Goal: Task Accomplishment & Management: Use online tool/utility

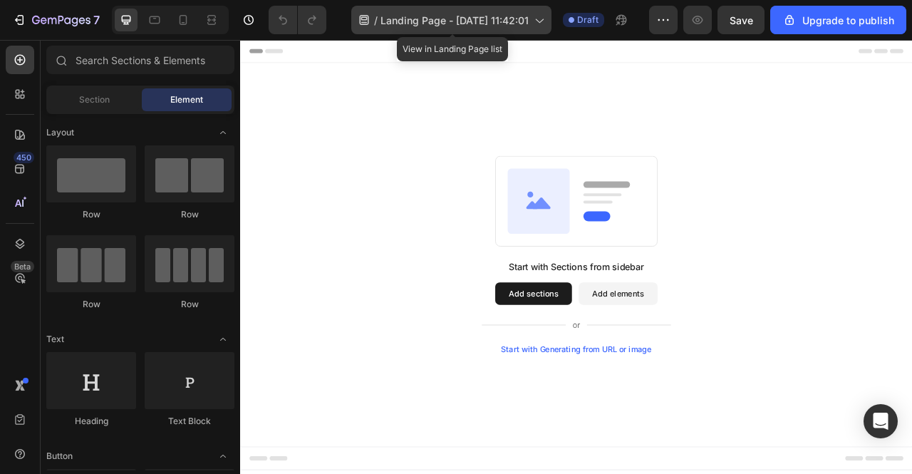
click at [467, 17] on span "Landing Page - [DATE] 11:42:01" at bounding box center [455, 20] width 148 height 15
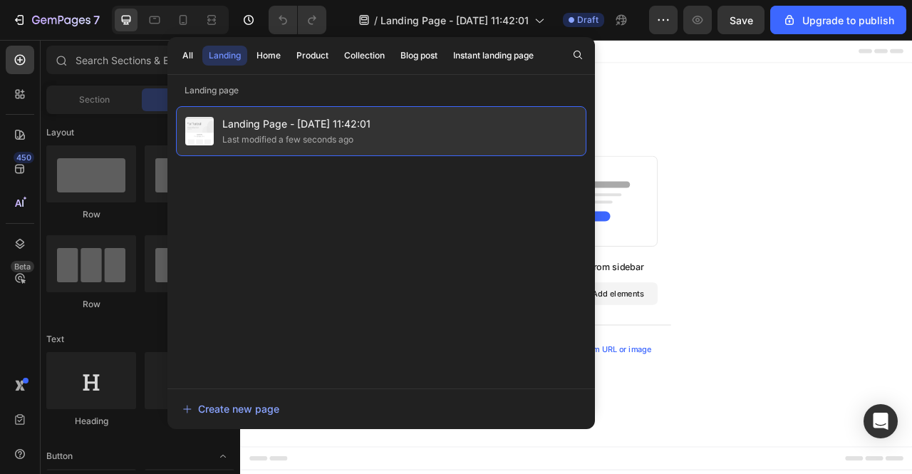
drag, startPoint x: 277, startPoint y: 134, endPoint x: 256, endPoint y: 116, distance: 27.3
click at [256, 116] on span "Landing Page - [DATE] 11:42:01" at bounding box center [296, 123] width 148 height 17
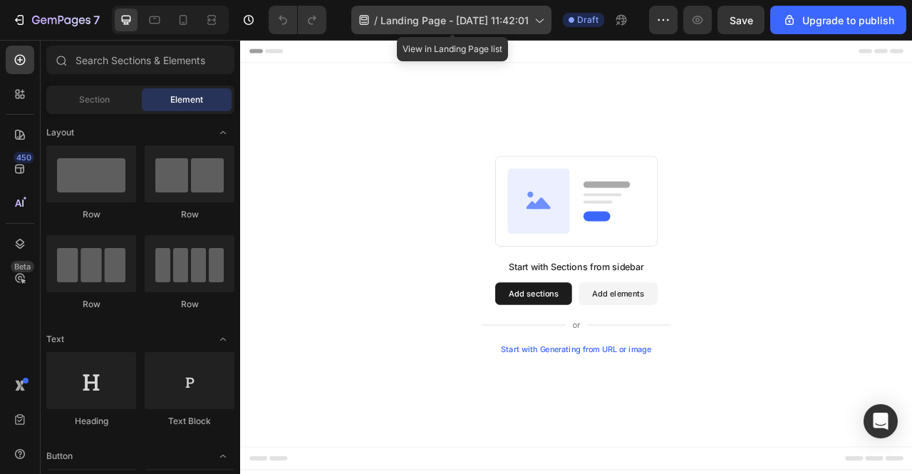
click at [438, 20] on span "Landing Page - [DATE] 11:42:01" at bounding box center [455, 20] width 148 height 15
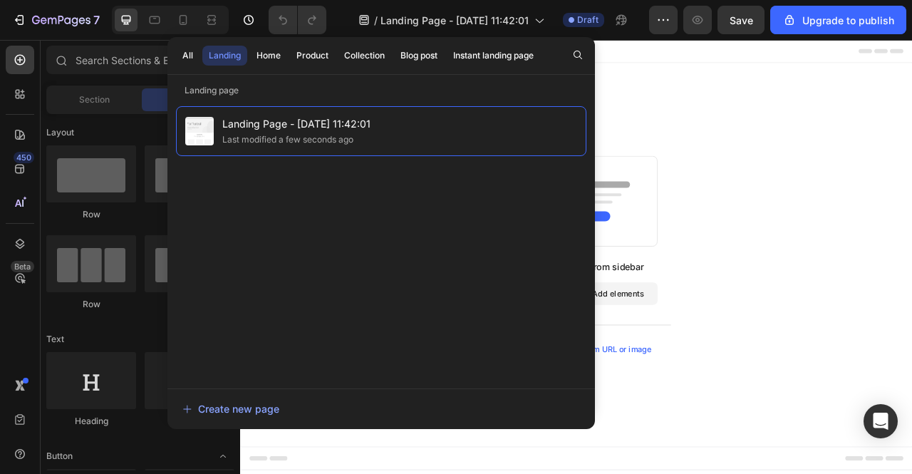
click at [862, 132] on div "Start with Sections from sidebar Add sections Add elements Start with Generatin…" at bounding box center [667, 313] width 855 height 488
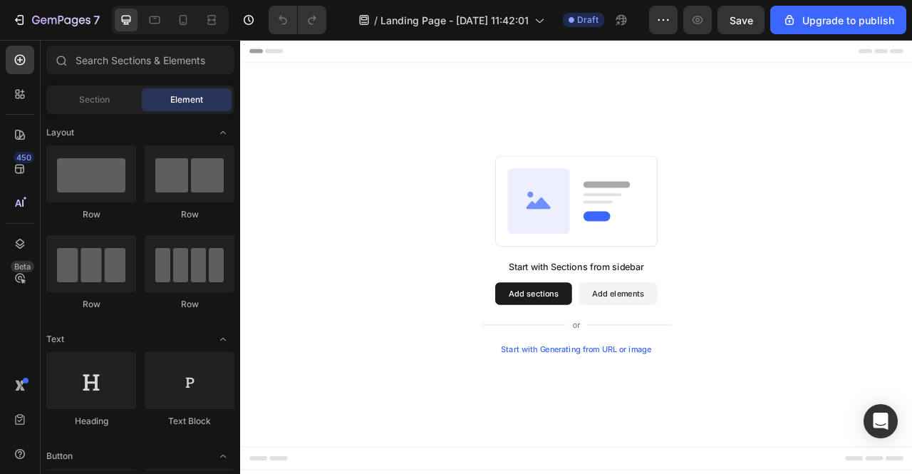
click at [279, 53] on span "Header" at bounding box center [282, 54] width 31 height 14
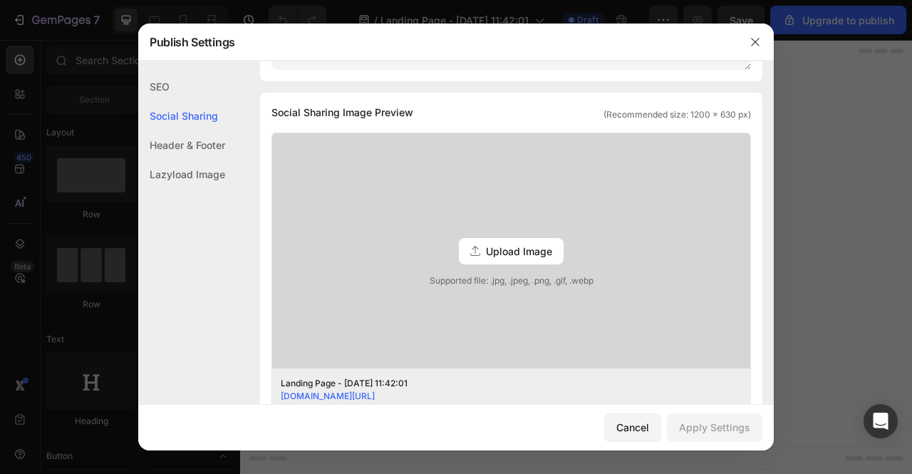
scroll to position [285, 0]
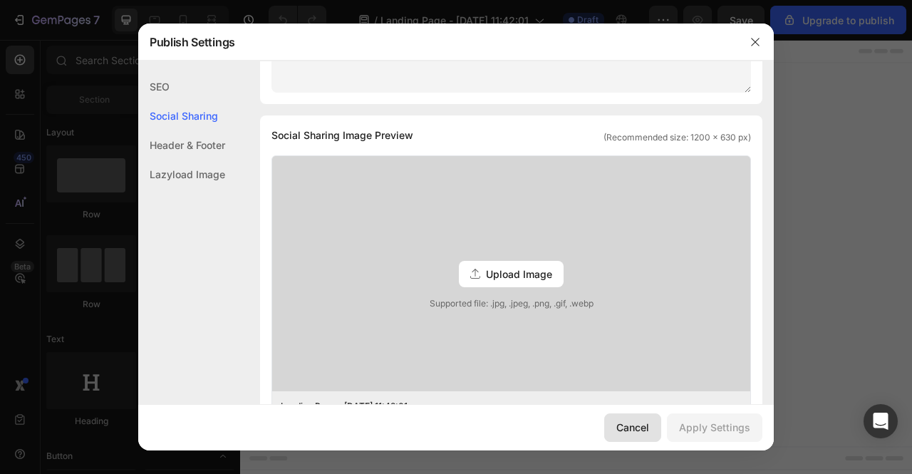
click at [634, 425] on div "Cancel" at bounding box center [633, 427] width 33 height 15
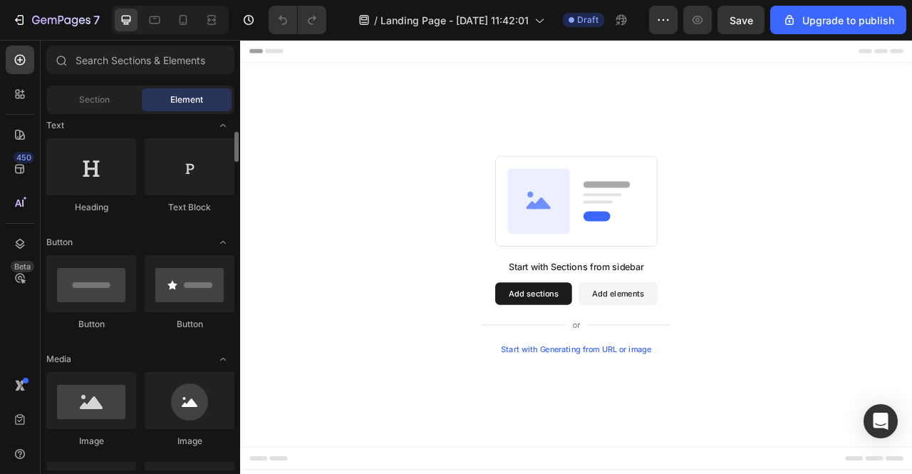
scroll to position [0, 0]
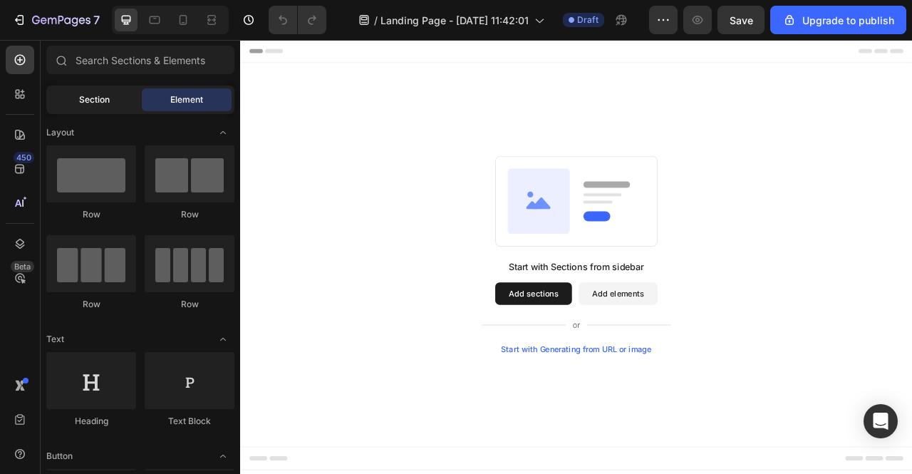
click at [107, 94] on span "Section" at bounding box center [94, 99] width 31 height 13
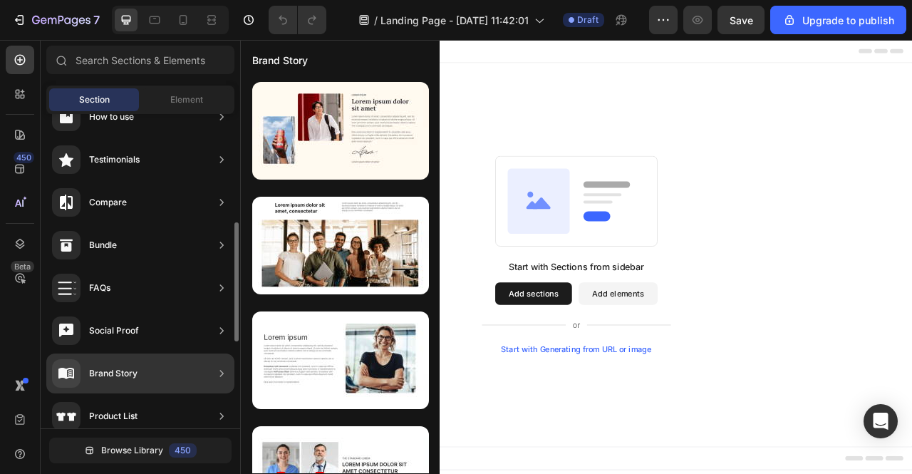
scroll to position [356, 0]
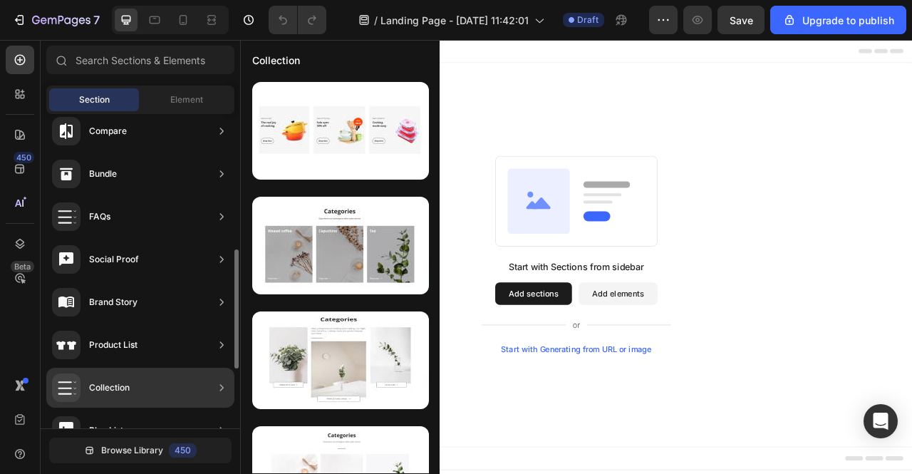
click at [141, 381] on div "Collection" at bounding box center [140, 388] width 188 height 40
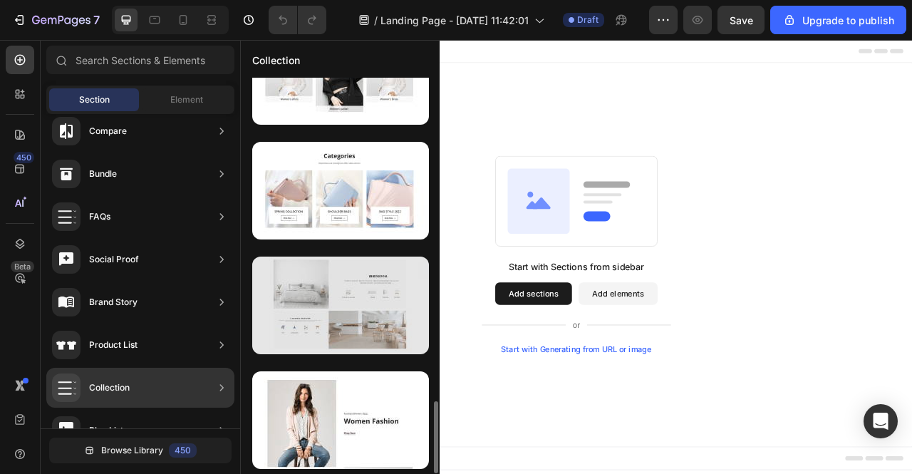
scroll to position [1705, 0]
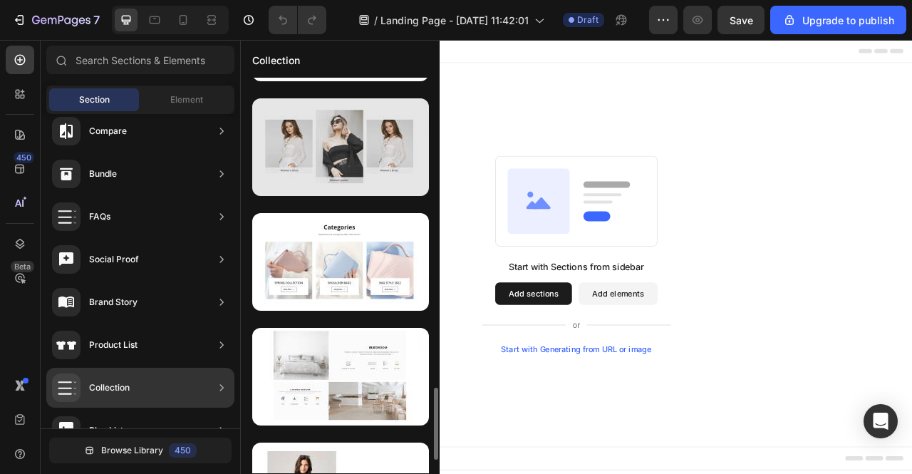
click at [355, 168] on div at bounding box center [340, 147] width 177 height 98
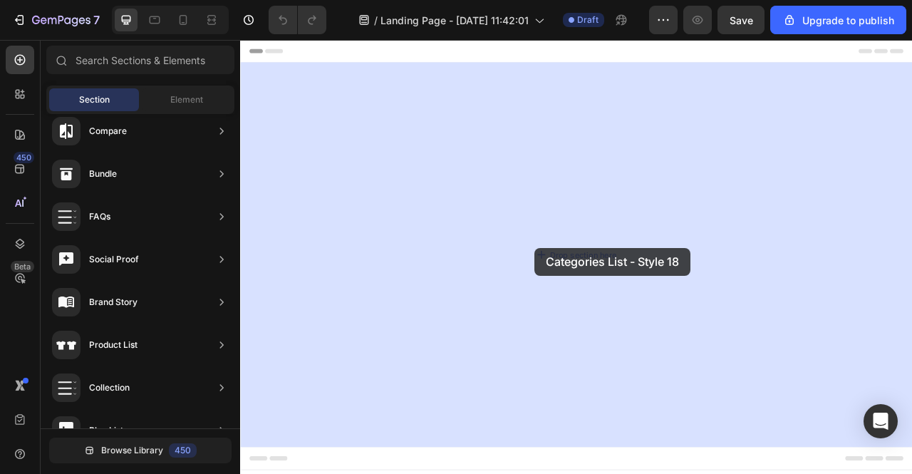
drag, startPoint x: 607, startPoint y: 206, endPoint x: 614, endPoint y: 305, distance: 99.3
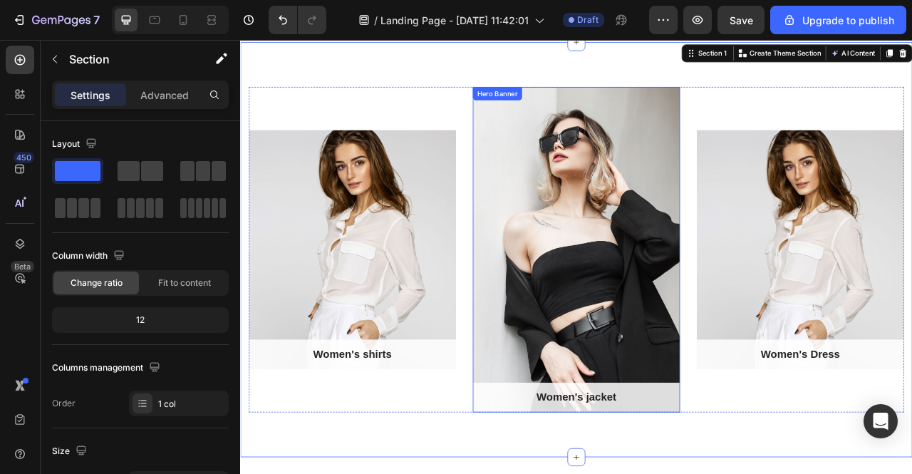
scroll to position [0, 0]
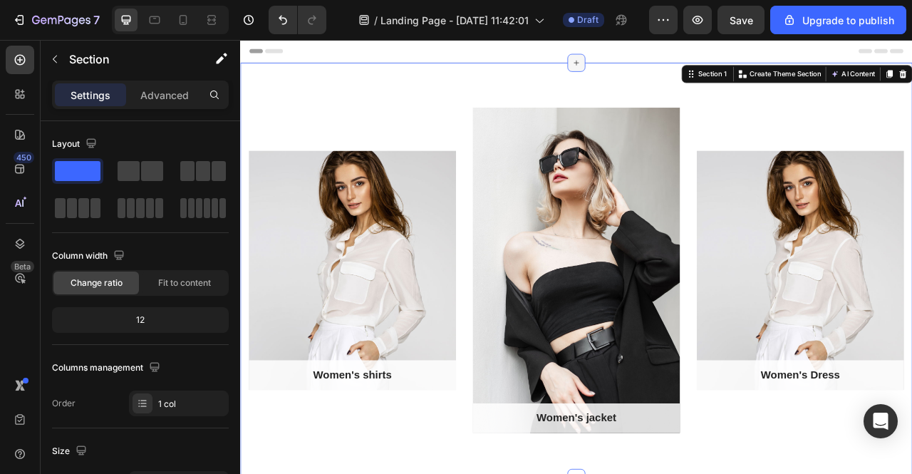
click at [657, 71] on div at bounding box center [668, 69] width 23 height 23
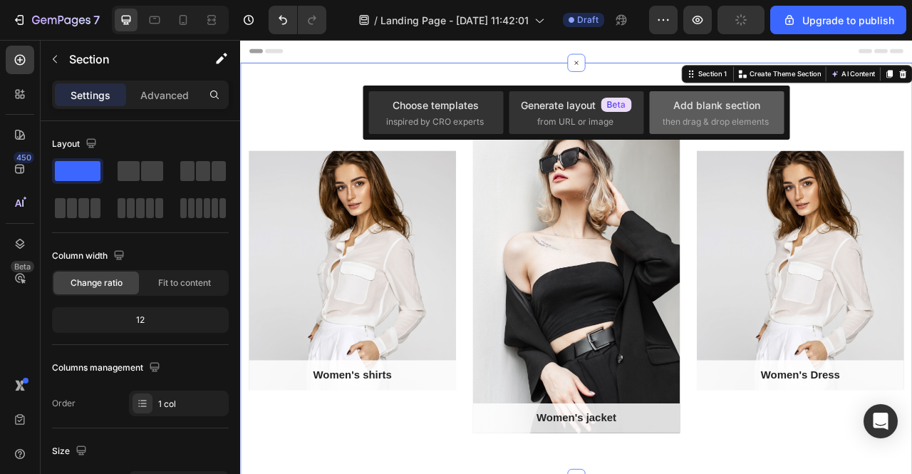
click at [707, 128] on span "then drag & drop elements" at bounding box center [716, 121] width 106 height 13
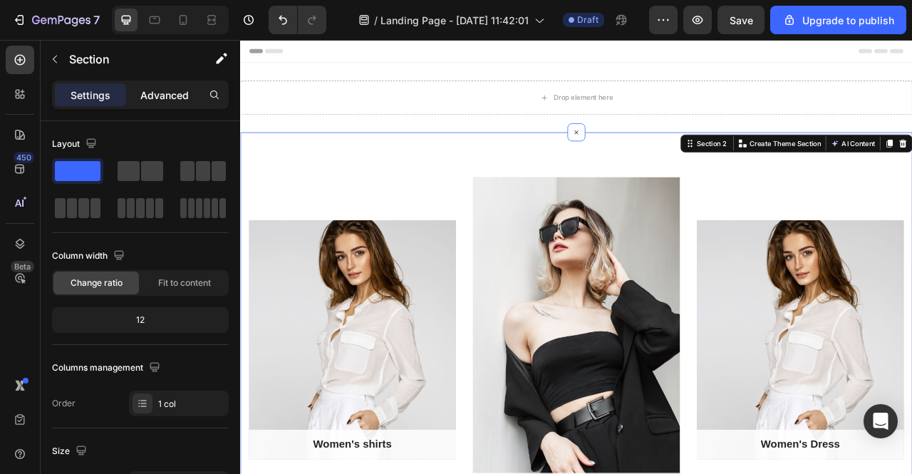
click at [175, 94] on p "Advanced" at bounding box center [164, 95] width 48 height 15
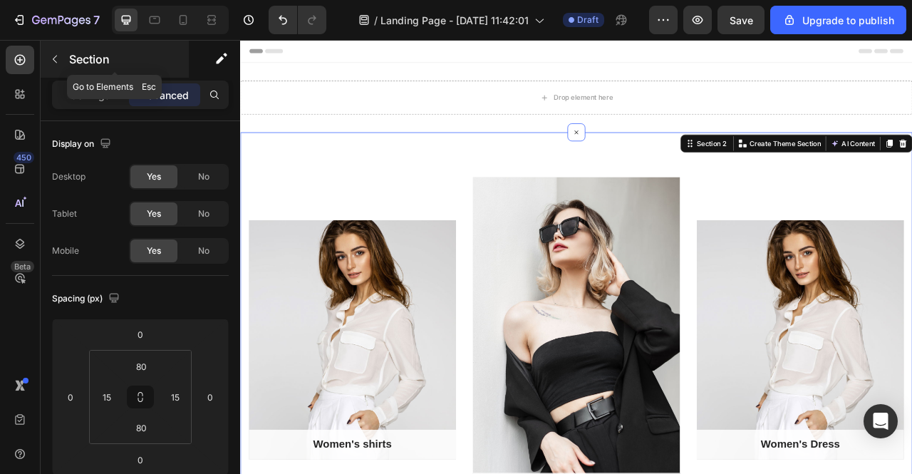
drag, startPoint x: 48, startPoint y: 63, endPoint x: 58, endPoint y: 71, distance: 12.7
click at [48, 62] on button "button" at bounding box center [54, 59] width 23 height 23
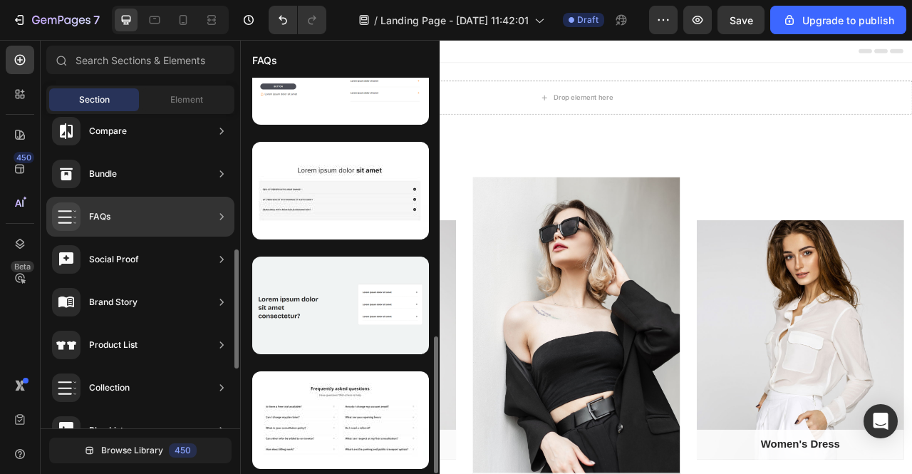
scroll to position [743, 0]
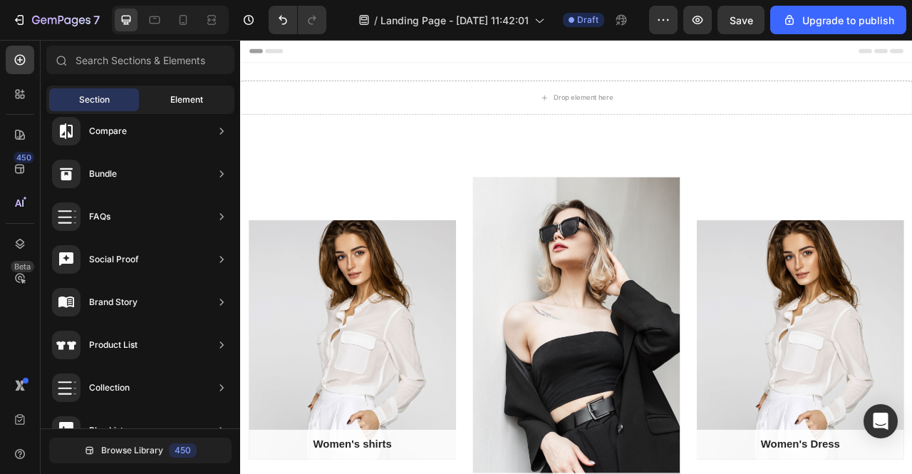
click at [171, 106] on span "Element" at bounding box center [186, 99] width 33 height 13
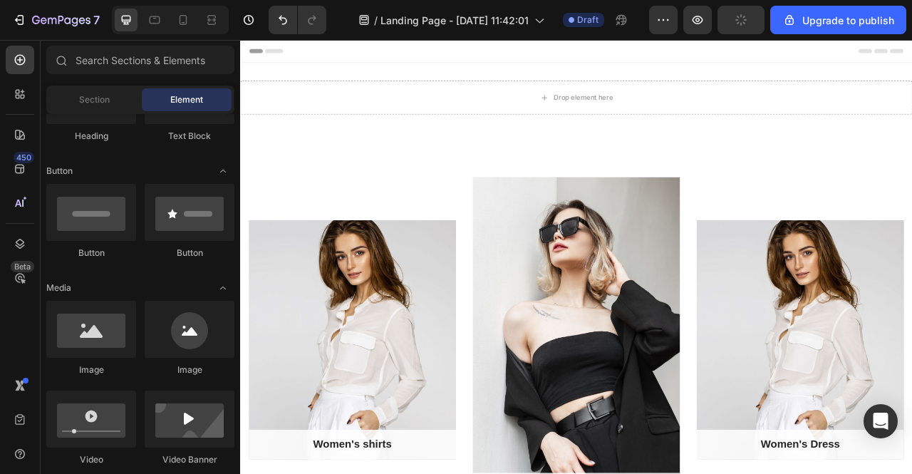
scroll to position [143, 0]
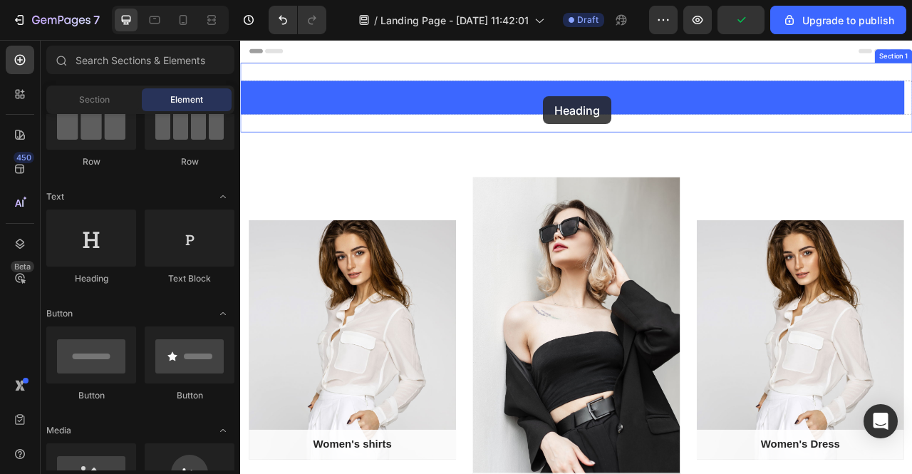
drag, startPoint x: 345, startPoint y: 284, endPoint x: 625, endPoint y: 112, distance: 328.6
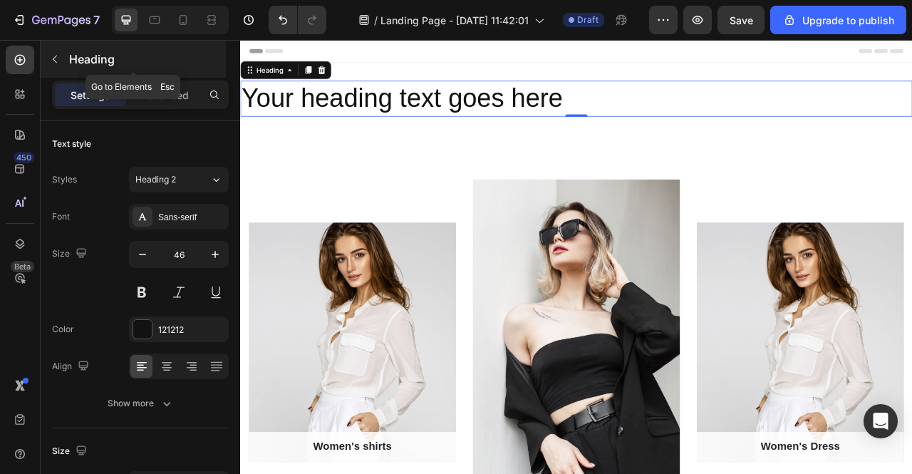
click at [61, 58] on button "button" at bounding box center [54, 59] width 23 height 23
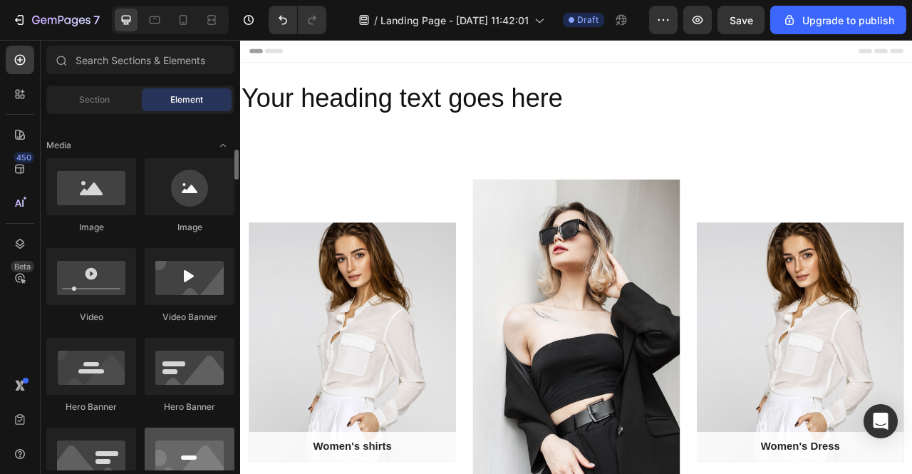
scroll to position [499, 0]
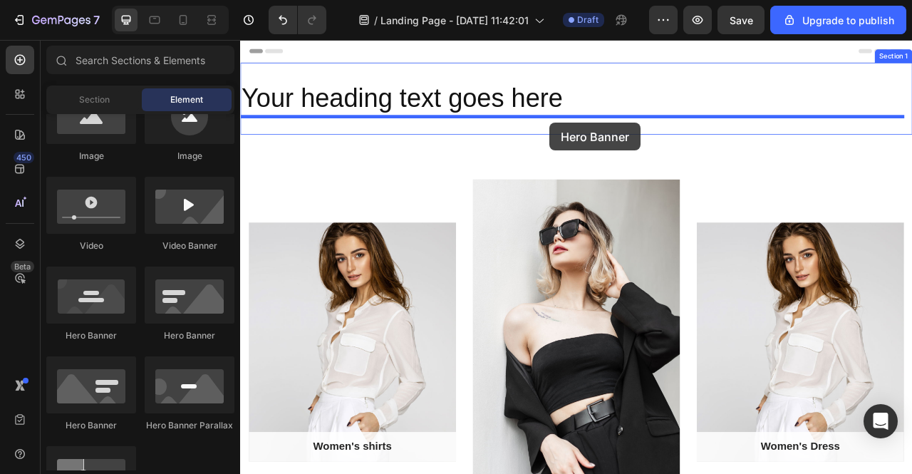
drag, startPoint x: 343, startPoint y: 431, endPoint x: 634, endPoint y: 143, distance: 409.3
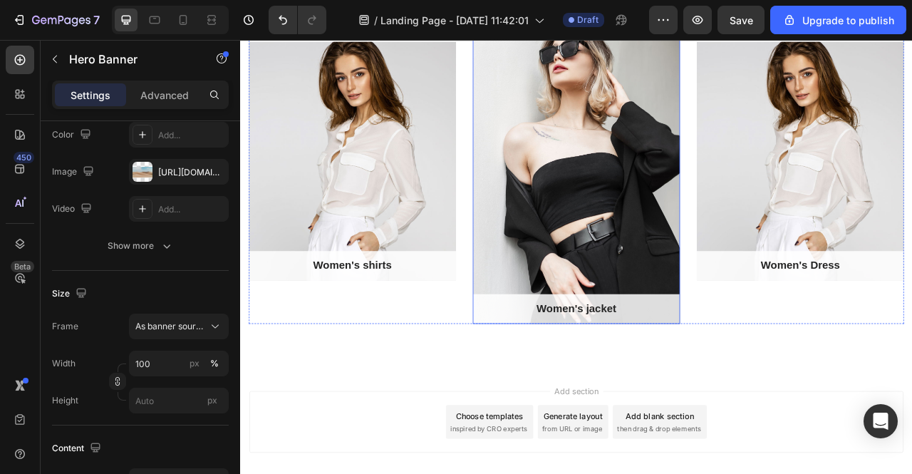
scroll to position [764, 0]
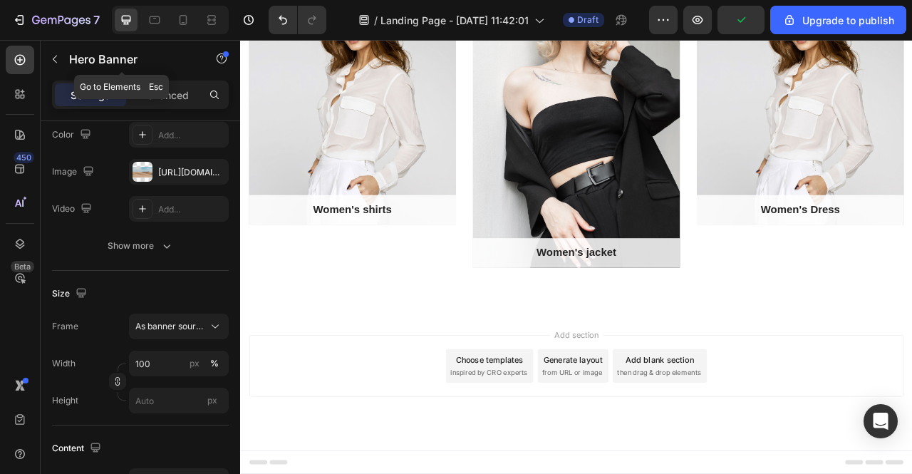
click at [61, 56] on button "button" at bounding box center [54, 59] width 23 height 23
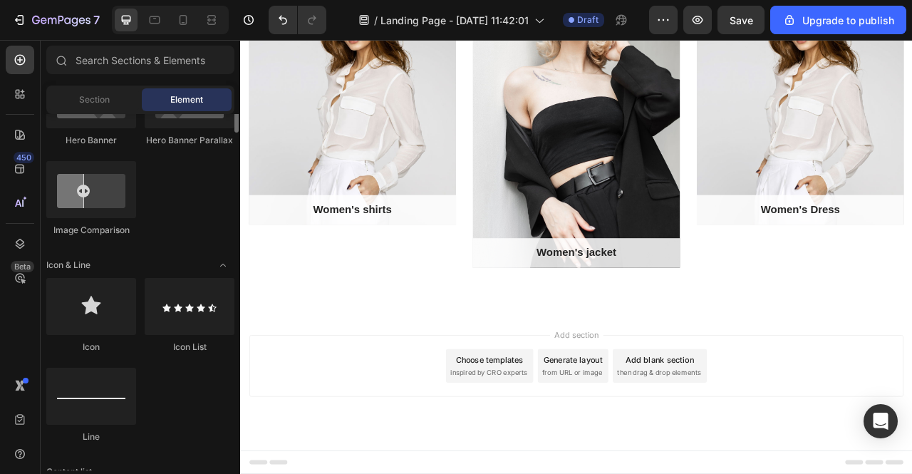
scroll to position [713, 0]
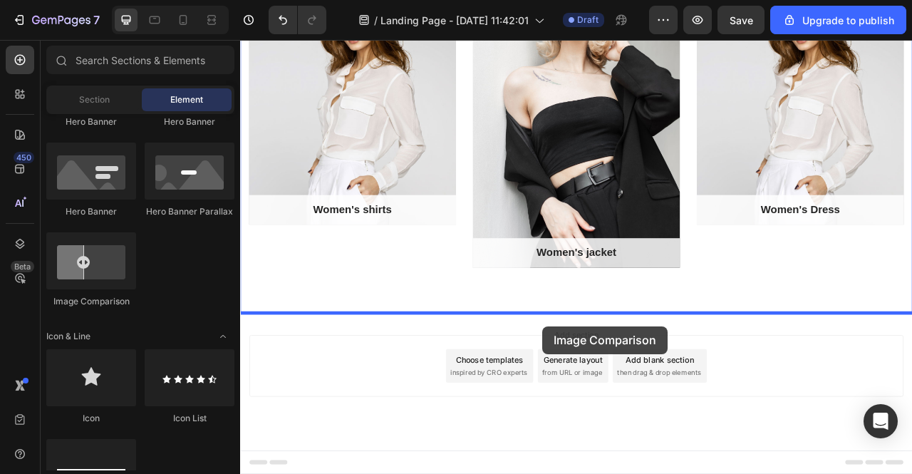
drag, startPoint x: 348, startPoint y: 319, endPoint x: 625, endPoint y: 404, distance: 290.0
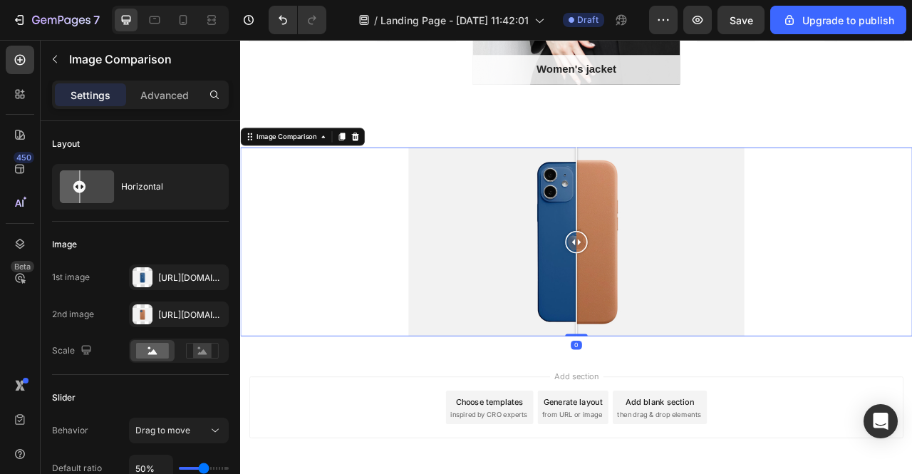
scroll to position [1049, 0]
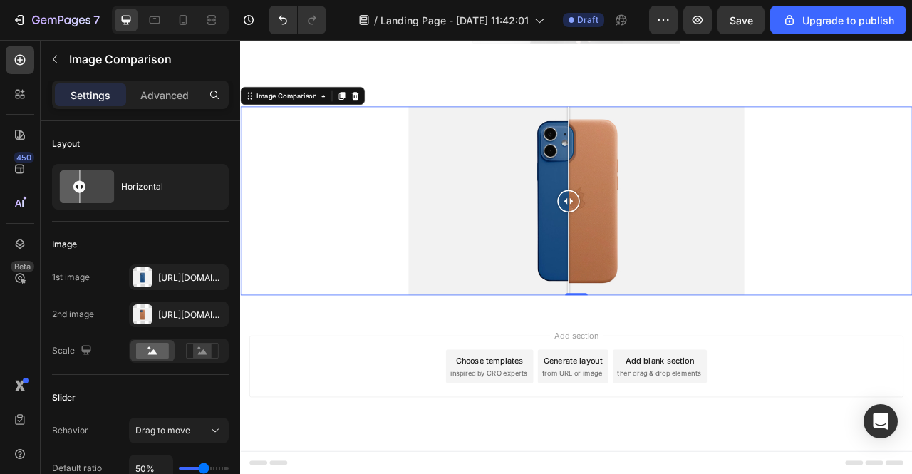
drag, startPoint x: 668, startPoint y: 239, endPoint x: 652, endPoint y: 277, distance: 40.9
click at [652, 277] on div at bounding box center [658, 245] width 29 height 241
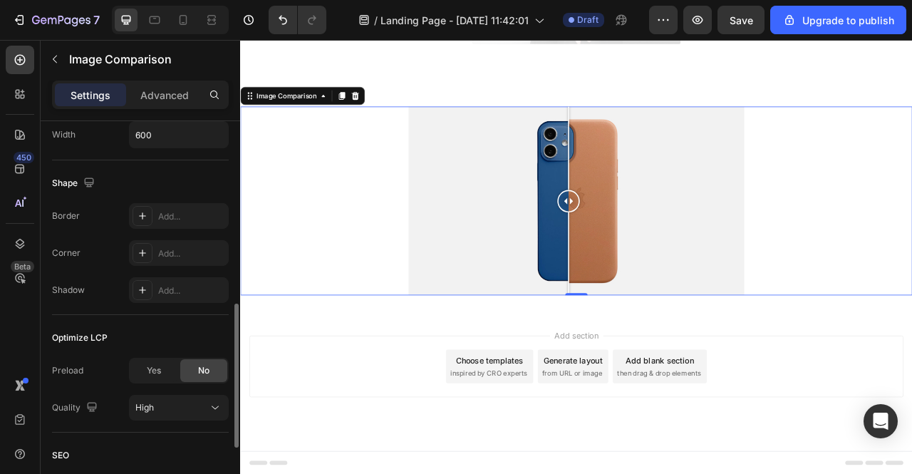
scroll to position [143, 0]
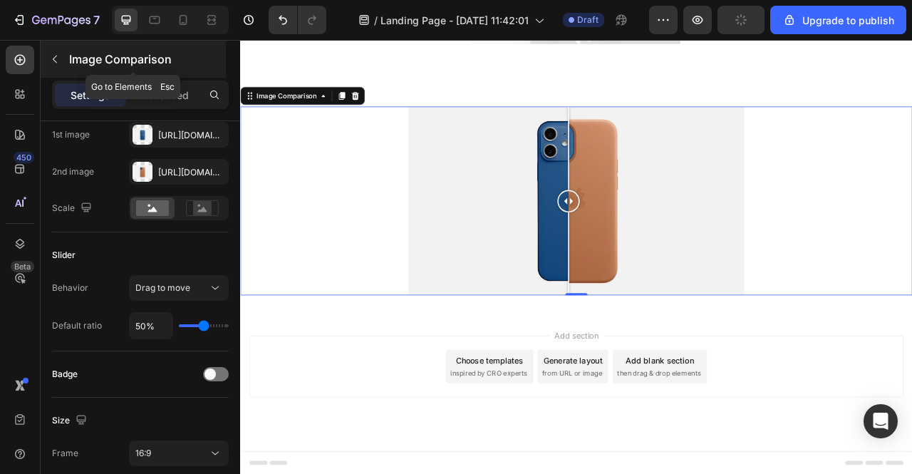
click at [59, 63] on icon "button" at bounding box center [54, 58] width 11 height 11
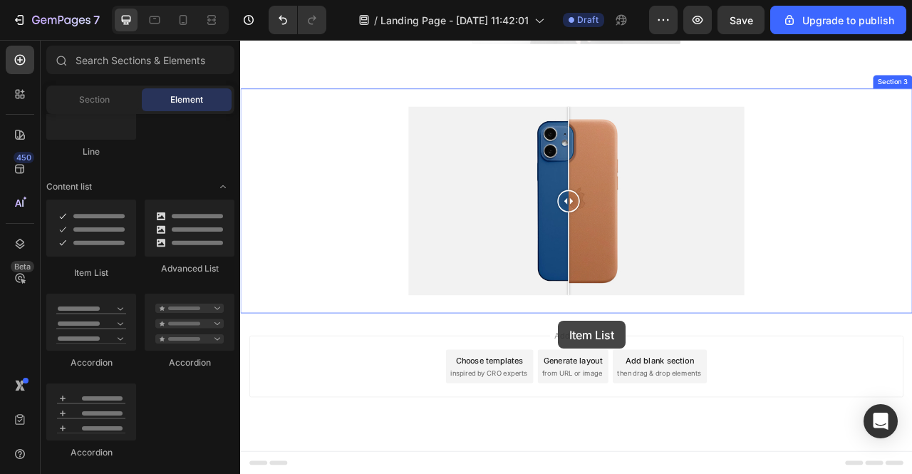
scroll to position [1050, 0]
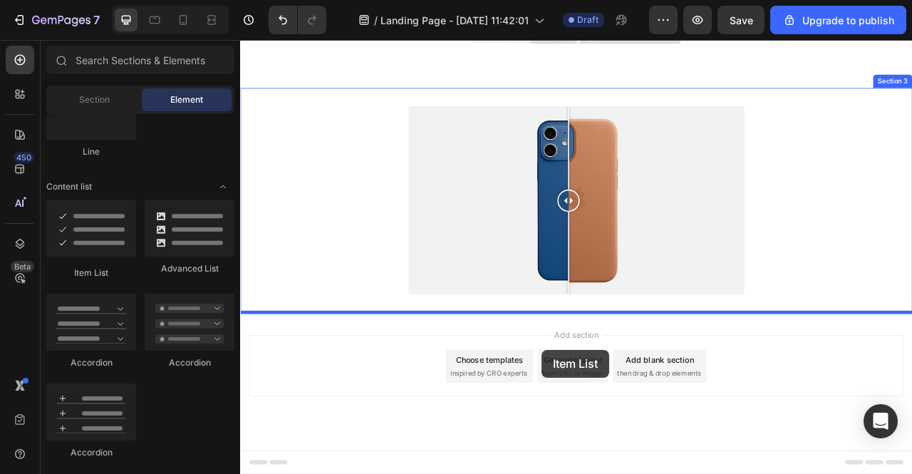
drag, startPoint x: 326, startPoint y: 276, endPoint x: 624, endPoint y: 434, distance: 337.4
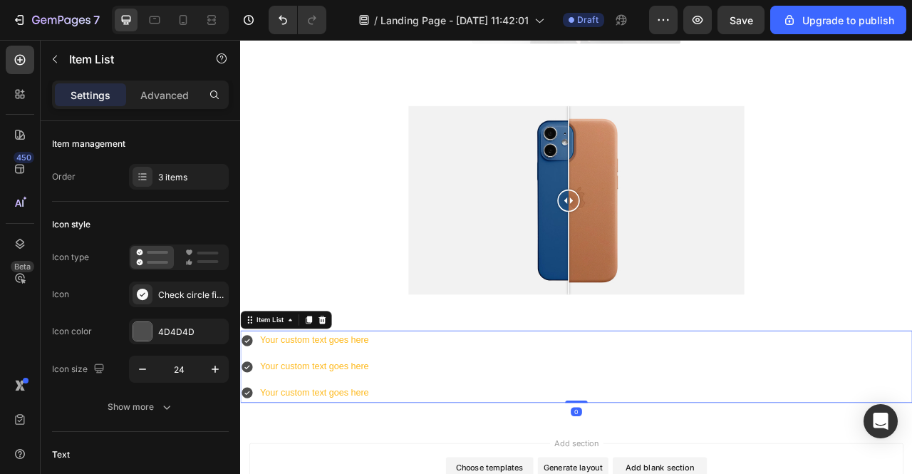
click at [381, 423] on div "Your custom text goes here" at bounding box center [334, 422] width 143 height 25
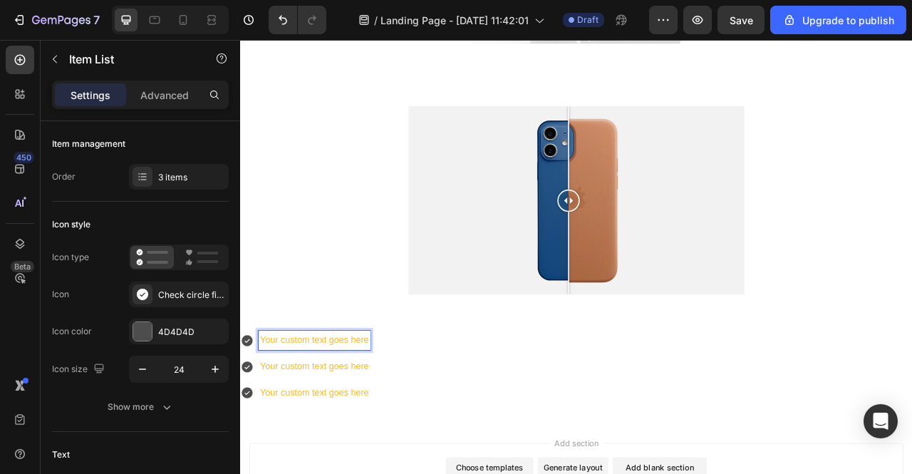
click at [327, 423] on p "Your custom text goes here" at bounding box center [334, 422] width 138 height 21
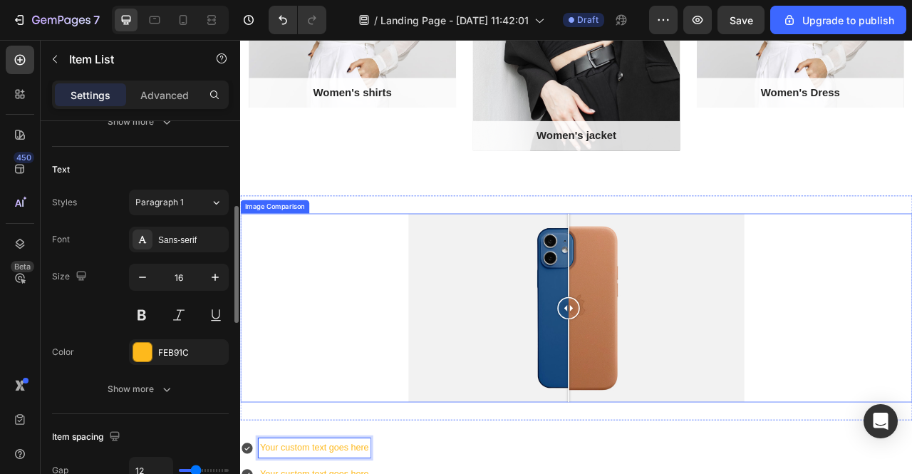
scroll to position [1187, 0]
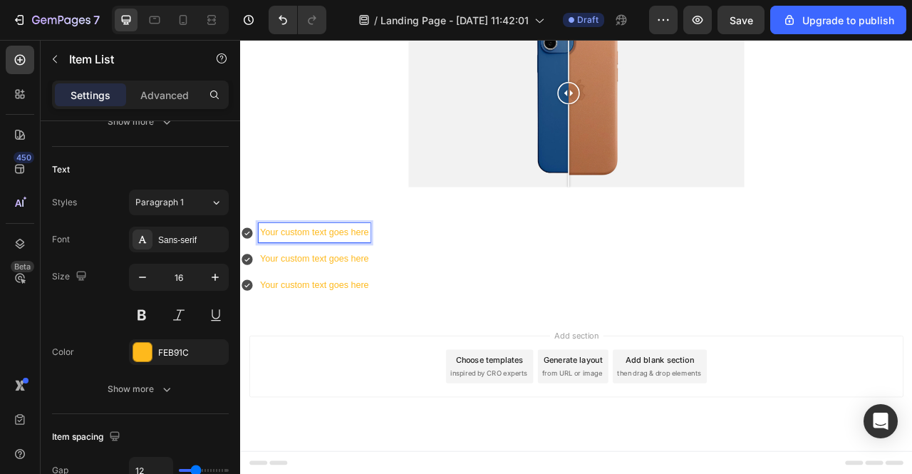
click at [607, 324] on div "Your custom text goes here Your custom text goes here Your custom text goes here" at bounding box center [667, 318] width 855 height 91
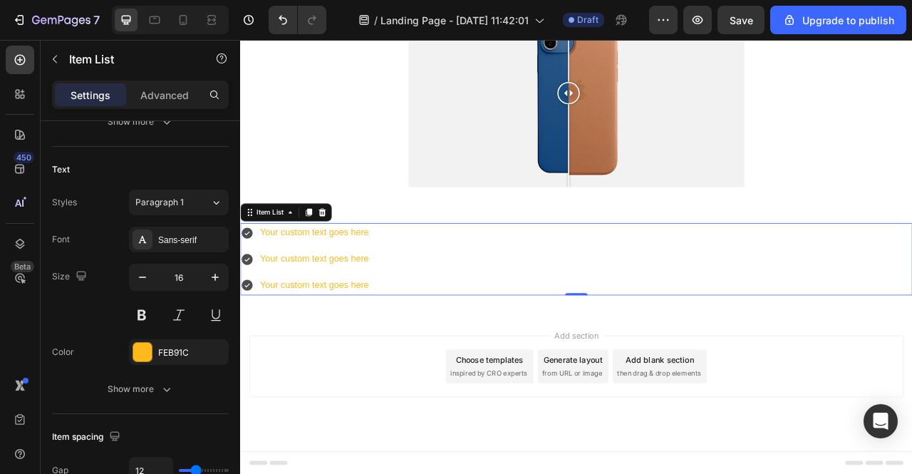
drag, startPoint x: 619, startPoint y: 335, endPoint x: 538, endPoint y: 389, distance: 97.1
click at [345, 259] on icon at bounding box center [344, 259] width 9 height 10
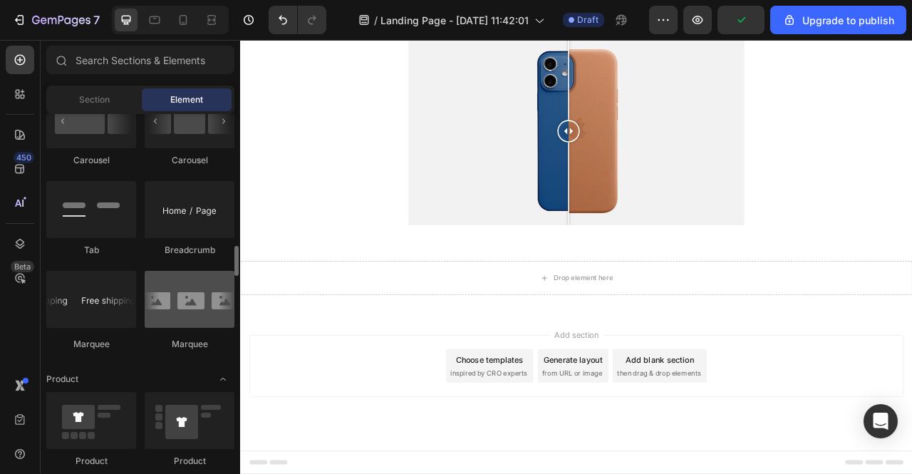
scroll to position [1497, 0]
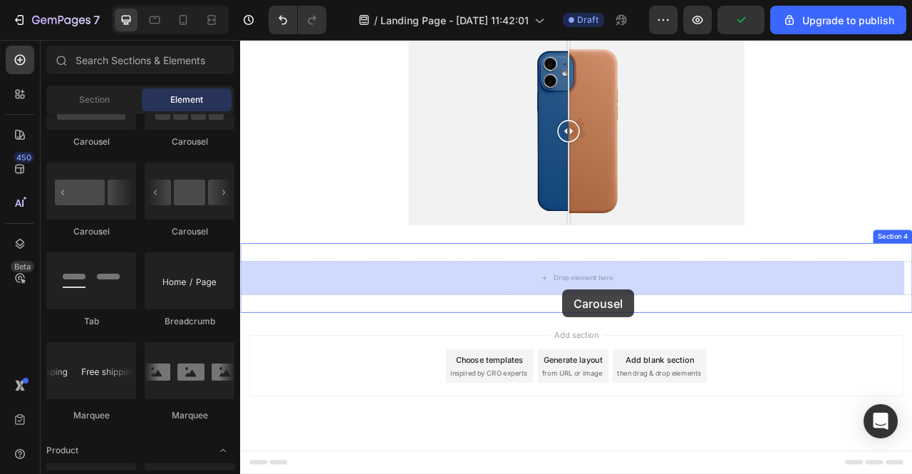
drag, startPoint x: 436, startPoint y: 238, endPoint x: 647, endPoint y: 354, distance: 240.9
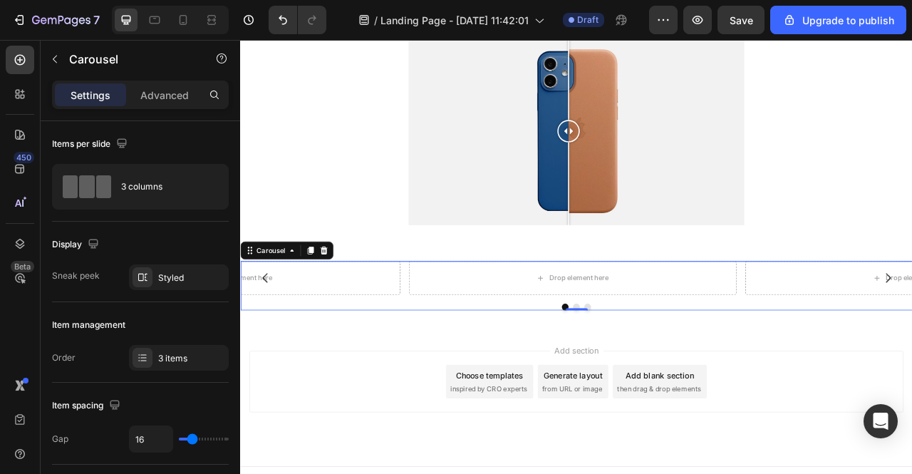
scroll to position [1158, 0]
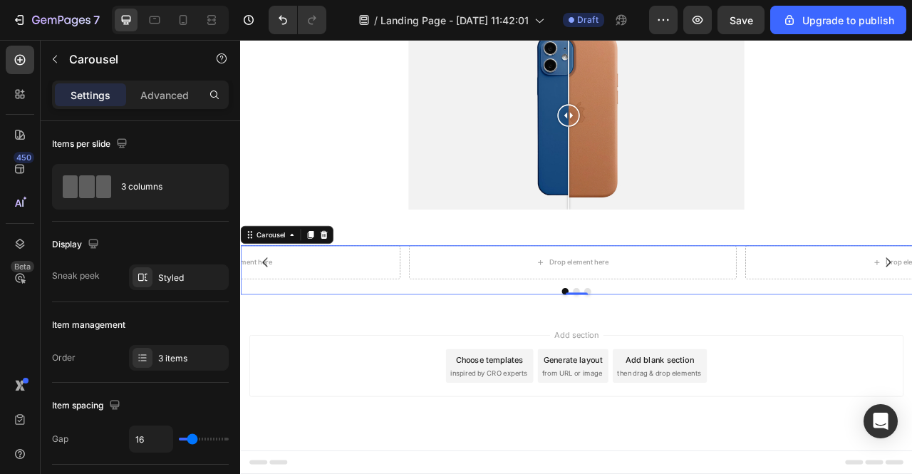
click at [270, 313] on button "Carousel Back Arrow" at bounding box center [272, 323] width 40 height 40
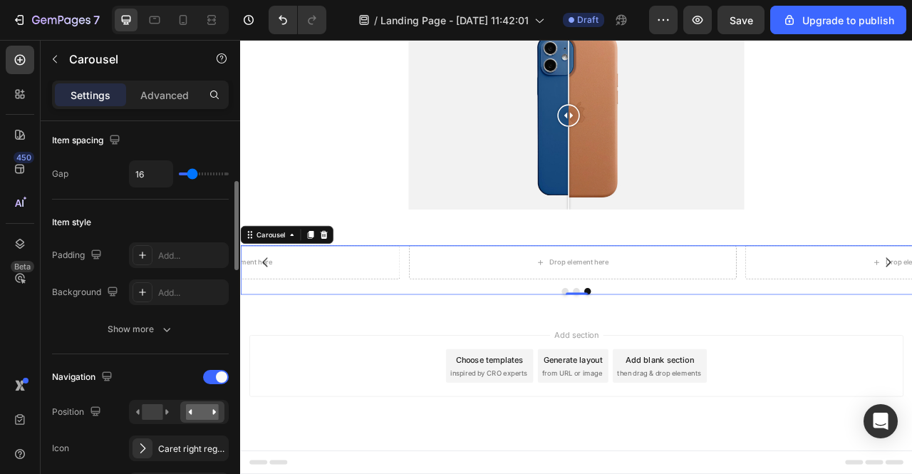
scroll to position [0, 0]
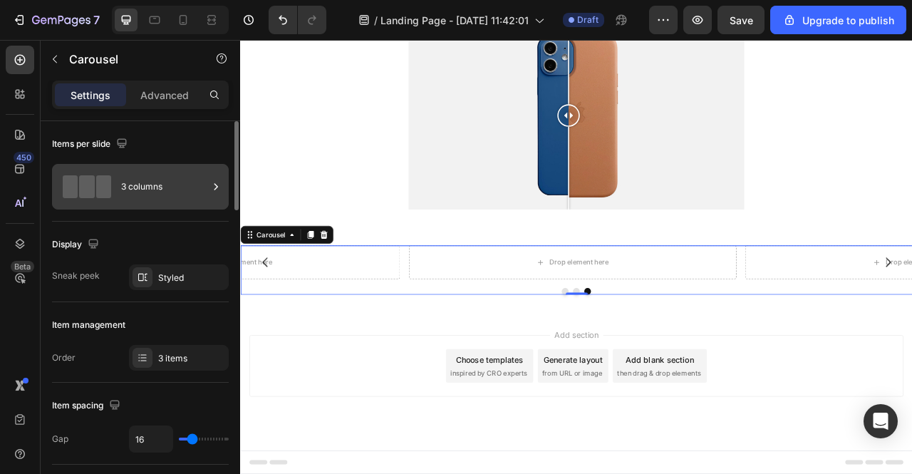
click at [163, 193] on div "3 columns" at bounding box center [164, 186] width 87 height 33
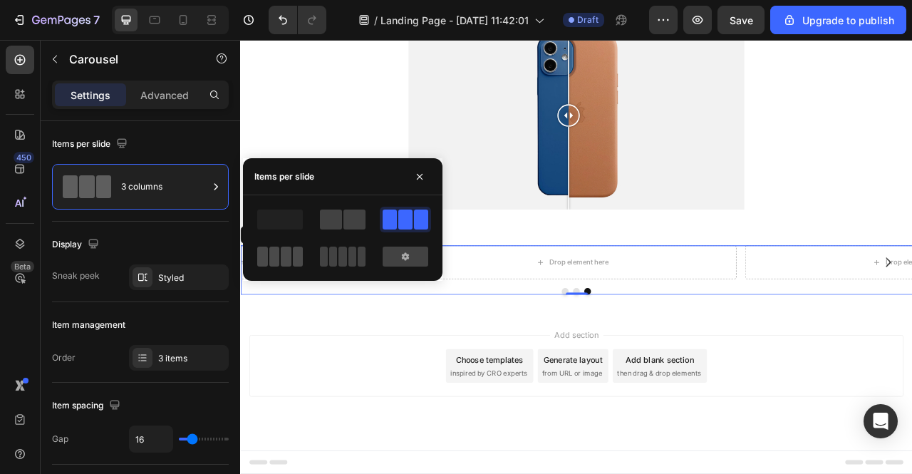
click at [282, 259] on span at bounding box center [286, 257] width 11 height 20
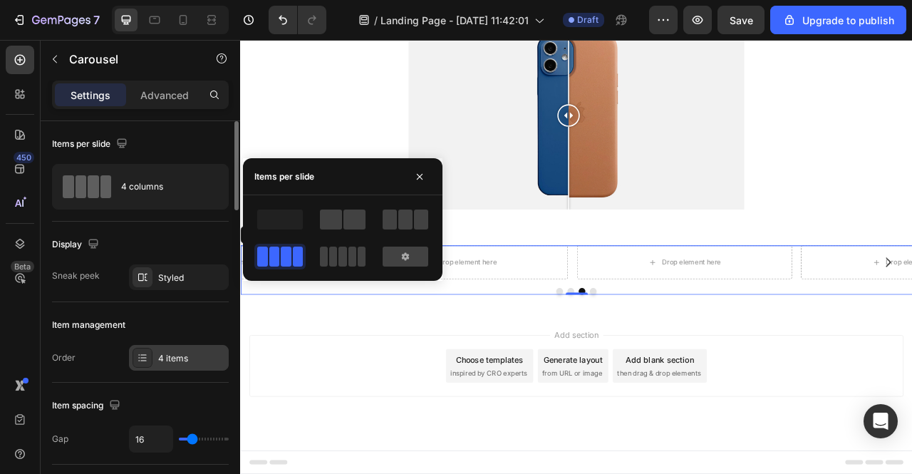
click at [181, 354] on div "4 items" at bounding box center [191, 358] width 67 height 13
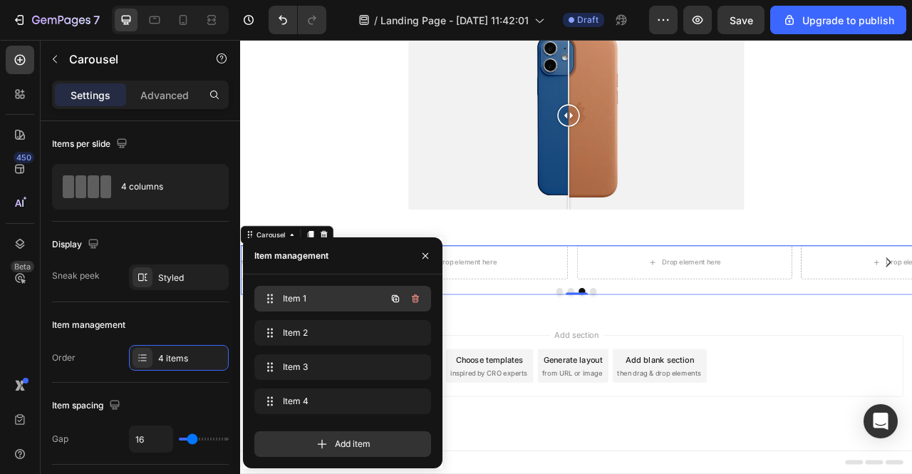
click at [302, 304] on span "Item 1" at bounding box center [323, 298] width 81 height 13
click at [297, 294] on span "Item 1" at bounding box center [323, 298] width 81 height 13
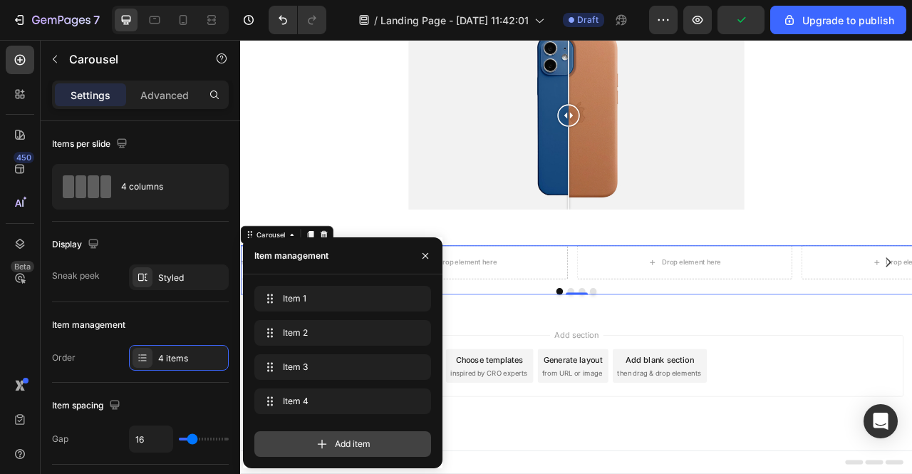
drag, startPoint x: 307, startPoint y: 441, endPoint x: 346, endPoint y: 446, distance: 39.5
click at [307, 441] on div "Add item" at bounding box center [342, 444] width 177 height 26
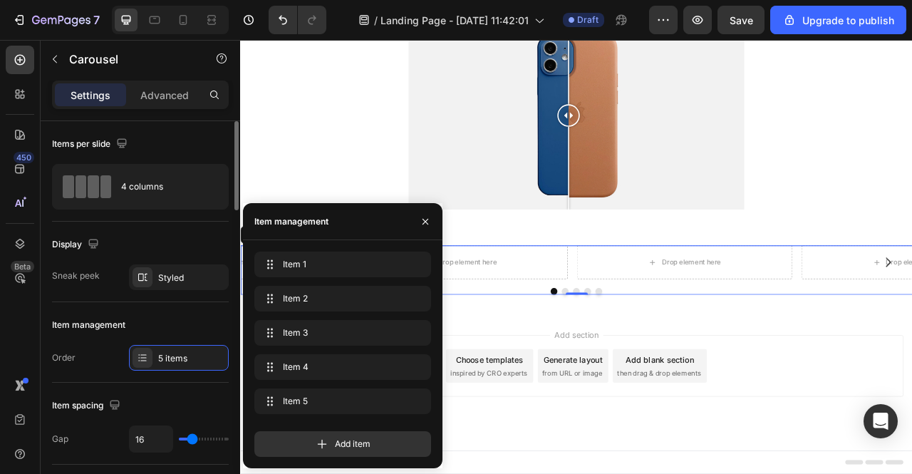
click at [157, 299] on div "Display Sneak peek Styled" at bounding box center [140, 262] width 177 height 81
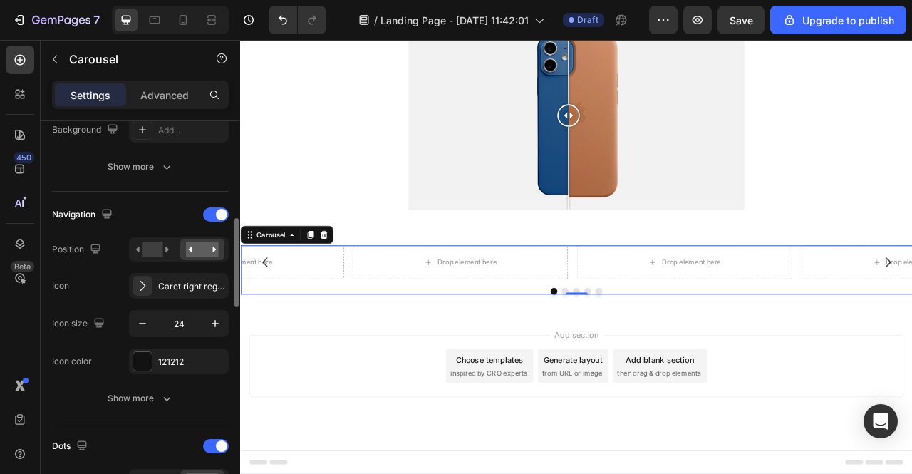
scroll to position [499, 0]
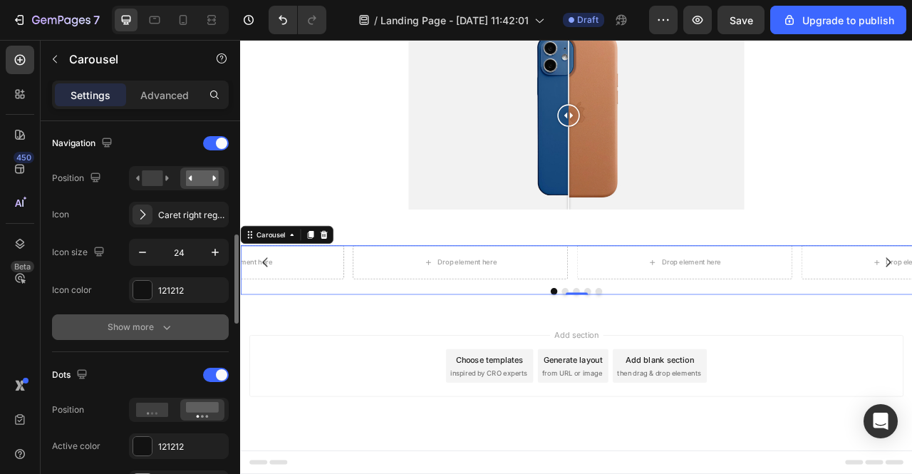
click at [170, 333] on icon "button" at bounding box center [167, 327] width 14 height 14
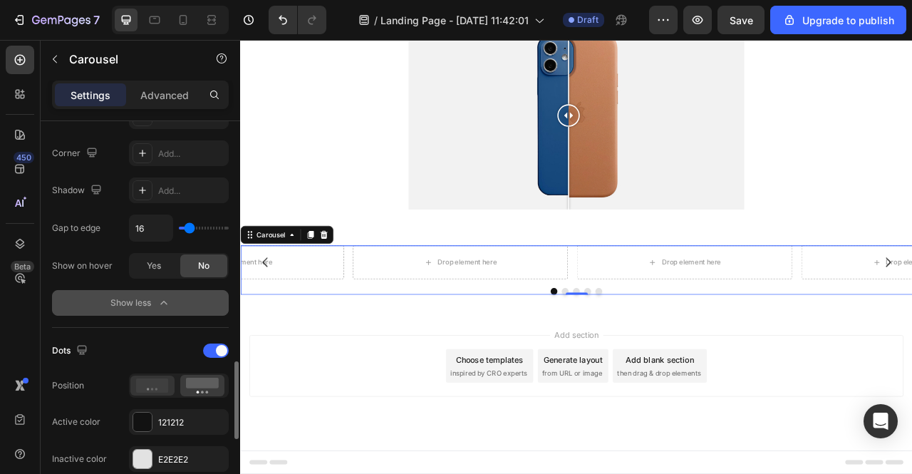
scroll to position [855, 0]
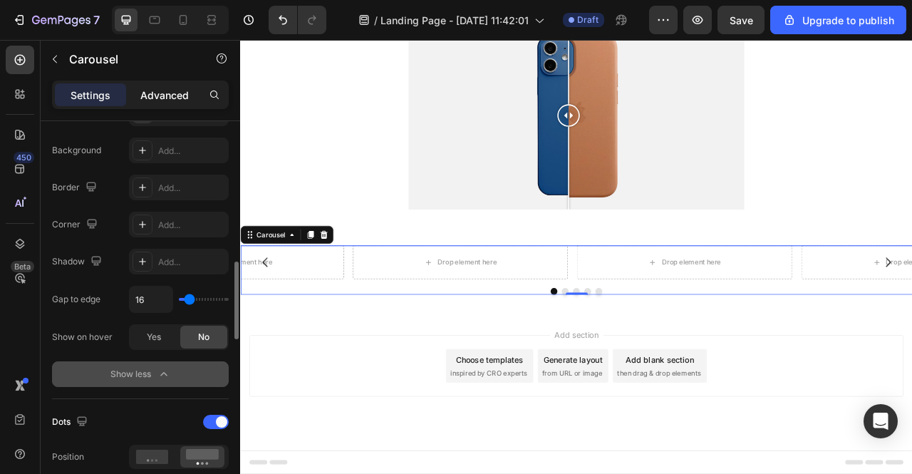
click at [183, 91] on p "Advanced" at bounding box center [164, 95] width 48 height 15
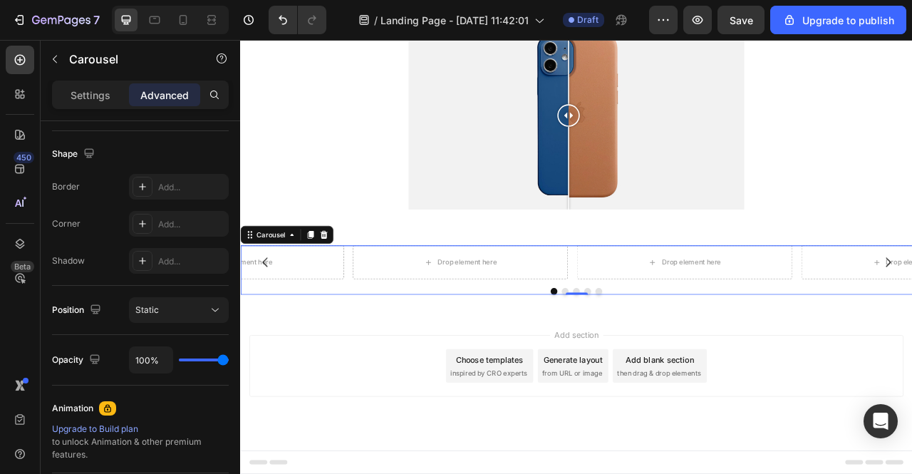
scroll to position [596, 0]
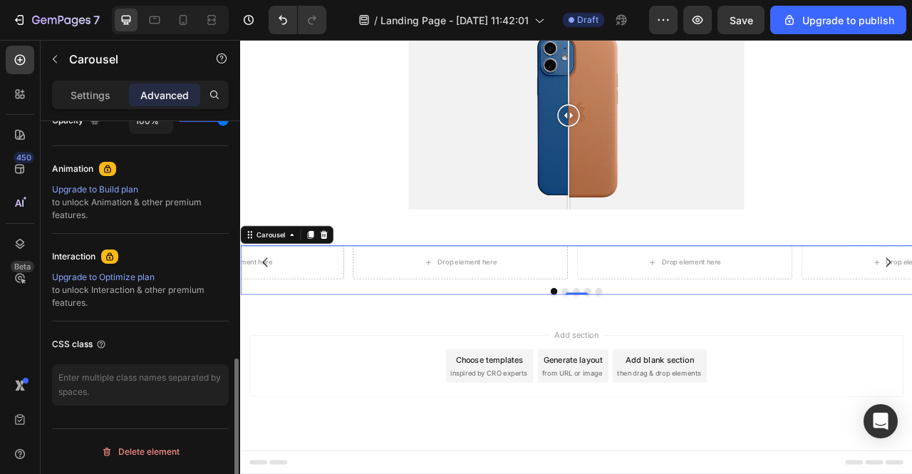
click at [103, 111] on div "Settings Advanced" at bounding box center [141, 101] width 200 height 41
click at [103, 88] on p "Settings" at bounding box center [91, 95] width 40 height 15
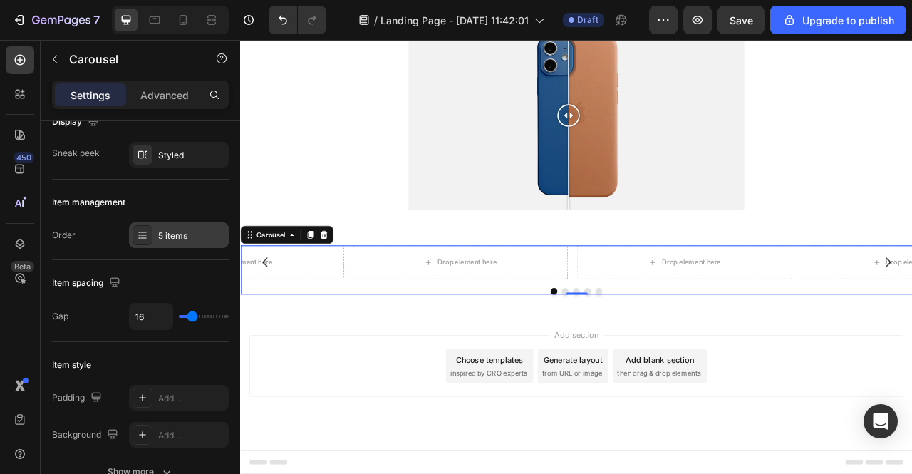
scroll to position [0, 0]
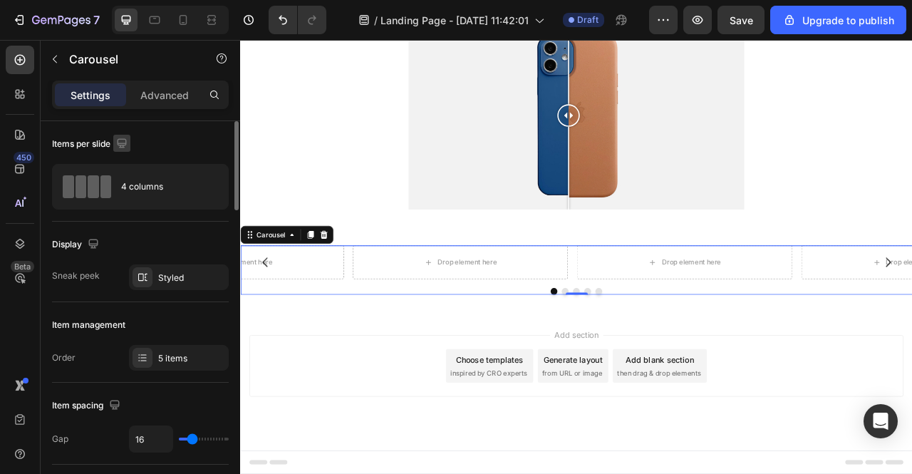
click at [126, 140] on icon "button" at bounding box center [121, 142] width 9 height 9
click at [120, 150] on icon "button" at bounding box center [122, 143] width 14 height 14
click at [126, 141] on icon "button" at bounding box center [122, 143] width 14 height 14
click at [132, 207] on button "button" at bounding box center [124, 217] width 23 height 23
type input "100%"
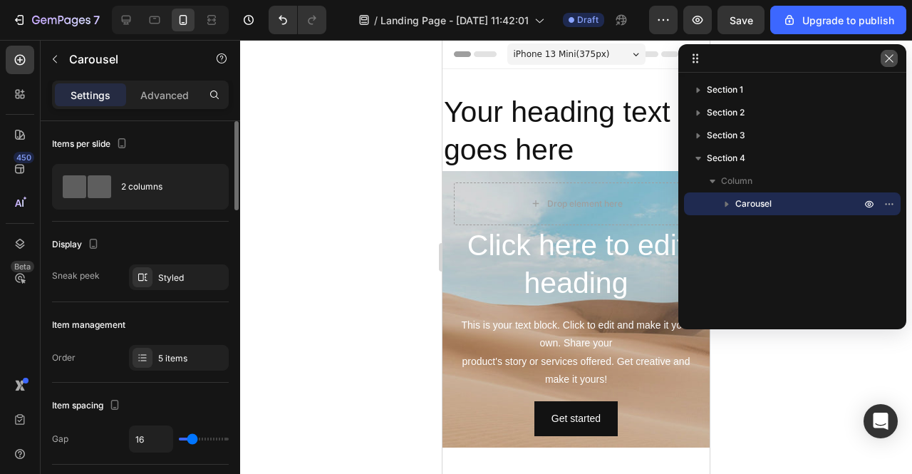
click at [886, 61] on icon "button" at bounding box center [889, 58] width 8 height 8
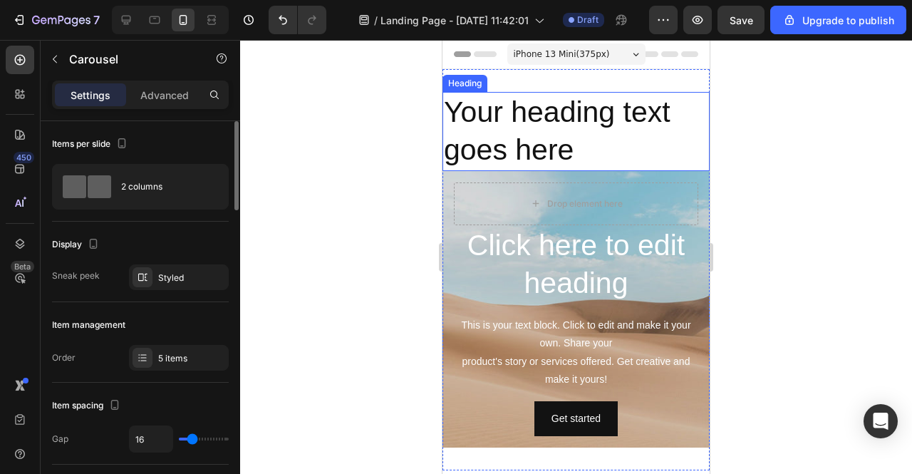
click at [550, 137] on h2 "Your heading text goes here" at bounding box center [576, 131] width 267 height 79
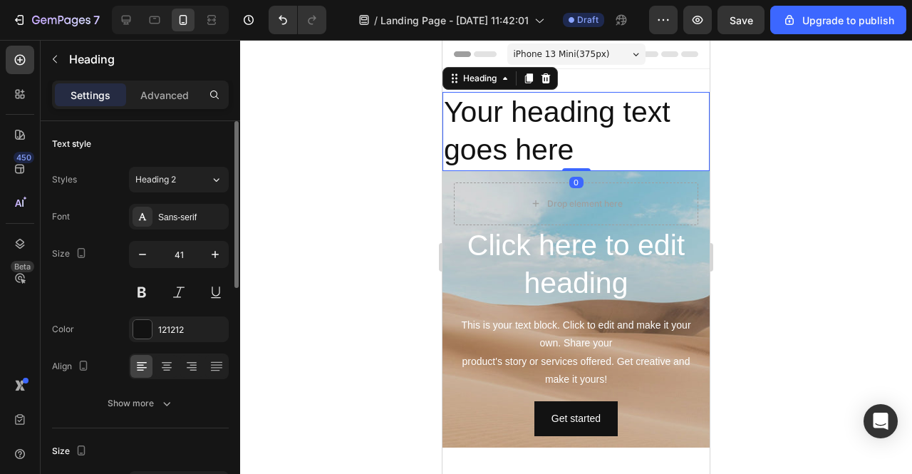
click at [562, 145] on h2 "Your heading text goes here" at bounding box center [576, 131] width 267 height 79
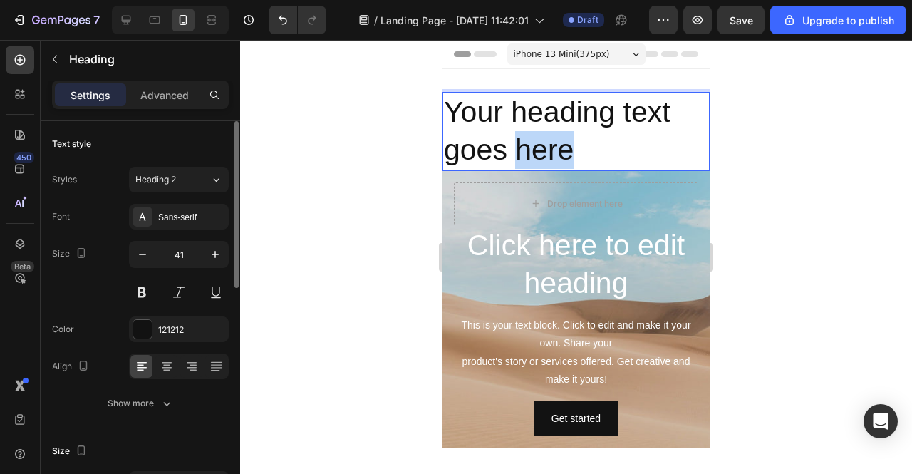
click at [565, 146] on p "Your heading text goes here" at bounding box center [576, 131] width 264 height 76
click at [566, 145] on p "Your heading text goes here" at bounding box center [576, 131] width 264 height 76
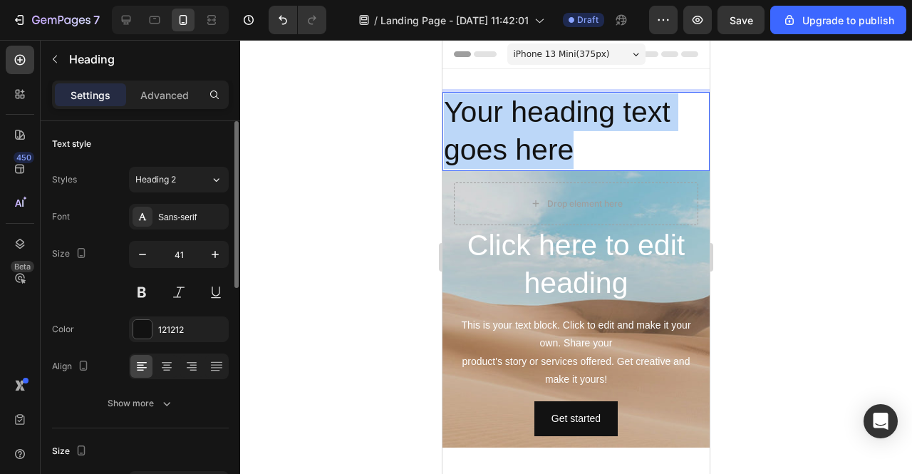
drag, startPoint x: 577, startPoint y: 145, endPoint x: 448, endPoint y: 113, distance: 133.5
click at [448, 113] on p "Your heading text goes here" at bounding box center [576, 131] width 264 height 76
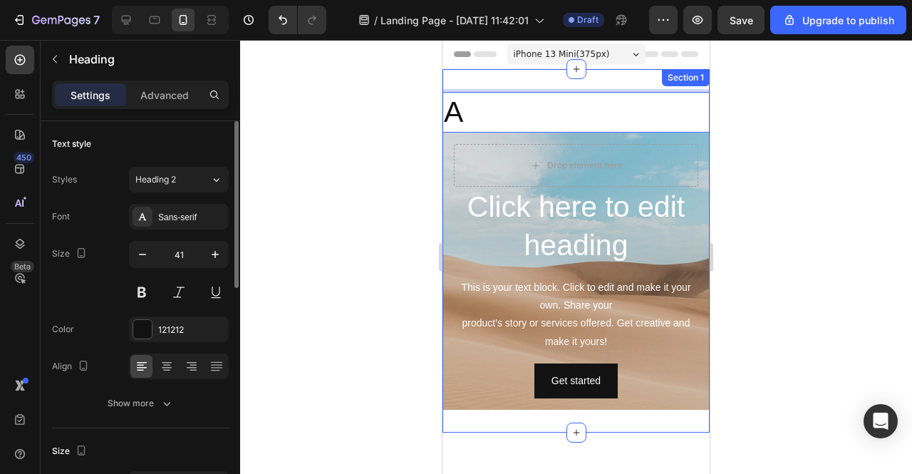
drag, startPoint x: 568, startPoint y: 93, endPoint x: 580, endPoint y: 111, distance: 21.2
click at [568, 92] on h2 "A" at bounding box center [576, 112] width 267 height 41
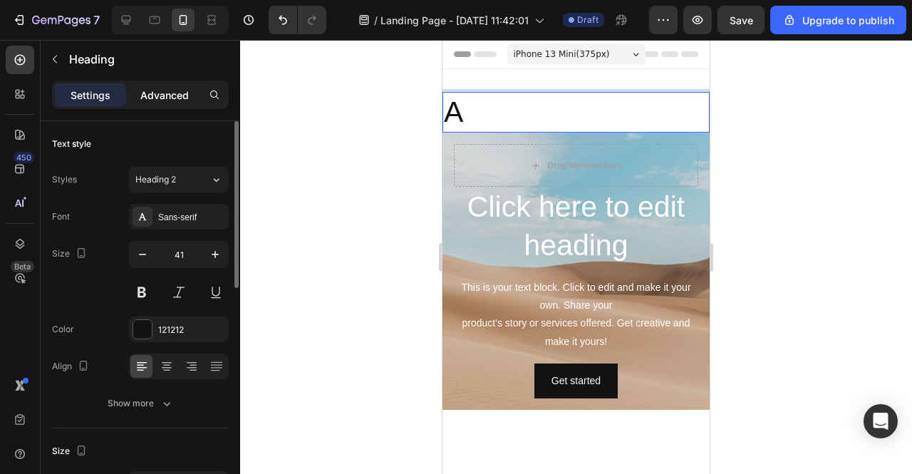
click at [150, 90] on p "Advanced" at bounding box center [164, 95] width 48 height 15
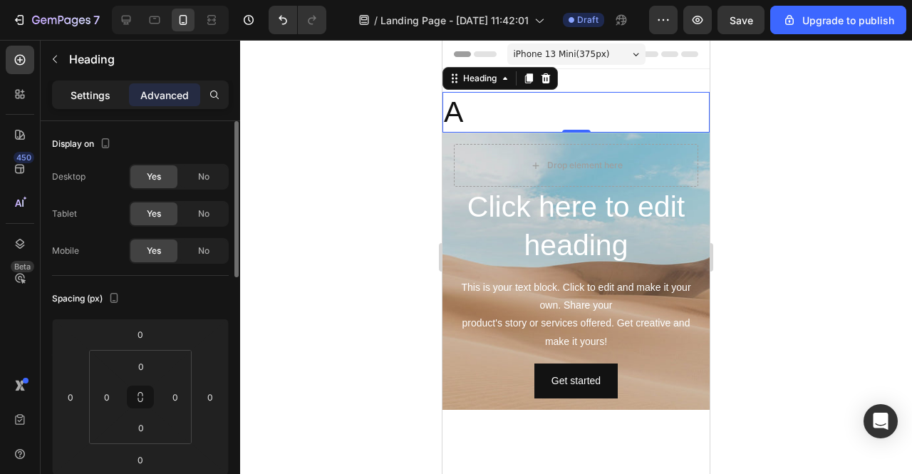
click at [115, 86] on div "Settings" at bounding box center [90, 94] width 71 height 23
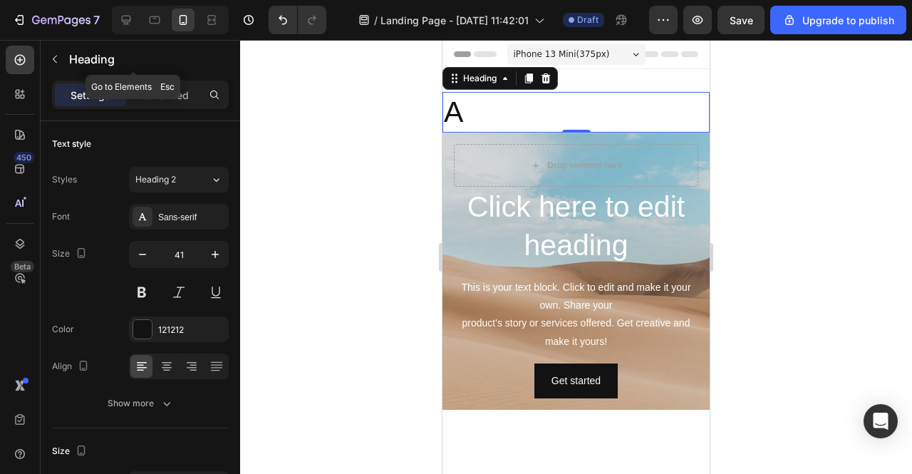
click at [63, 58] on button "button" at bounding box center [54, 59] width 23 height 23
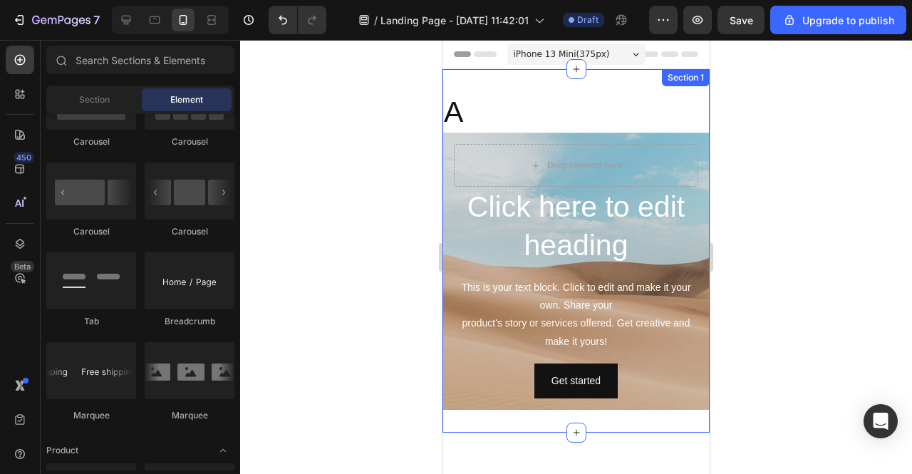
click at [584, 71] on div "A Heading Click here to edit heading Heading This is your text block. Click to …" at bounding box center [576, 251] width 267 height 364
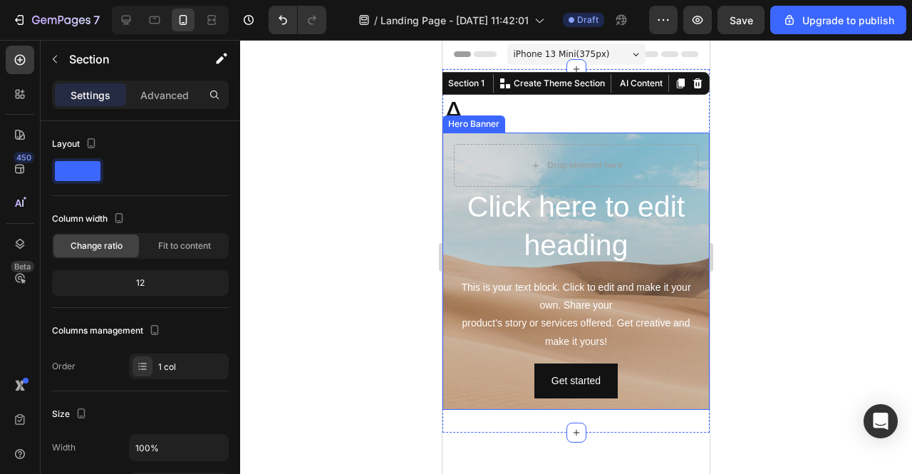
click at [459, 165] on div "Drop element here" at bounding box center [576, 165] width 245 height 43
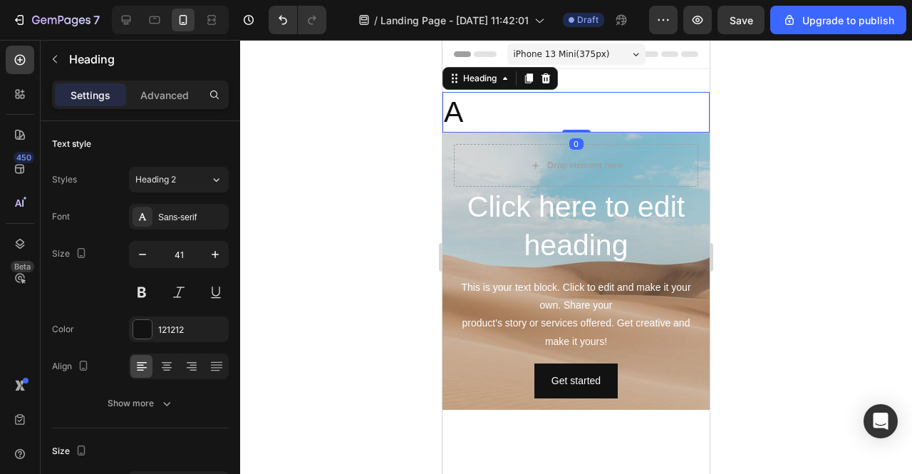
click at [640, 114] on p "A" at bounding box center [576, 112] width 264 height 38
click at [547, 77] on icon at bounding box center [546, 78] width 9 height 10
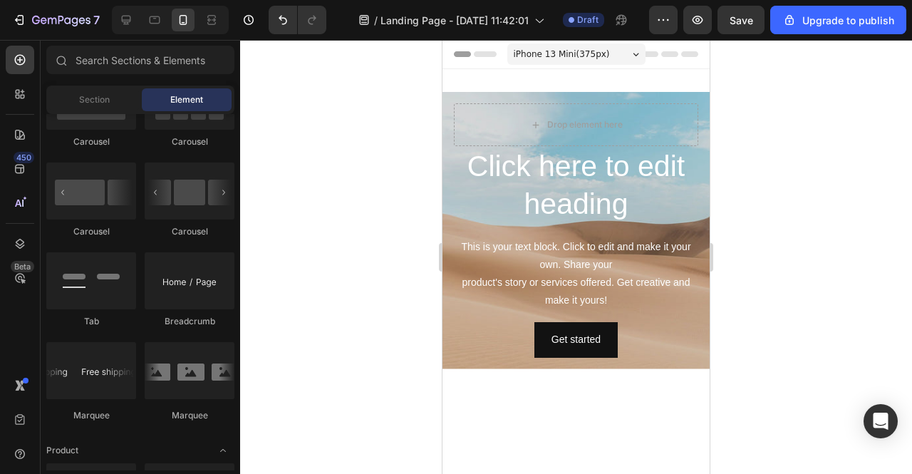
click at [622, 54] on div "iPhone 13 Mini ( 375 px)" at bounding box center [577, 53] width 138 height 21
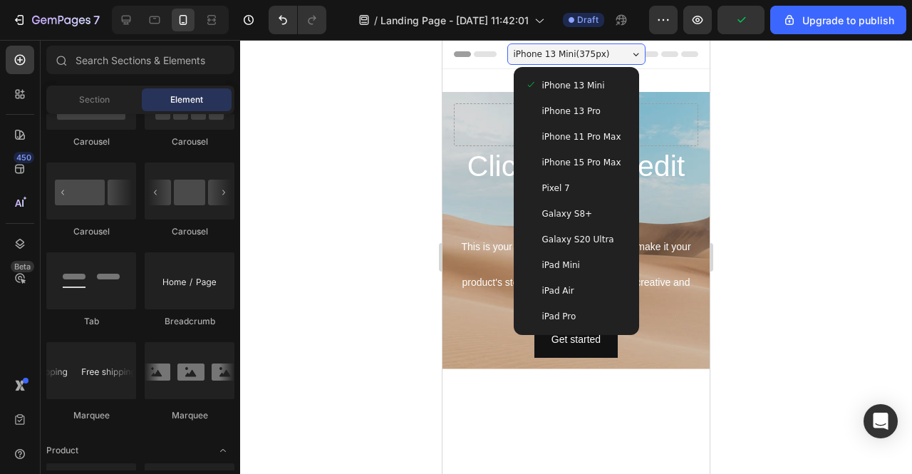
scroll to position [1141, 0]
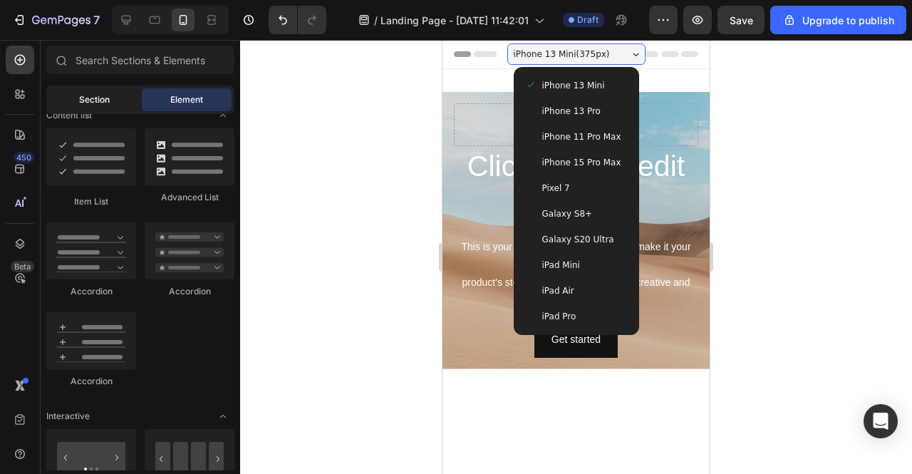
click at [110, 93] on div "Section" at bounding box center [94, 99] width 90 height 23
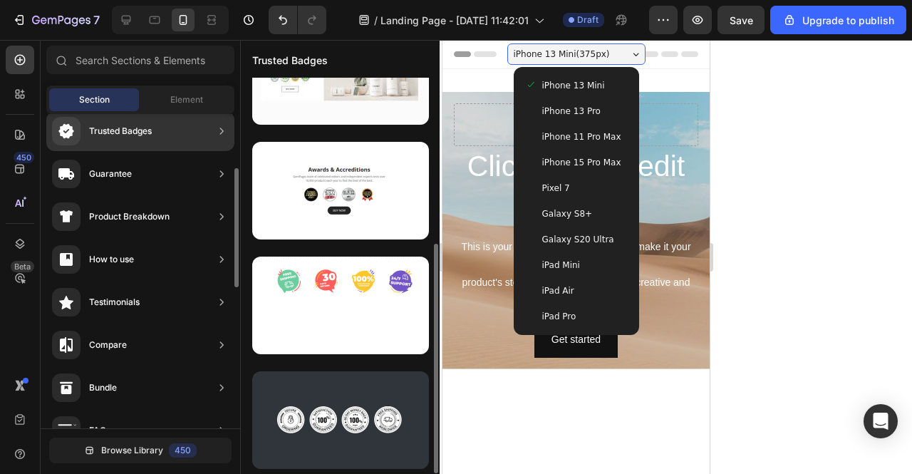
scroll to position [0, 0]
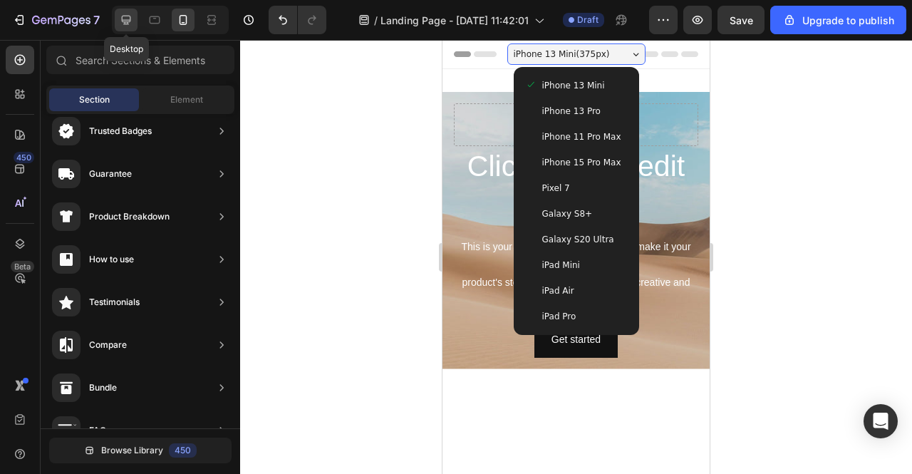
click at [122, 18] on icon at bounding box center [126, 20] width 9 height 9
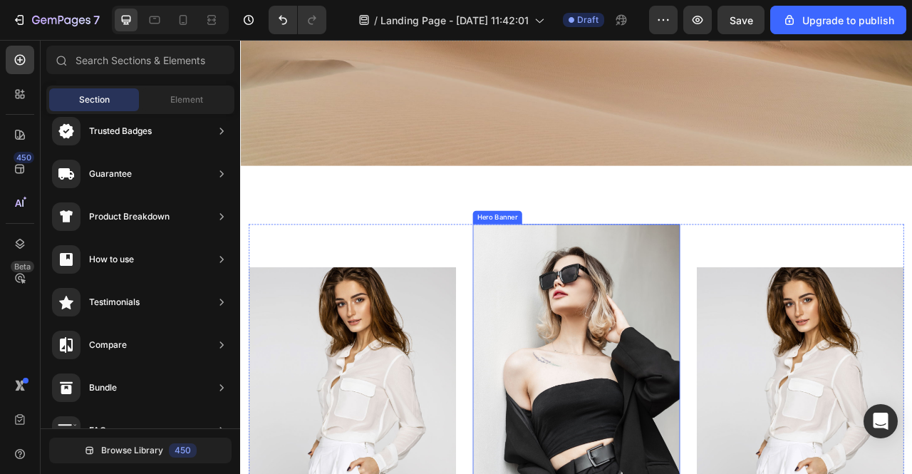
scroll to position [428, 0]
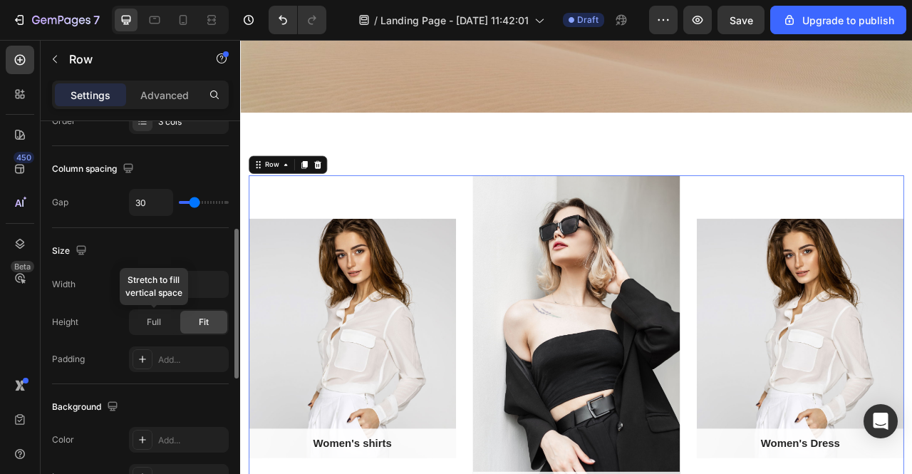
scroll to position [0, 0]
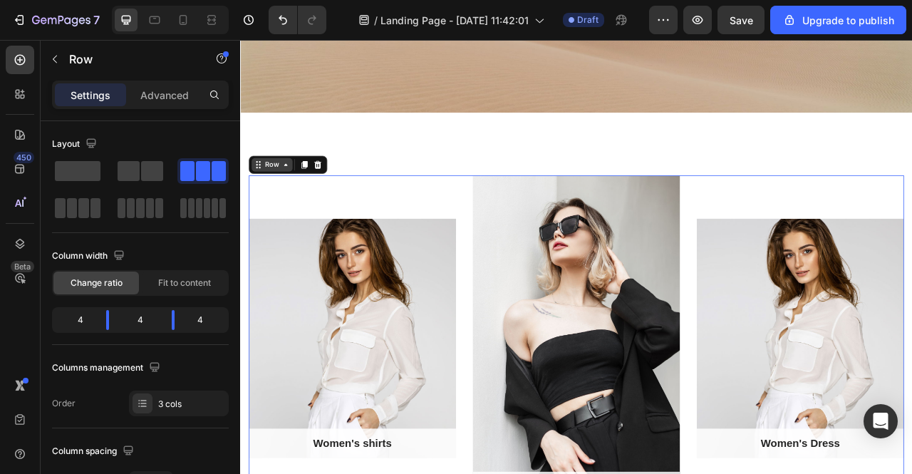
click at [297, 197] on icon at bounding box center [297, 198] width 11 height 11
click at [175, 101] on p "Advanced" at bounding box center [164, 95] width 48 height 15
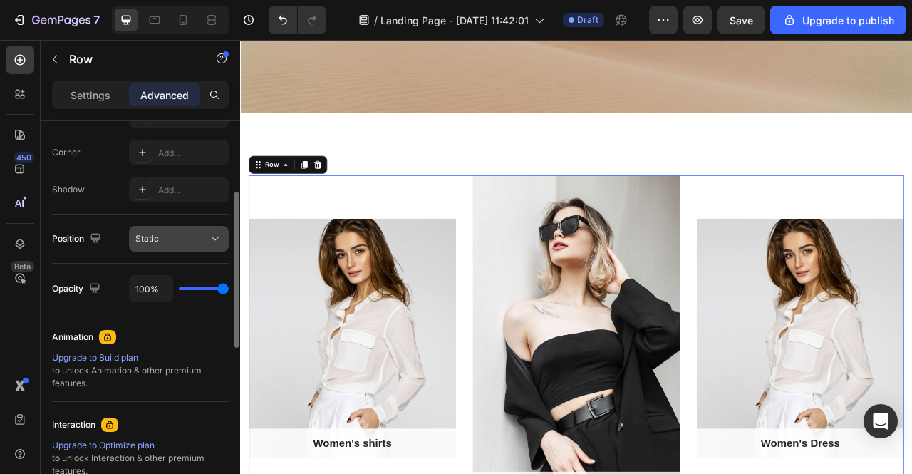
scroll to position [356, 0]
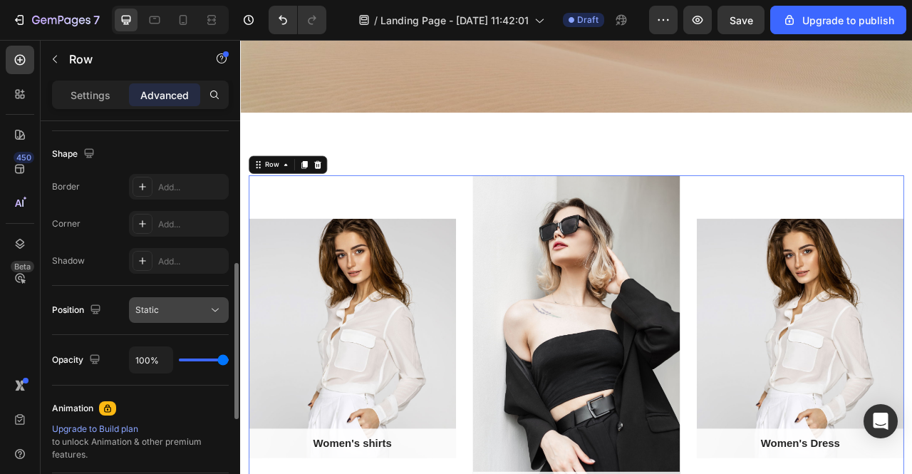
drag, startPoint x: 210, startPoint y: 312, endPoint x: 201, endPoint y: 311, distance: 8.6
click at [209, 312] on icon at bounding box center [215, 310] width 14 height 14
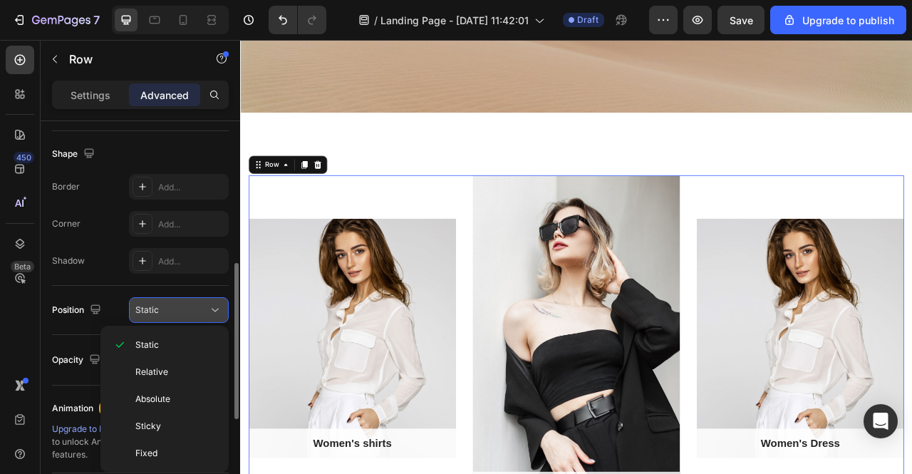
click at [199, 312] on div "Static" at bounding box center [171, 310] width 73 height 13
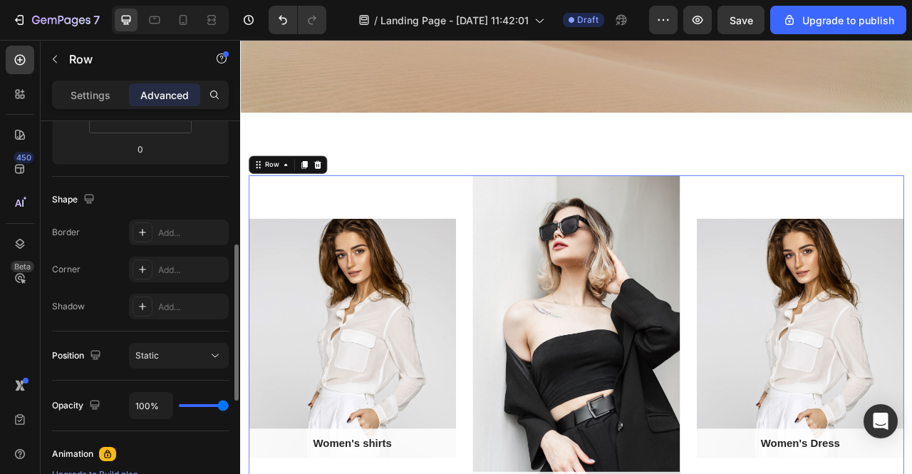
scroll to position [0, 0]
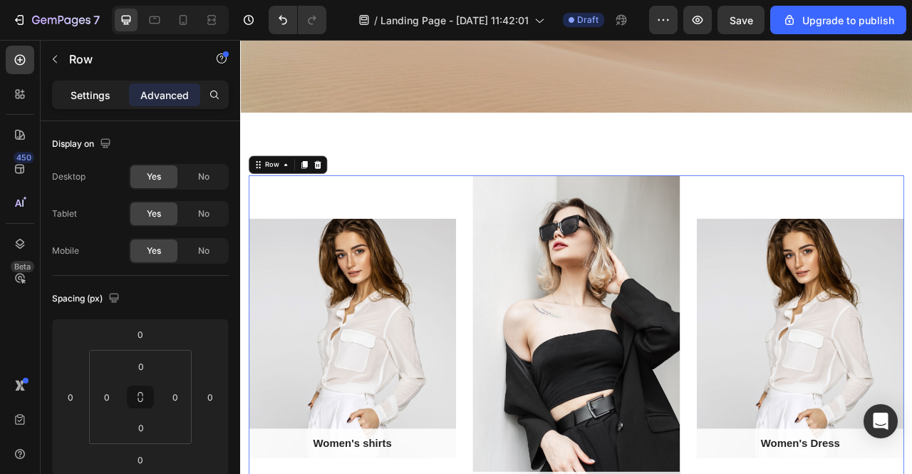
click at [95, 94] on p "Settings" at bounding box center [91, 95] width 40 height 15
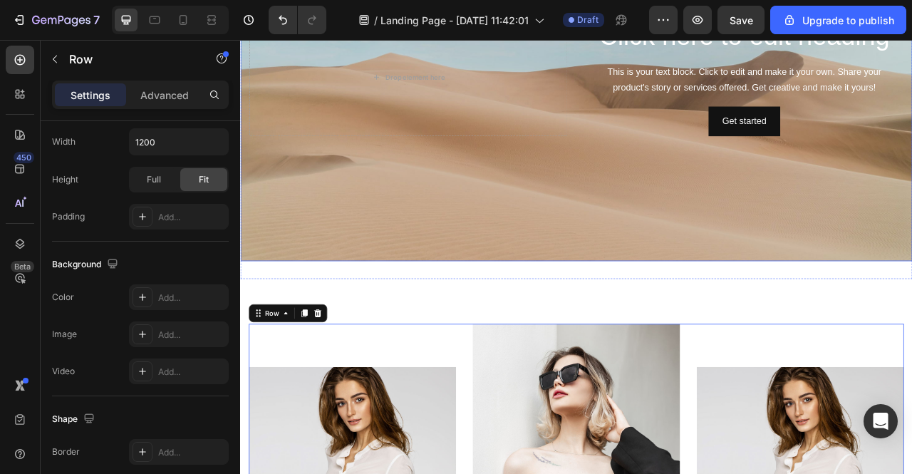
scroll to position [143, 0]
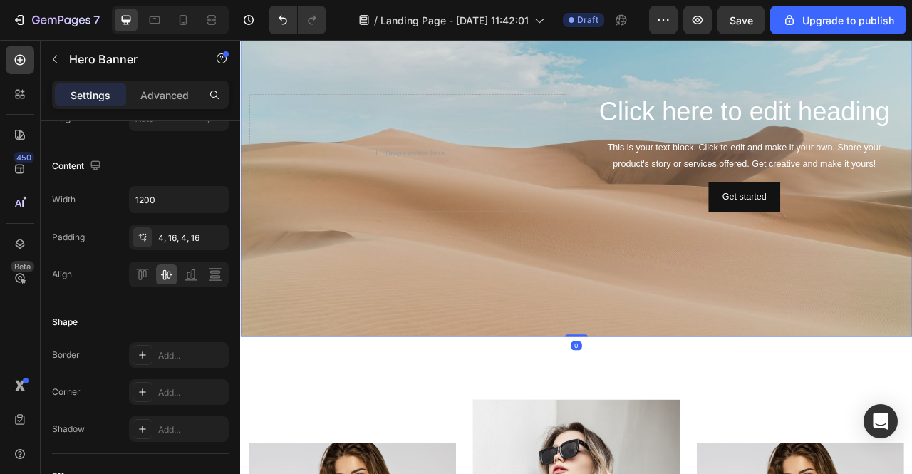
click at [514, 326] on div "Background Image" at bounding box center [667, 183] width 855 height 468
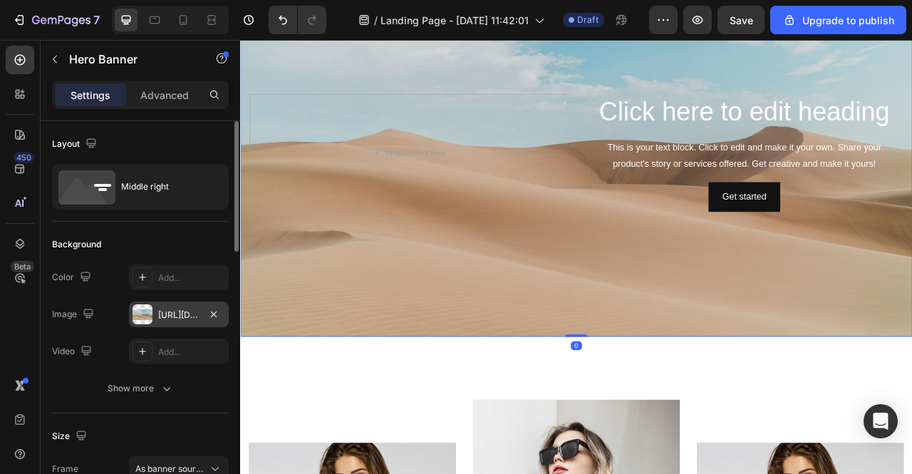
click at [145, 319] on div at bounding box center [143, 314] width 20 height 20
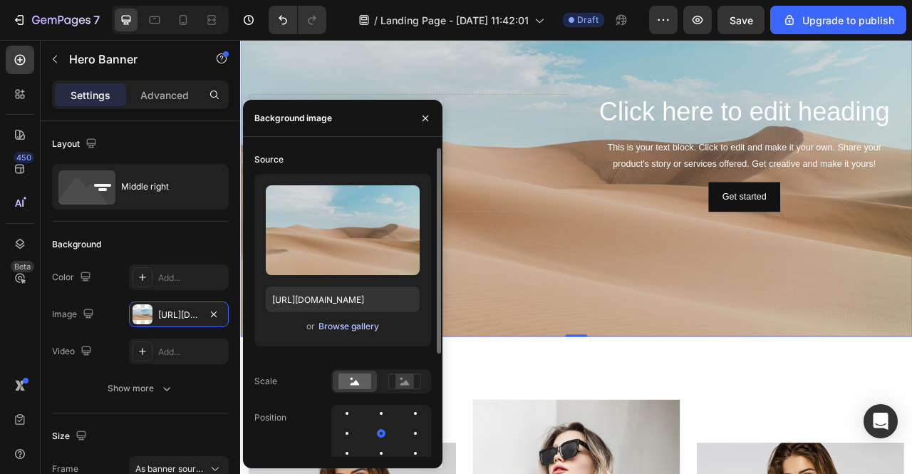
click at [351, 330] on div "Browse gallery" at bounding box center [349, 326] width 61 height 13
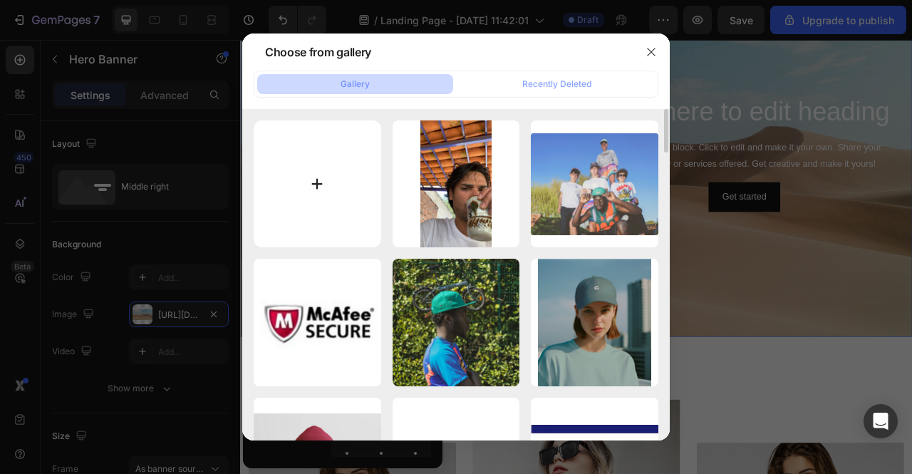
drag, startPoint x: 303, startPoint y: 167, endPoint x: 312, endPoint y: 166, distance: 9.3
click at [310, 167] on input "file" at bounding box center [318, 184] width 128 height 128
type input "C:\fakepath\sociedad a1.png sticker.png"
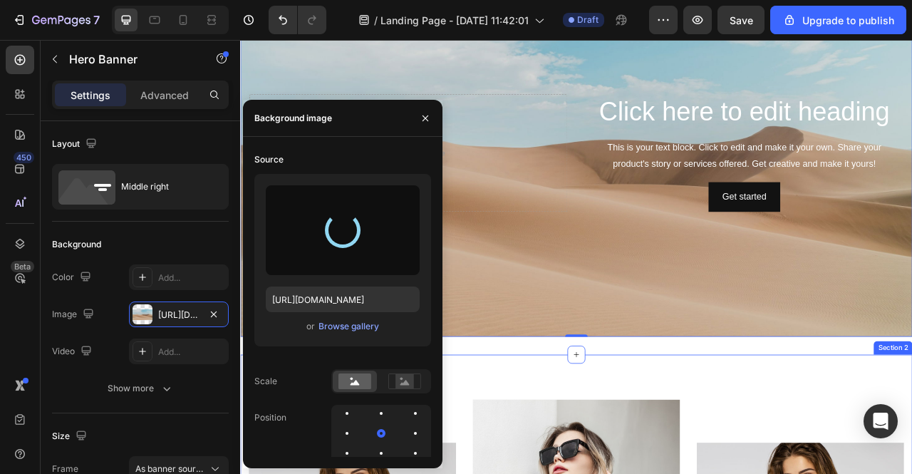
type input "[URL][DOMAIN_NAME]"
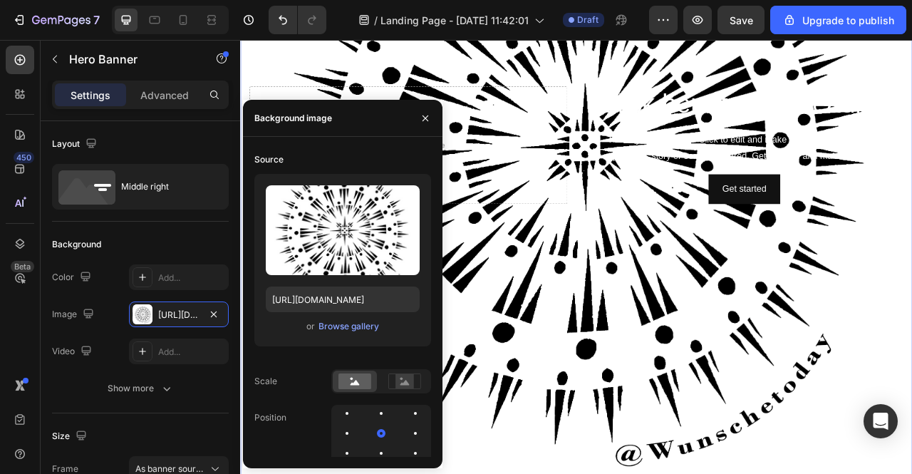
scroll to position [285, 0]
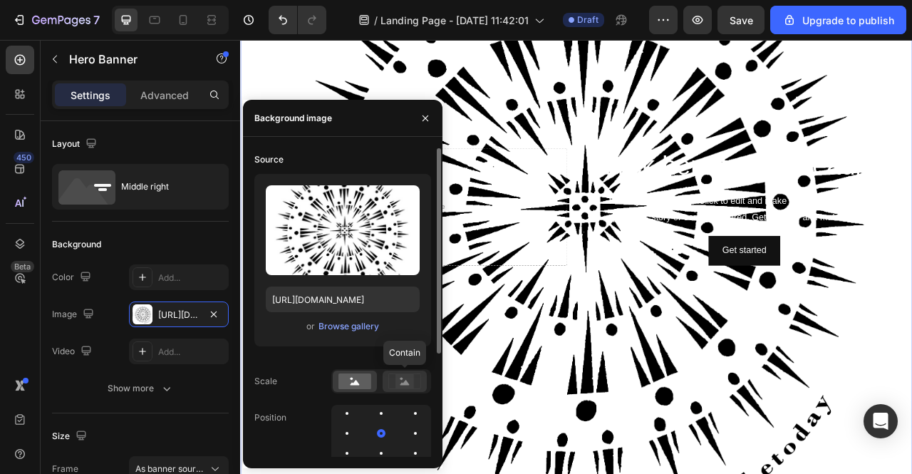
click at [407, 383] on icon at bounding box center [405, 382] width 9 height 5
click at [350, 381] on rect at bounding box center [355, 382] width 33 height 16
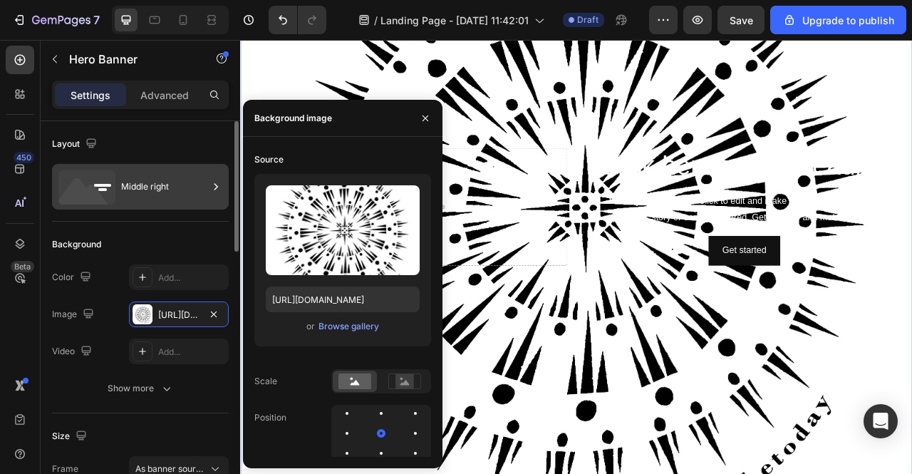
click at [185, 193] on div "Middle right" at bounding box center [164, 186] width 87 height 33
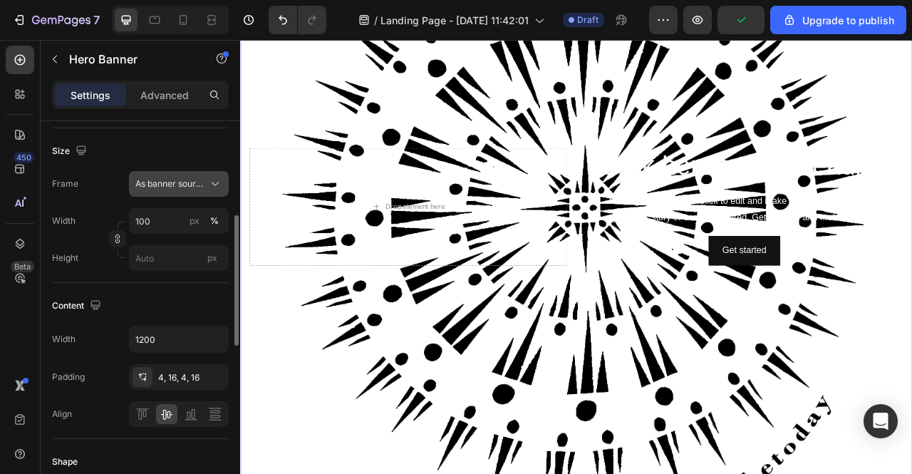
click at [217, 177] on icon at bounding box center [215, 184] width 14 height 14
click at [211, 182] on icon at bounding box center [215, 184] width 14 height 14
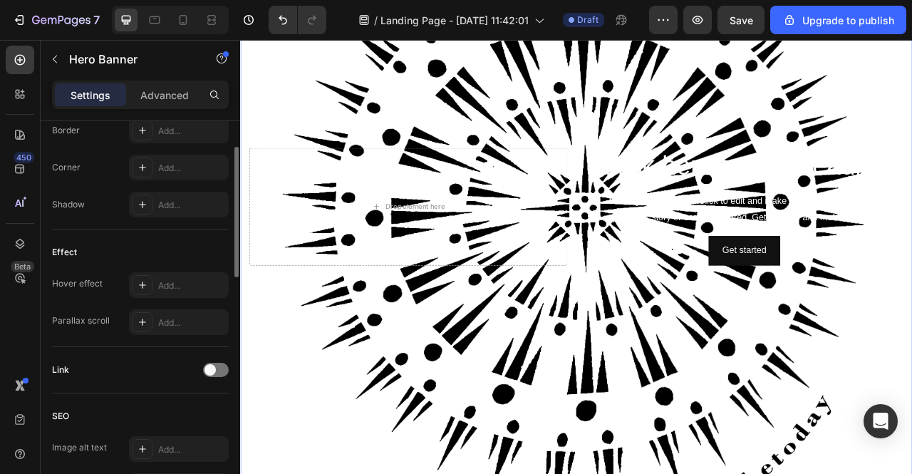
scroll to position [436, 0]
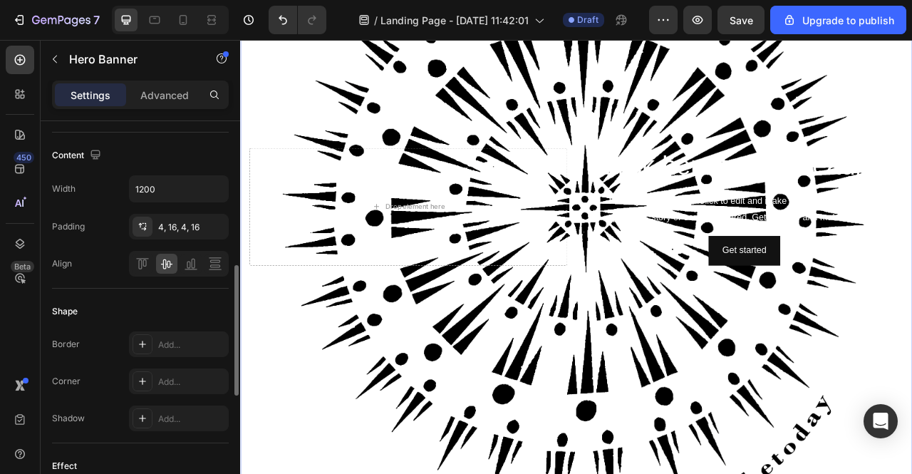
click at [426, 427] on div "Background Image" at bounding box center [667, 252] width 855 height 890
click at [291, 409] on div "Background Image" at bounding box center [667, 252] width 855 height 890
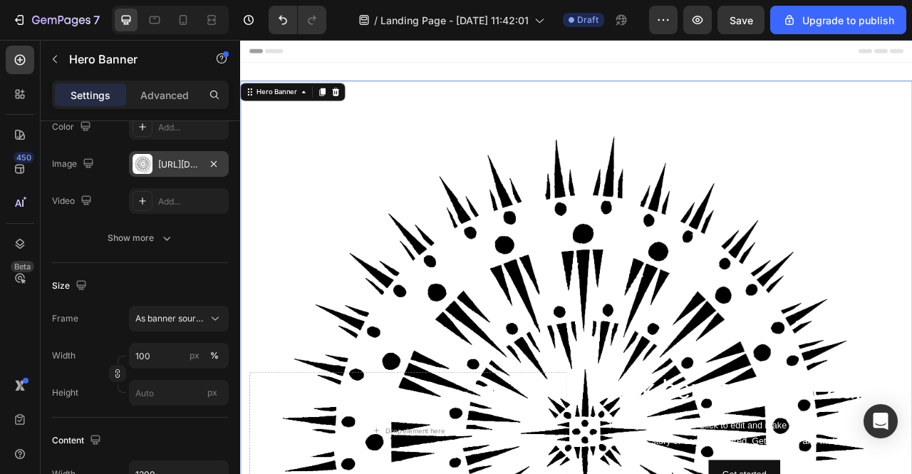
scroll to position [0, 0]
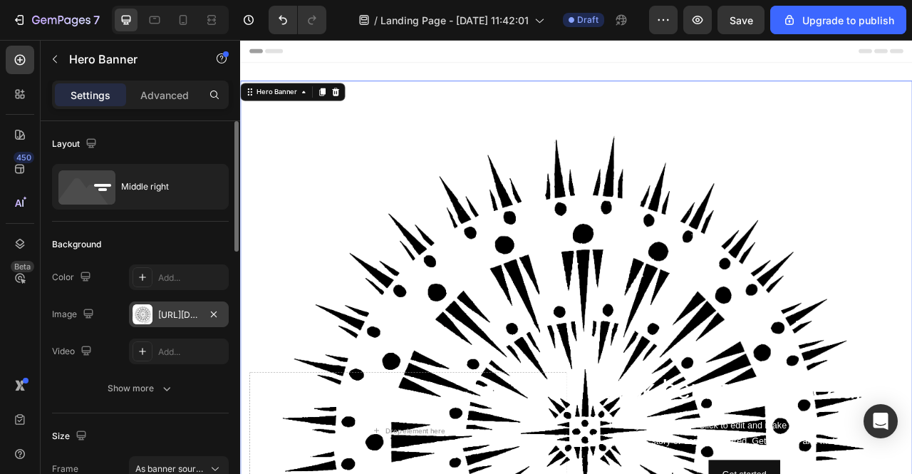
click at [161, 319] on div "[URL][DOMAIN_NAME]" at bounding box center [178, 315] width 41 height 13
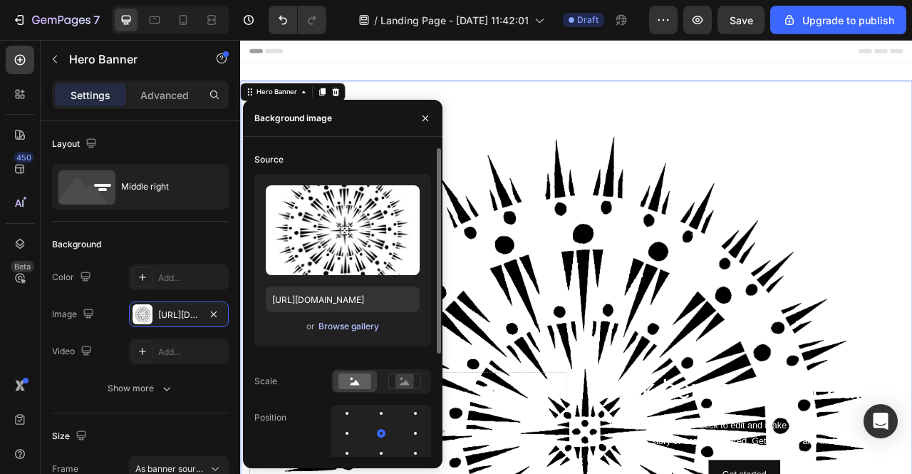
click at [345, 321] on div "Browse gallery" at bounding box center [349, 326] width 61 height 13
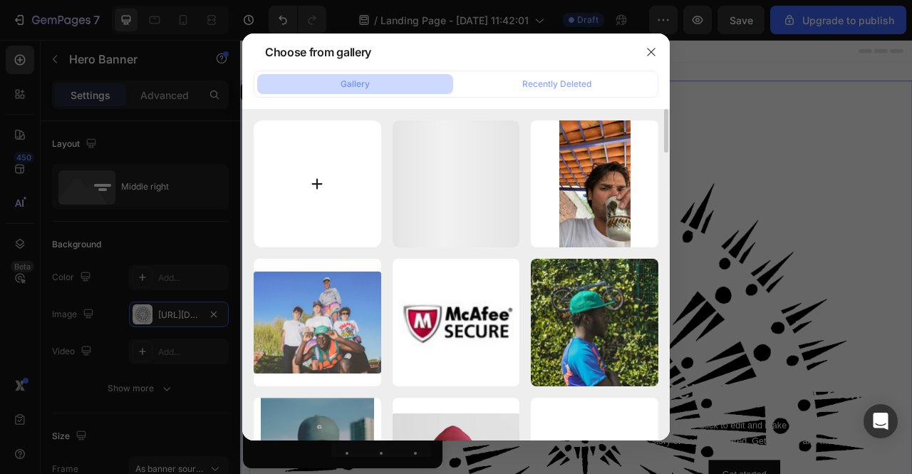
click at [300, 175] on input "file" at bounding box center [318, 184] width 128 height 128
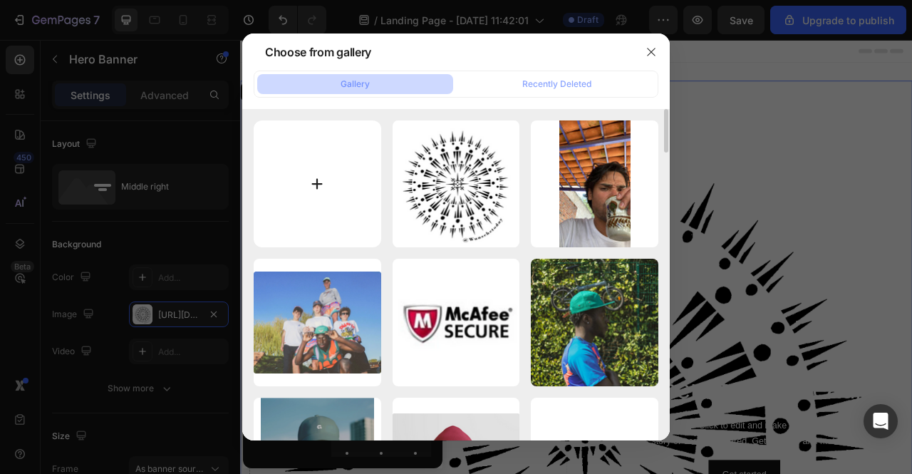
type input "C:\fakepath\33322 - batalla en los cielos.PNG"
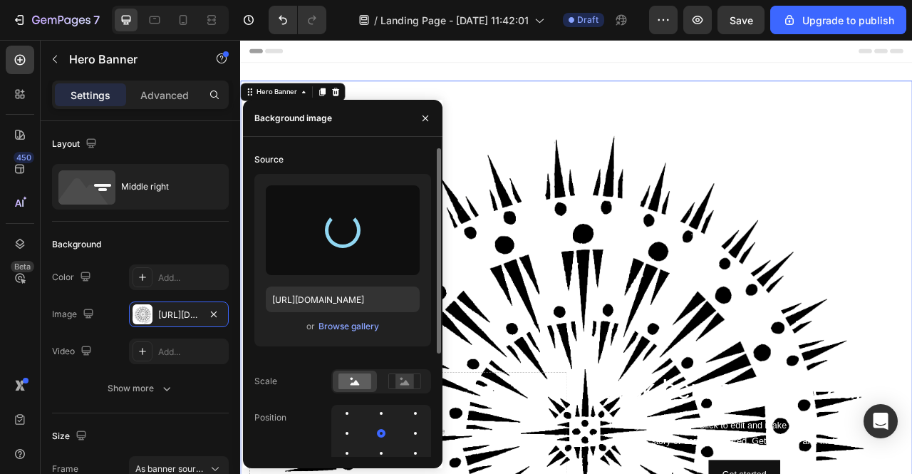
type input "[URL][DOMAIN_NAME]"
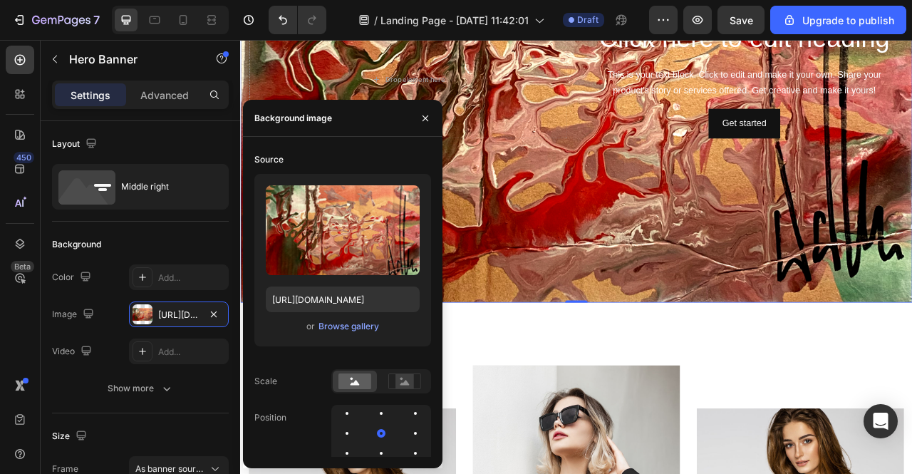
scroll to position [71, 0]
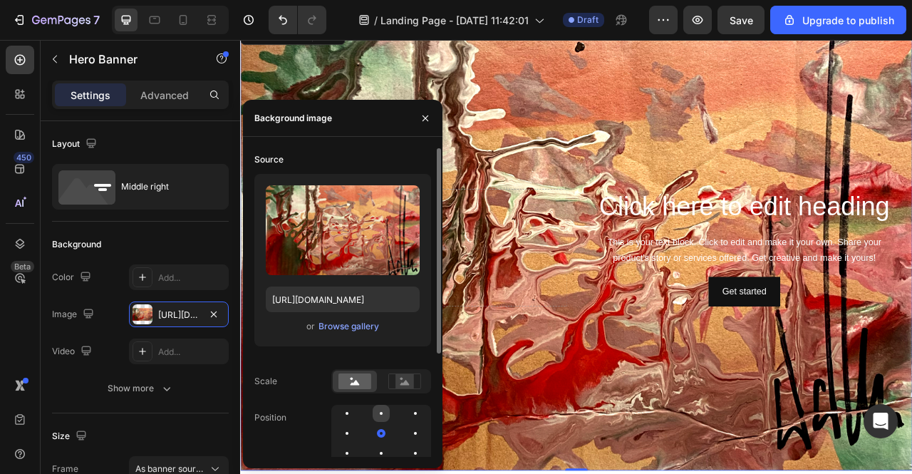
click at [376, 413] on div at bounding box center [381, 413] width 17 height 17
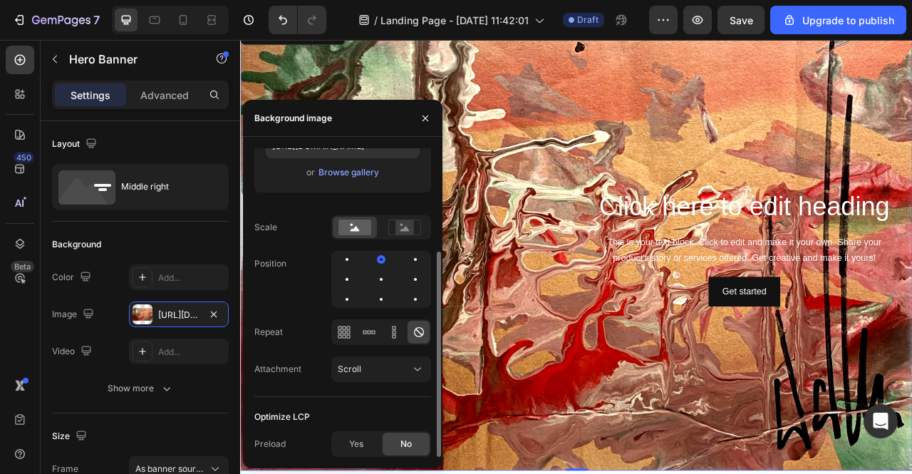
scroll to position [83, 0]
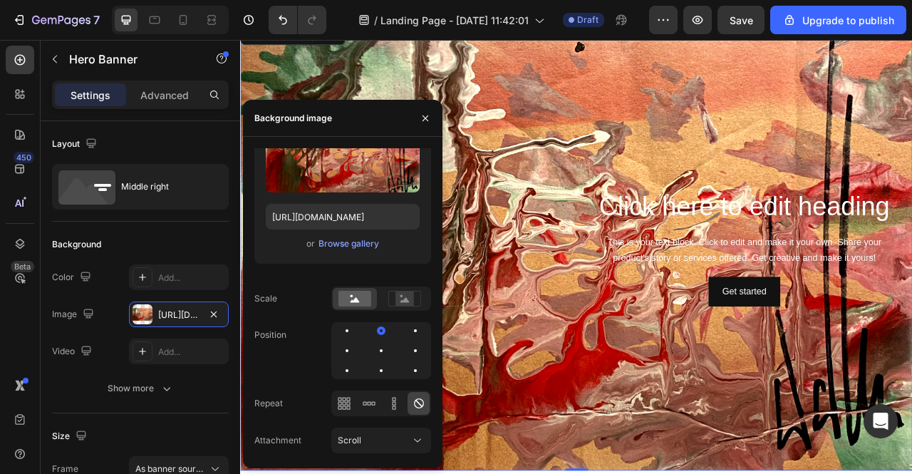
click at [426, 100] on div at bounding box center [425, 118] width 34 height 36
click at [431, 119] on button "button" at bounding box center [425, 118] width 23 height 23
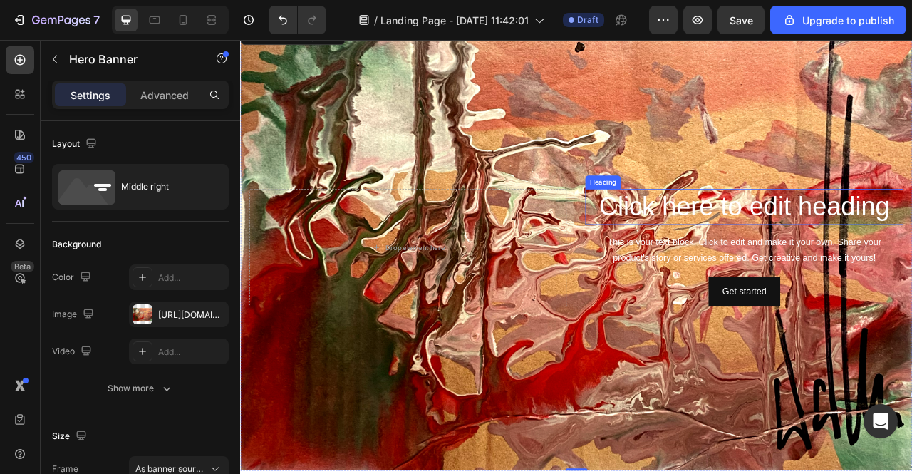
click at [817, 232] on h2 "Click here to edit heading" at bounding box center [881, 253] width 405 height 46
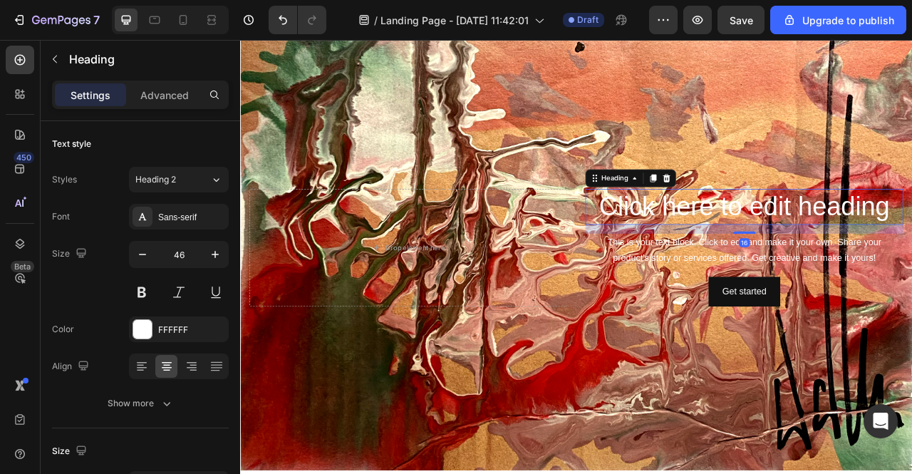
click at [818, 245] on h2 "Click here to edit heading" at bounding box center [881, 253] width 405 height 46
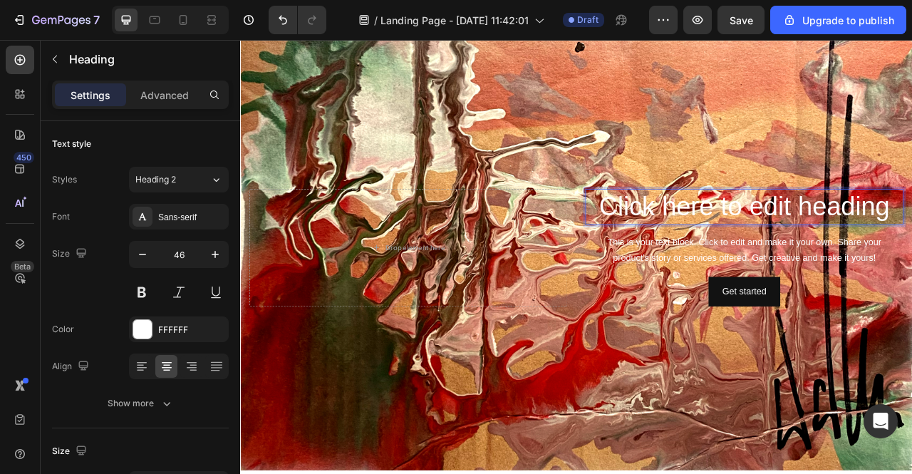
drag, startPoint x: 818, startPoint y: 245, endPoint x: 790, endPoint y: 245, distance: 28.5
click at [815, 247] on p "Click here to edit heading" at bounding box center [882, 252] width 402 height 43
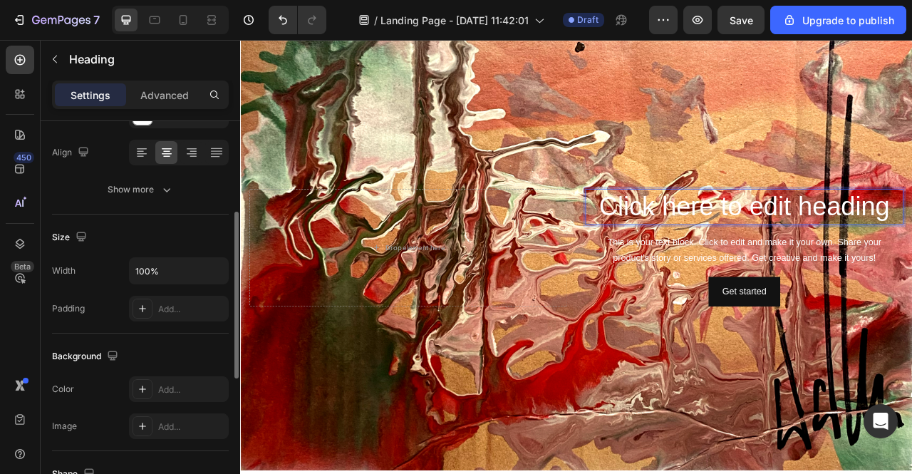
scroll to position [143, 0]
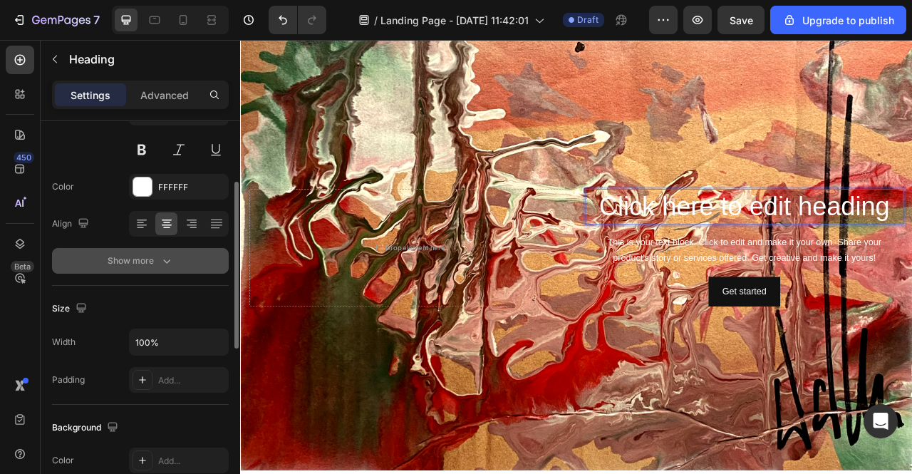
click at [173, 269] on button "Show more" at bounding box center [140, 261] width 177 height 26
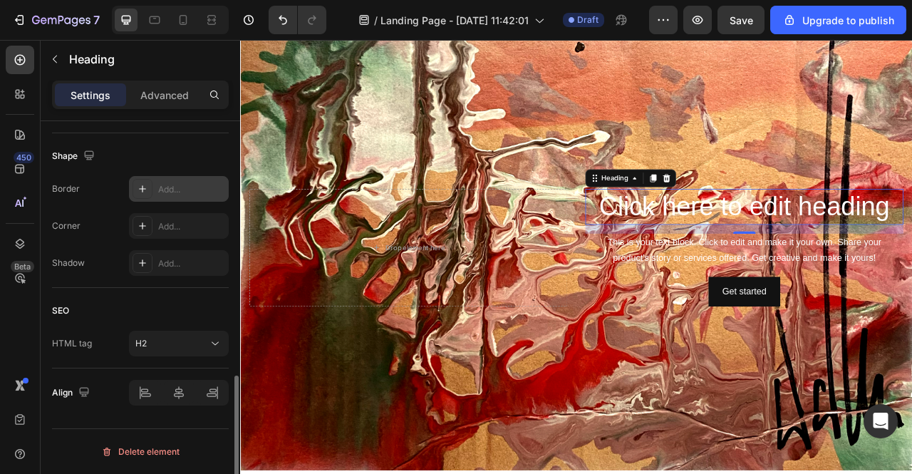
scroll to position [577, 0]
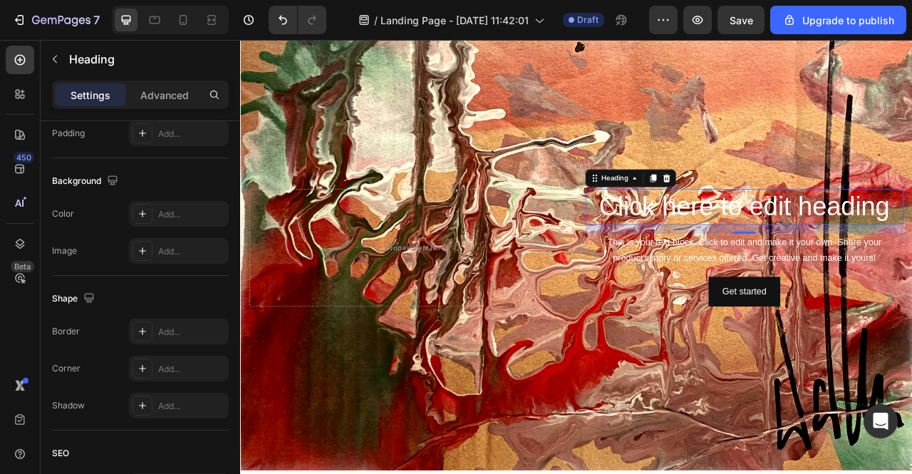
click at [828, 244] on p "Click here to edit heading" at bounding box center [882, 252] width 402 height 43
click at [828, 247] on p "Click here to edit heading" at bounding box center [882, 252] width 402 height 43
click at [833, 248] on p "Click here to edit heading" at bounding box center [882, 252] width 402 height 43
click at [838, 248] on p "Click here to edit heading" at bounding box center [882, 252] width 402 height 43
click at [840, 243] on p "Click here to edit heading" at bounding box center [882, 252] width 402 height 43
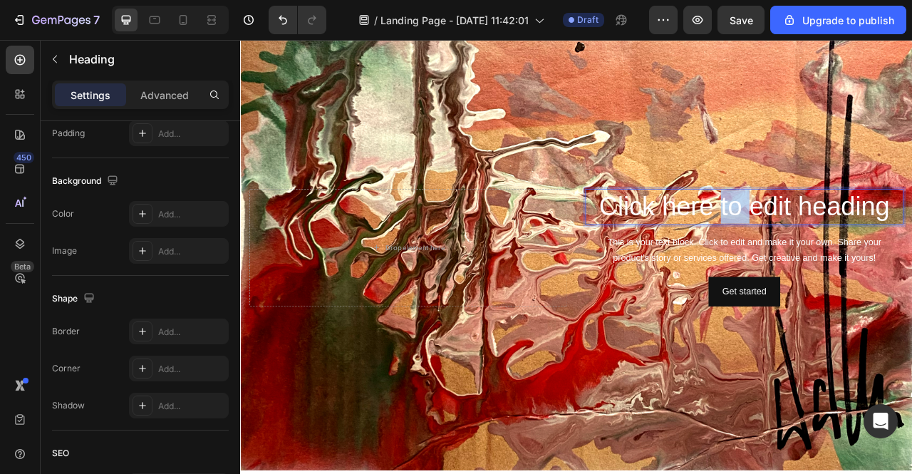
click at [840, 243] on p "Click here to edit heading" at bounding box center [882, 252] width 402 height 43
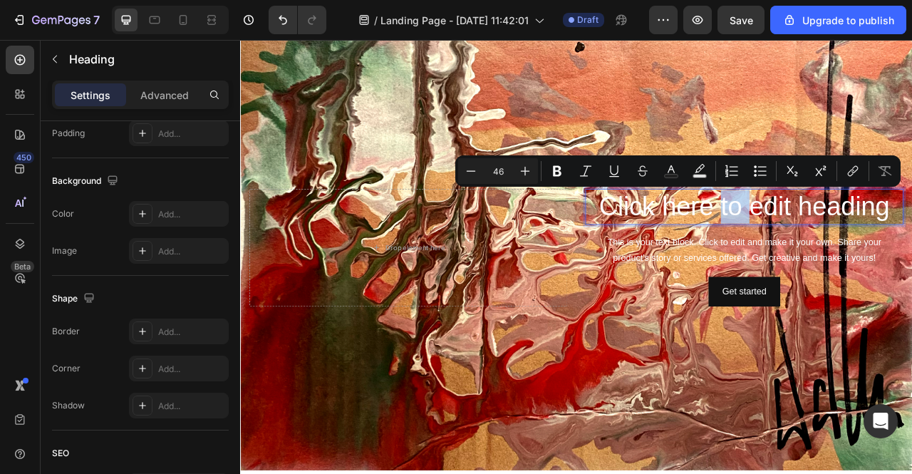
click at [846, 242] on p "Click here to edit heading" at bounding box center [882, 252] width 402 height 43
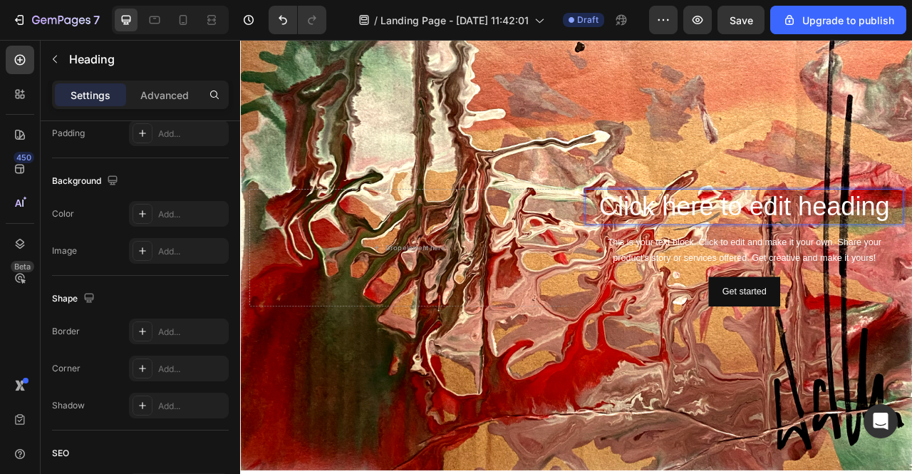
drag, startPoint x: 850, startPoint y: 238, endPoint x: 839, endPoint y: 242, distance: 11.5
click at [847, 240] on p "Click here to edit heading" at bounding box center [882, 252] width 402 height 43
click at [835, 247] on p "Click here to edit heading" at bounding box center [882, 252] width 402 height 43
click at [833, 248] on p "Click here to edit heading" at bounding box center [882, 252] width 402 height 43
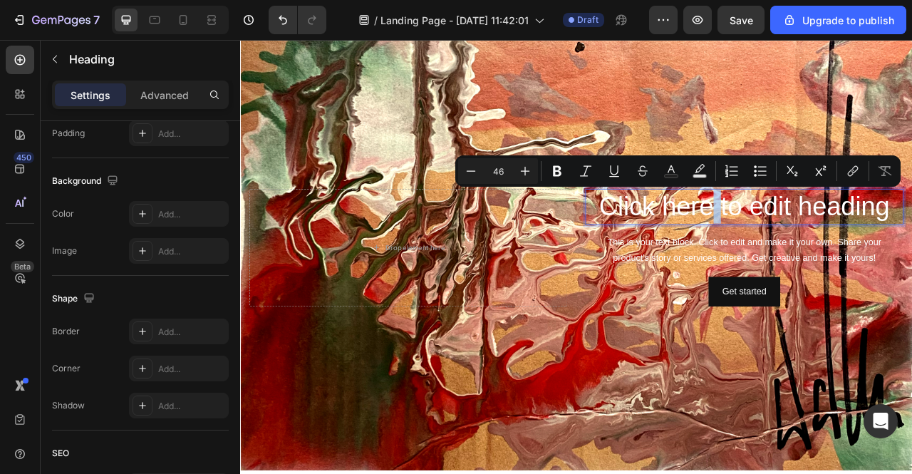
click at [833, 248] on p "Click here to edit heading" at bounding box center [882, 252] width 402 height 43
click at [831, 246] on p "Click here to edit heading" at bounding box center [882, 252] width 402 height 43
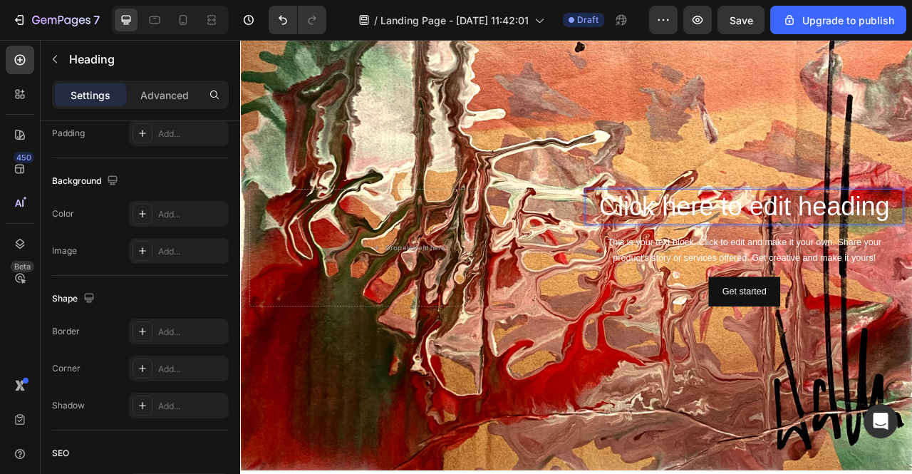
click at [830, 243] on p "Click here to edit heading" at bounding box center [882, 252] width 402 height 43
drag, startPoint x: 910, startPoint y: 240, endPoint x: 925, endPoint y: 237, distance: 15.9
click at [911, 240] on p "Click here to edit heading" at bounding box center [882, 252] width 402 height 43
click at [912, 242] on h2 "Click here to edit heading" at bounding box center [881, 253] width 405 height 46
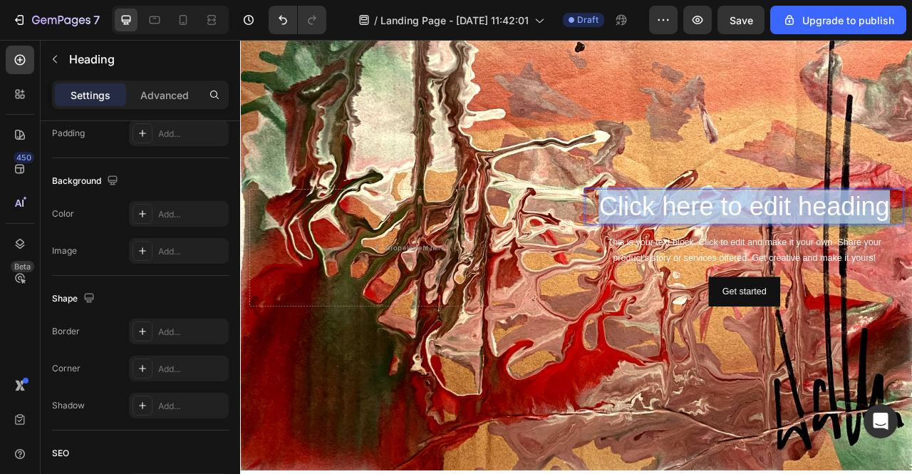
drag, startPoint x: 1061, startPoint y: 242, endPoint x: 654, endPoint y: 245, distance: 407.0
click at [654, 245] on div "Click here to edit heading Heading 16 This is your text block. Click to edit an…" at bounding box center [667, 304] width 855 height 155
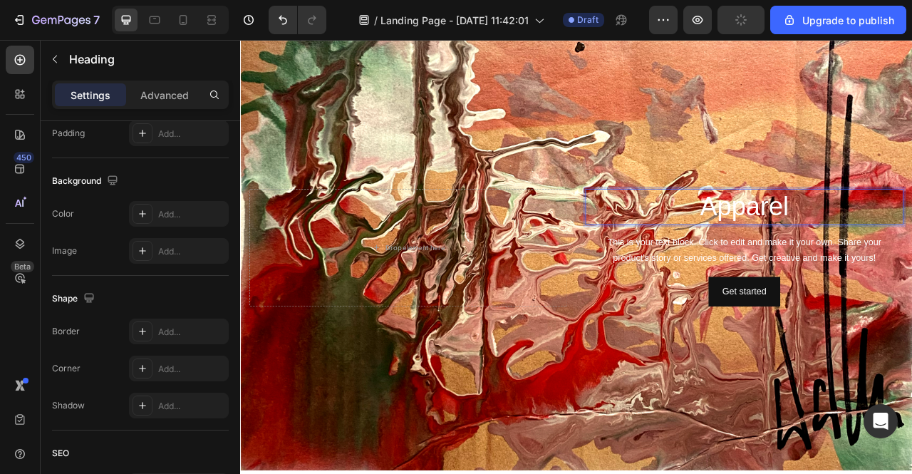
click at [875, 241] on p "Apparel" at bounding box center [882, 252] width 402 height 43
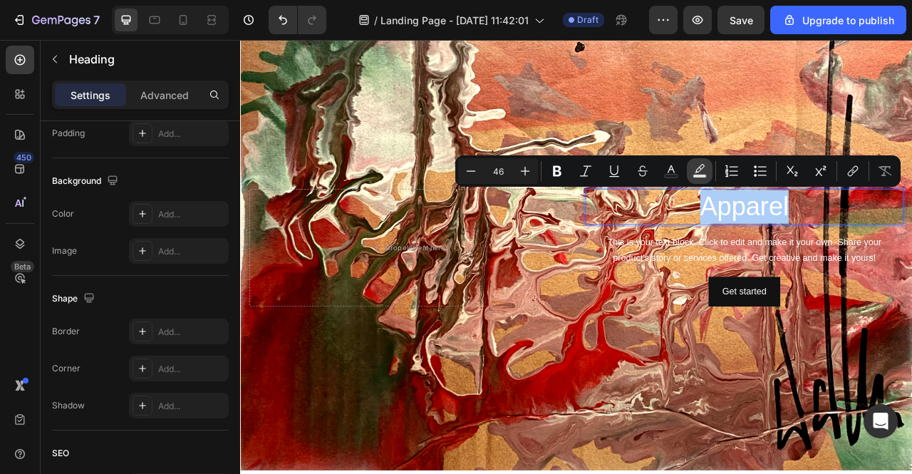
click at [691, 170] on button "Text Background Color" at bounding box center [700, 171] width 26 height 26
type input "000000"
type input "77"
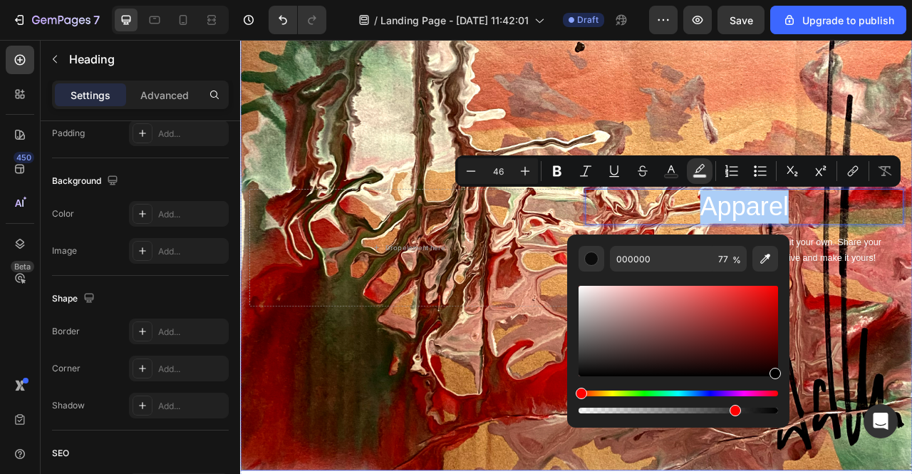
drag, startPoint x: 915, startPoint y: 374, endPoint x: 965, endPoint y: 497, distance: 132.6
click at [912, 318] on div "This is your text block. Click to edit and make it your own. Share your product…" at bounding box center [881, 309] width 405 height 44
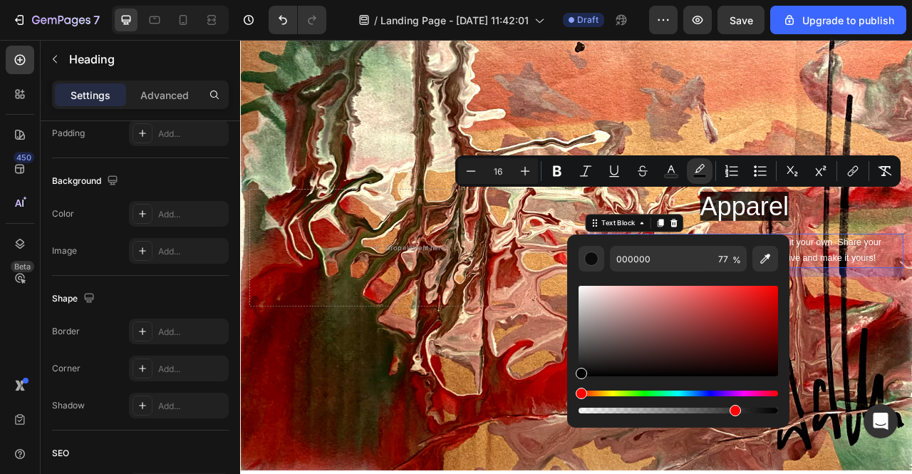
scroll to position [0, 0]
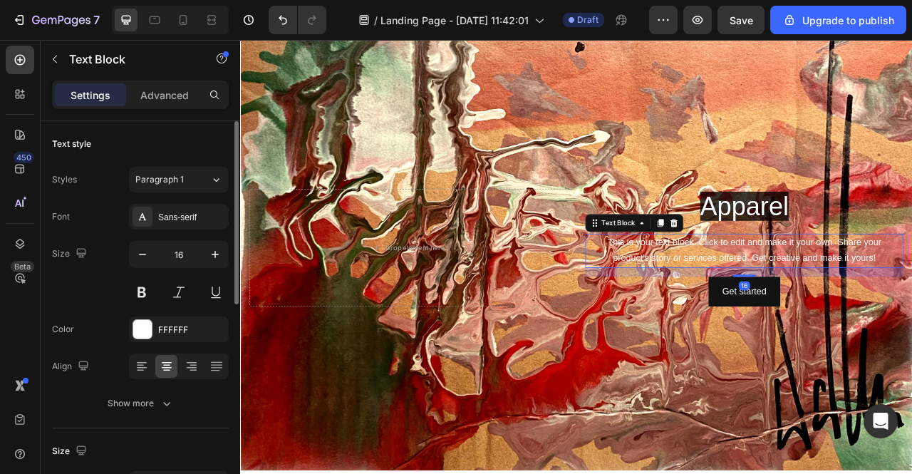
click at [753, 352] on div "Get started Button" at bounding box center [881, 360] width 405 height 38
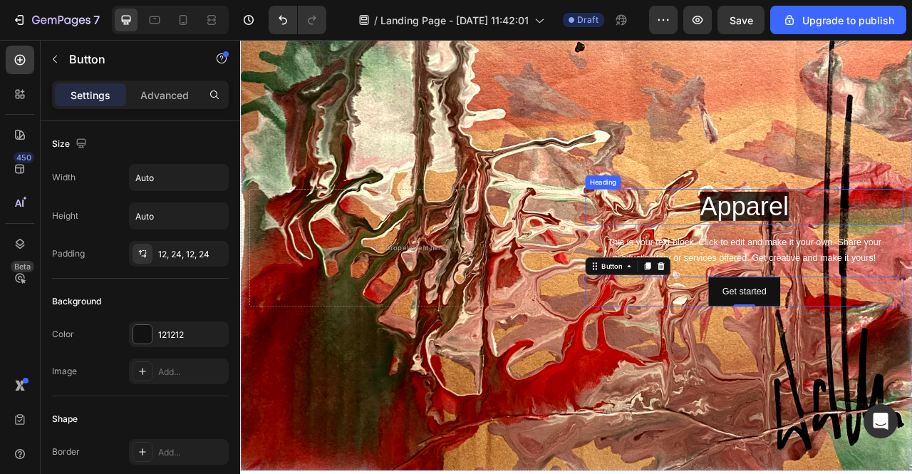
click at [896, 255] on span "Apparel" at bounding box center [881, 251] width 113 height 37
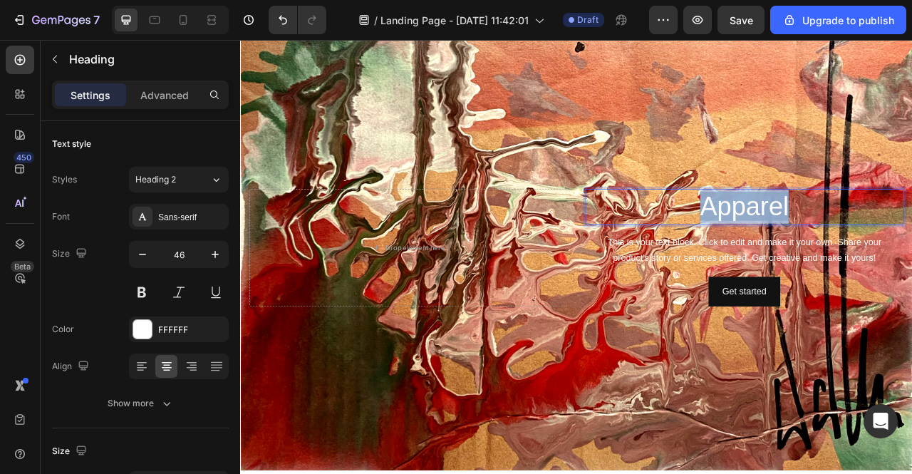
click at [875, 249] on span "Apparel" at bounding box center [881, 251] width 113 height 37
click at [875, 254] on span "Apparel" at bounding box center [881, 251] width 113 height 37
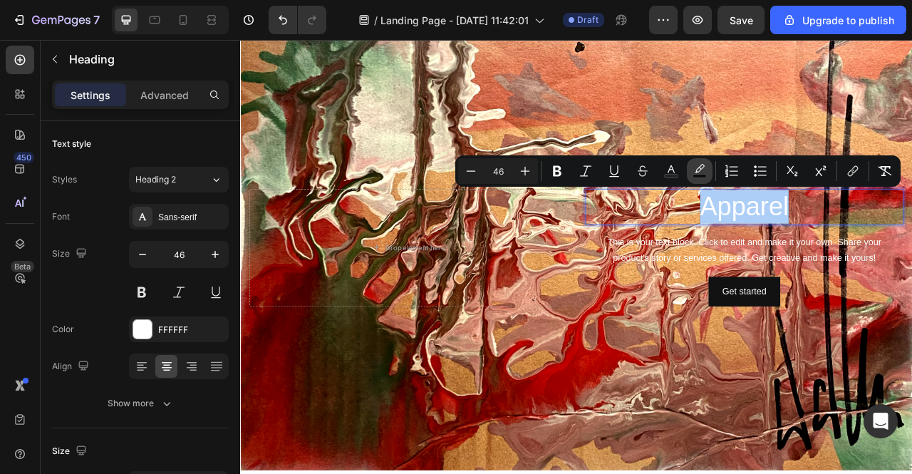
click at [699, 178] on button "color" at bounding box center [700, 171] width 26 height 26
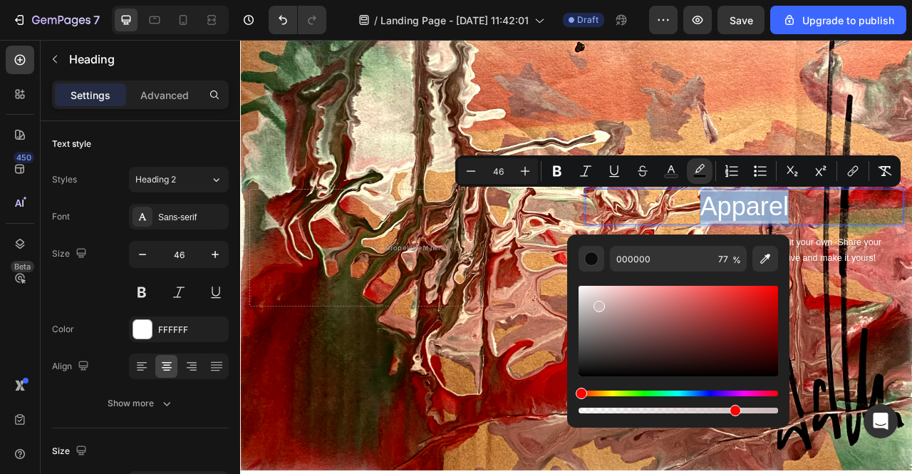
type input "FFFFFF"
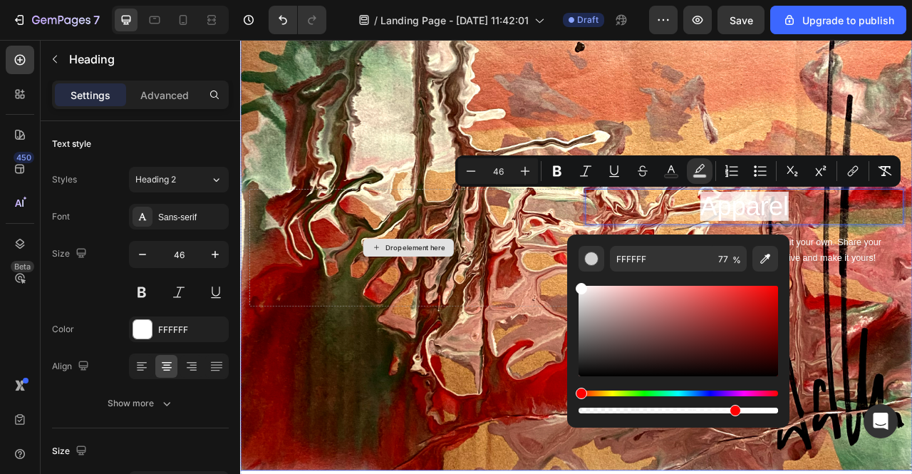
drag, startPoint x: 870, startPoint y: 359, endPoint x: 596, endPoint y: 304, distance: 279.2
click at [730, 406] on div "Editor contextual toolbar" at bounding box center [679, 402] width 200 height 23
click at [667, 173] on icon "Editor contextual toolbar" at bounding box center [671, 171] width 14 height 14
type input "FFFFFF"
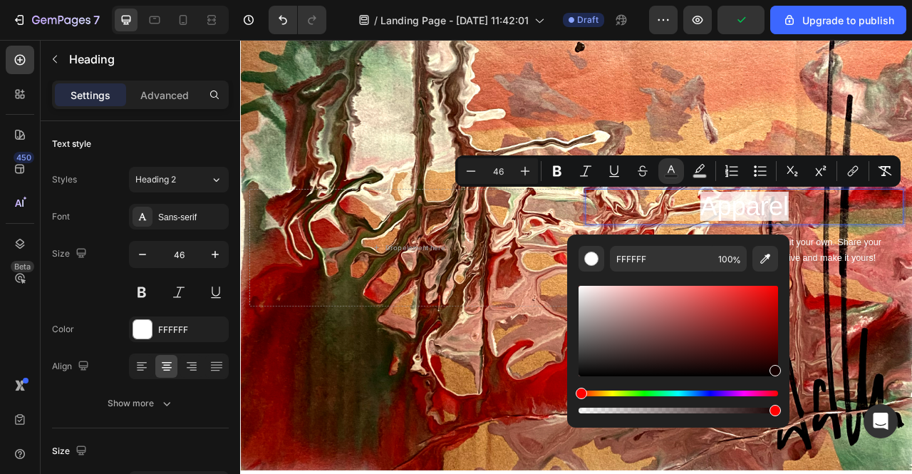
drag, startPoint x: 863, startPoint y: 374, endPoint x: 1047, endPoint y: 550, distance: 254.1
type input "000000"
click at [912, 402] on div "Background Image" at bounding box center [667, 304] width 855 height 567
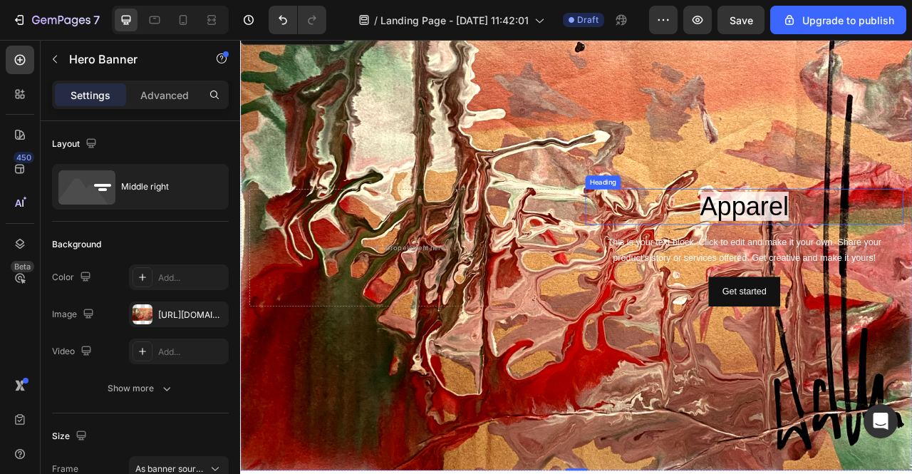
click at [892, 246] on span "Apparel" at bounding box center [881, 251] width 113 height 37
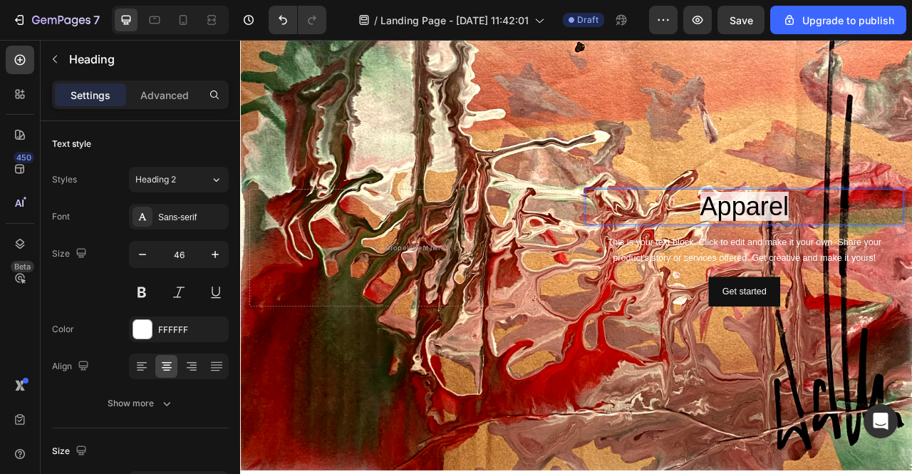
click at [852, 252] on span "Apparel" at bounding box center [881, 251] width 113 height 37
click at [849, 252] on span "Apparel" at bounding box center [881, 251] width 113 height 37
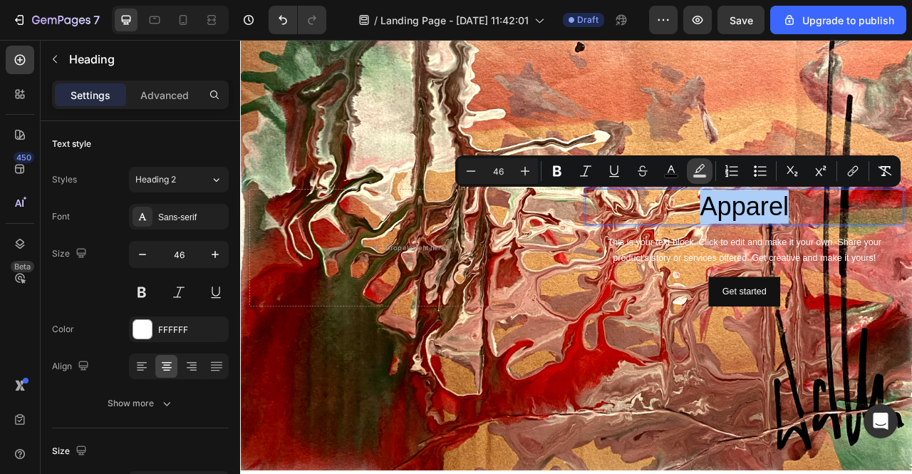
click at [703, 175] on rect "Editor contextual toolbar" at bounding box center [701, 177] width 14 height 4
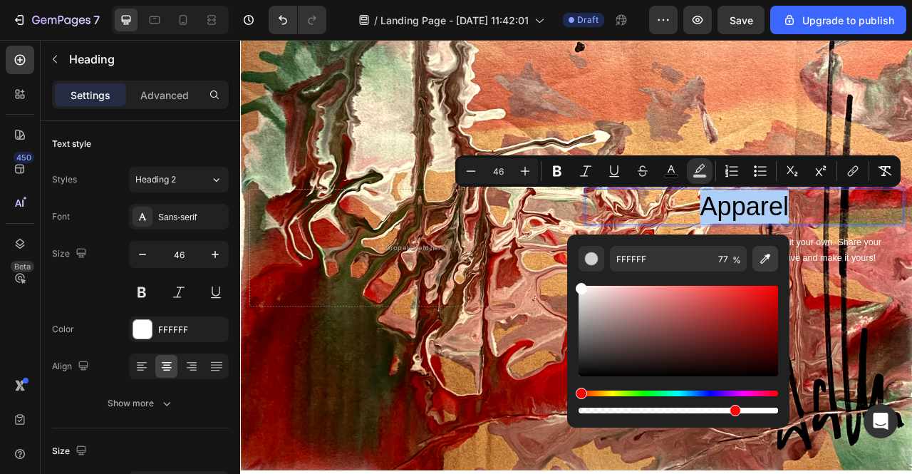
click at [761, 259] on icon "Editor contextual toolbar" at bounding box center [765, 259] width 14 height 14
type input "333333"
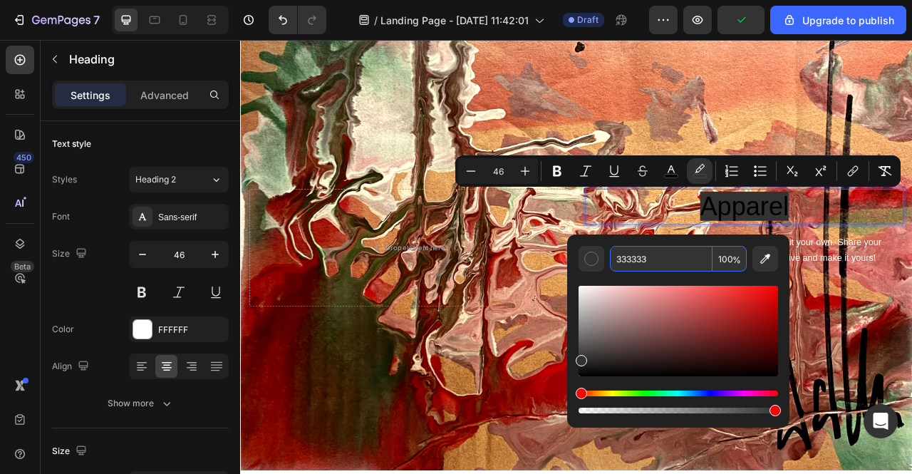
click at [728, 259] on input "100" at bounding box center [730, 259] width 34 height 26
click at [729, 259] on input "100" at bounding box center [730, 259] width 34 height 26
type input "0"
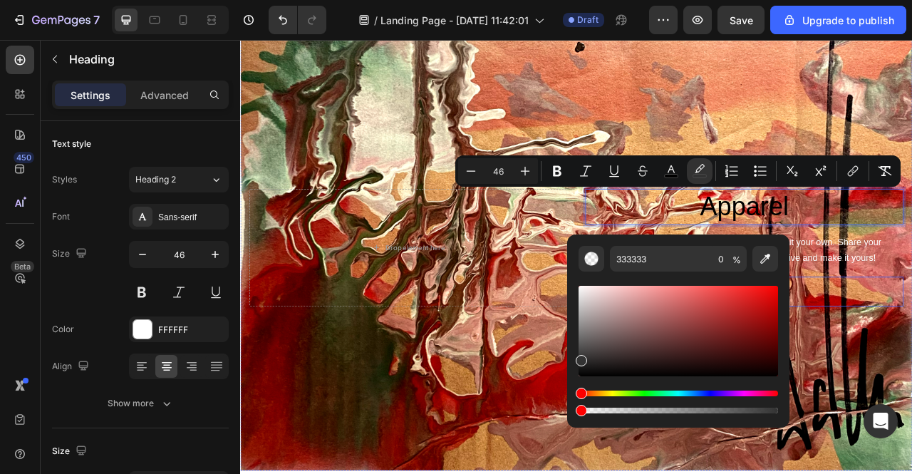
click at [912, 404] on div "Background Image" at bounding box center [667, 304] width 855 height 567
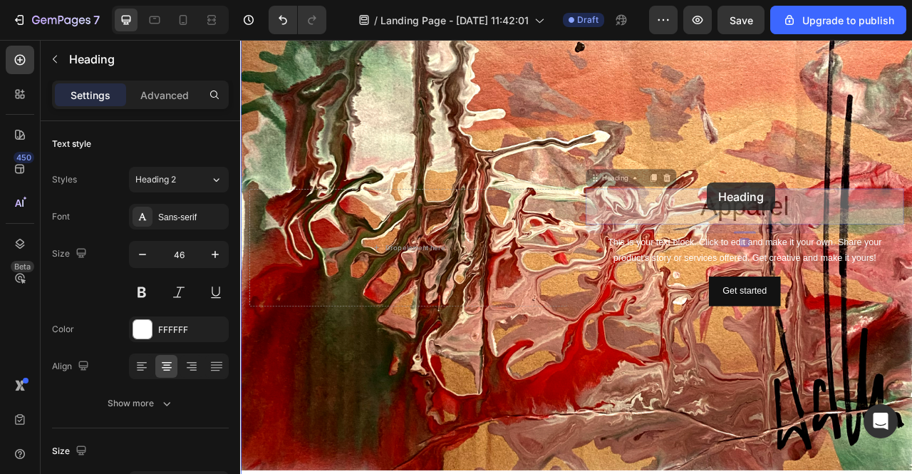
drag, startPoint x: 870, startPoint y: 254, endPoint x: 833, endPoint y: 211, distance: 56.6
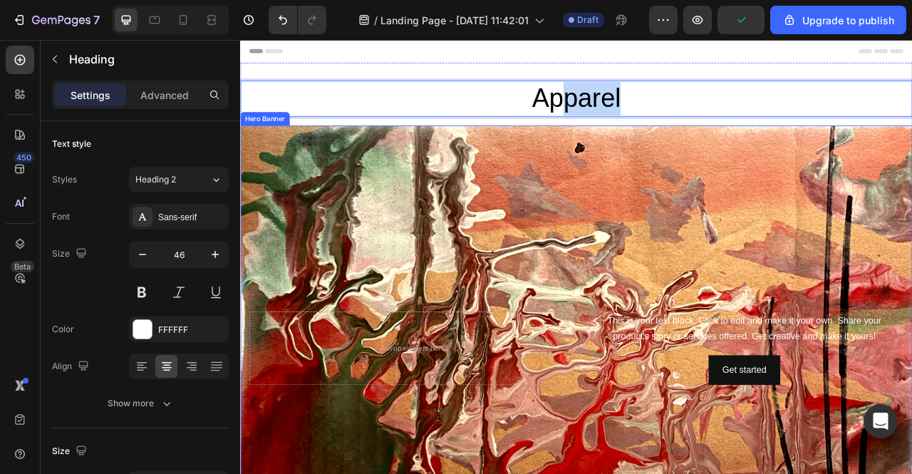
drag, startPoint x: 637, startPoint y: 114, endPoint x: 730, endPoint y: 215, distance: 136.7
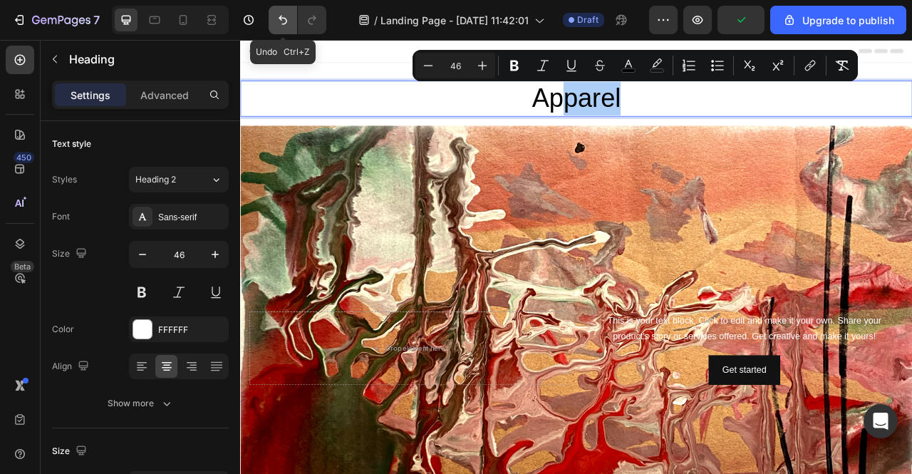
click at [285, 27] on button "Undo/Redo" at bounding box center [283, 20] width 29 height 29
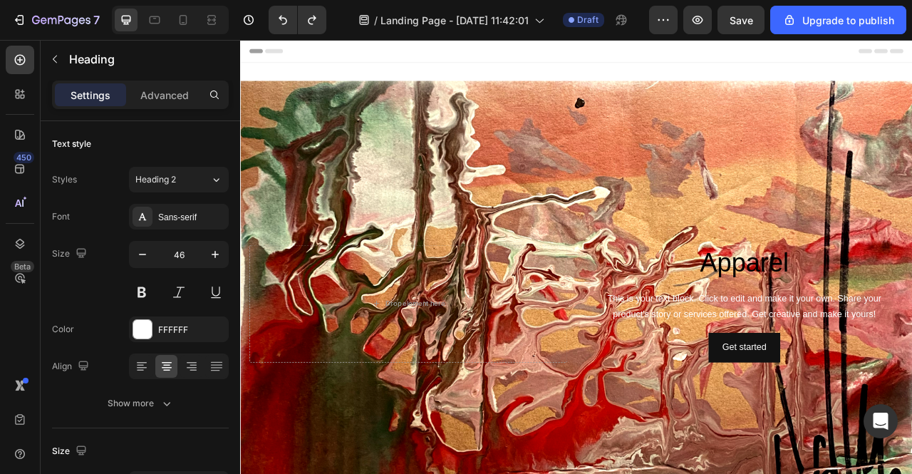
drag, startPoint x: 870, startPoint y: 308, endPoint x: 873, endPoint y: 324, distance: 16.8
click at [867, 319] on span "Apparel" at bounding box center [881, 322] width 113 height 37
drag, startPoint x: 974, startPoint y: 329, endPoint x: 962, endPoint y: 329, distance: 12.8
click at [912, 329] on p "Apparel" at bounding box center [882, 323] width 402 height 43
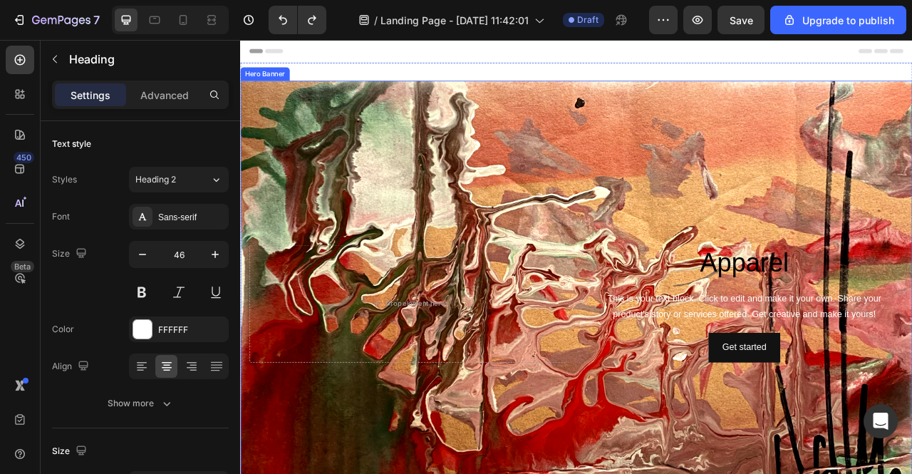
click at [897, 267] on div "Background Image" at bounding box center [667, 375] width 855 height 567
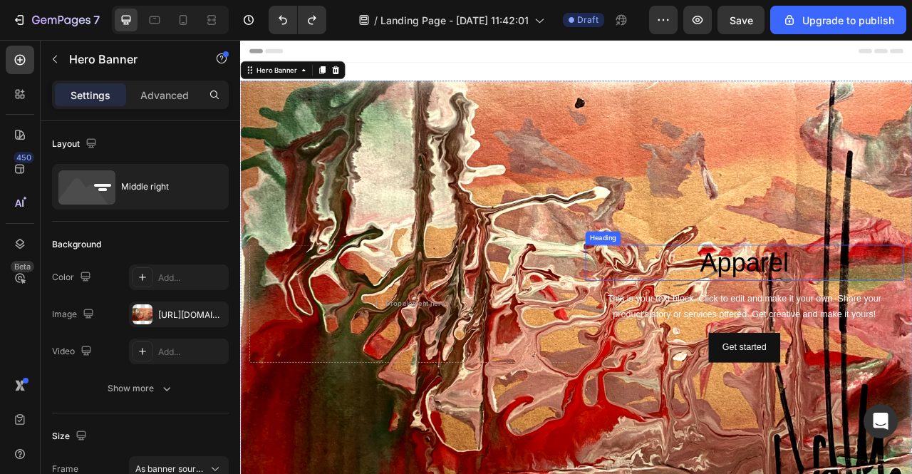
click at [912, 333] on p "⁠⁠⁠⁠⁠⁠⁠ Apparel" at bounding box center [882, 323] width 402 height 43
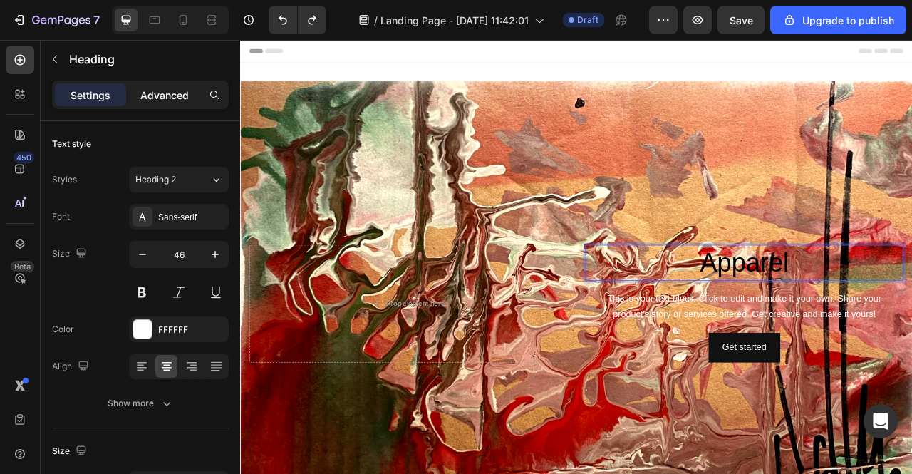
click at [170, 98] on p "Advanced" at bounding box center [164, 95] width 48 height 15
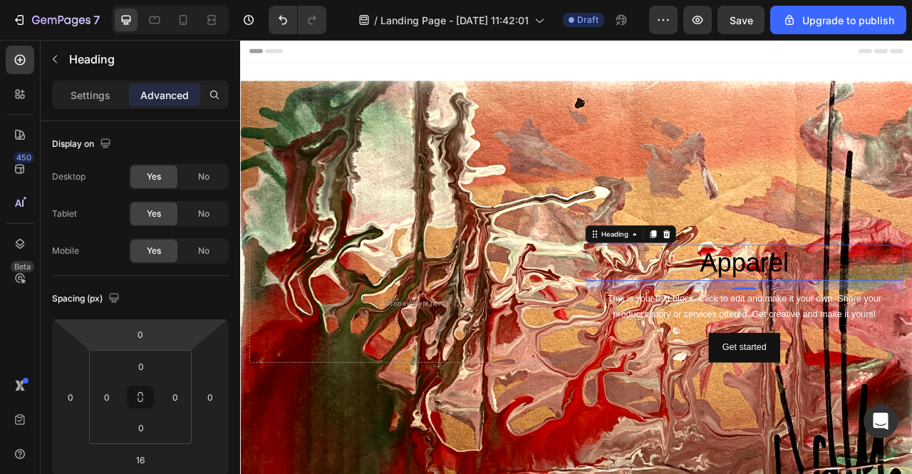
click at [912, 334] on h2 "Apparel" at bounding box center [881, 324] width 405 height 46
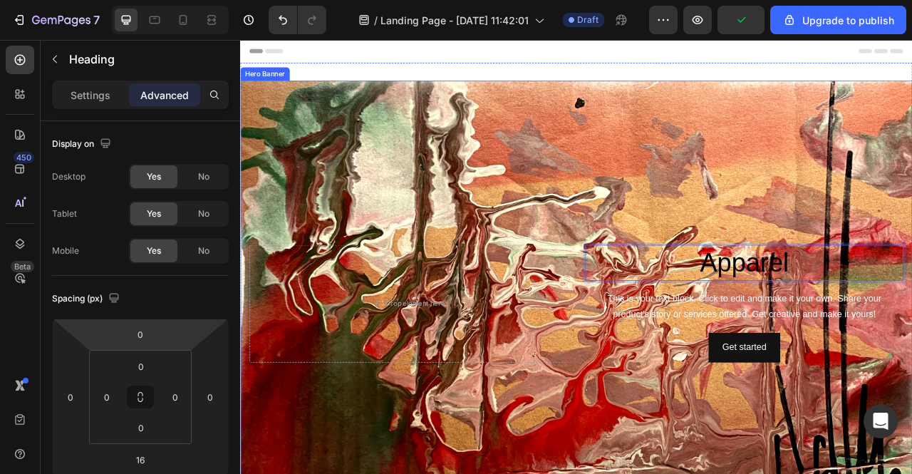
drag, startPoint x: 429, startPoint y: 207, endPoint x: 439, endPoint y: 214, distance: 12.3
click at [432, 209] on div "Background Image" at bounding box center [667, 375] width 855 height 567
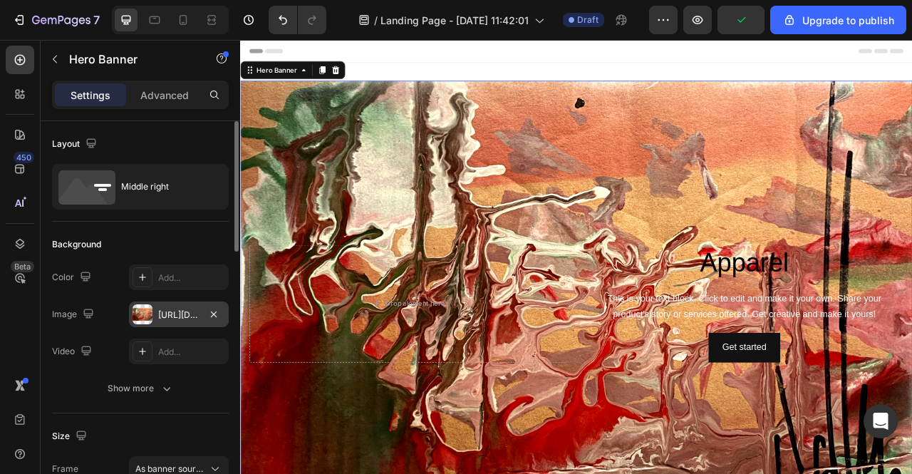
click at [177, 312] on div "[URL][DOMAIN_NAME]" at bounding box center [178, 315] width 41 height 13
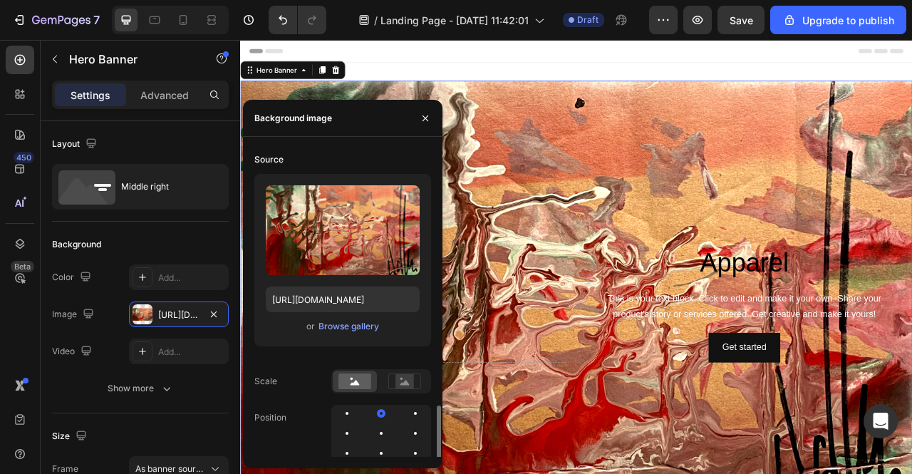
scroll to position [154, 0]
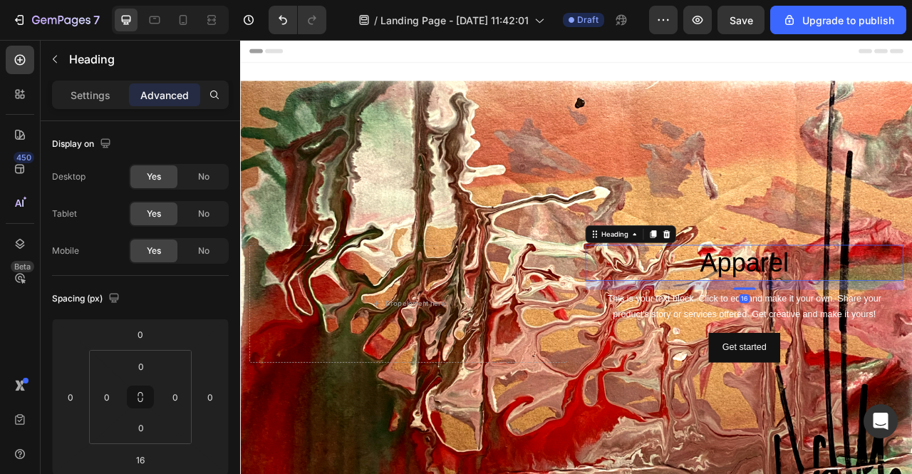
click at [833, 338] on p "⁠⁠⁠⁠⁠⁠⁠ Apparel" at bounding box center [882, 323] width 402 height 43
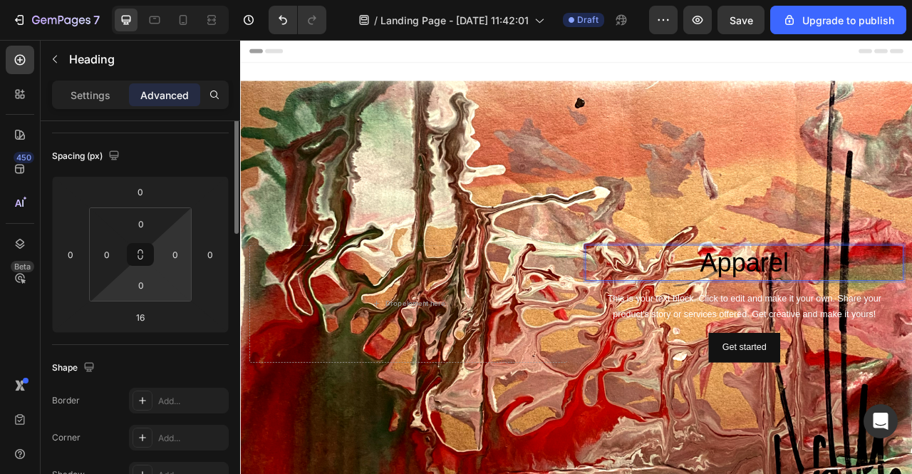
scroll to position [71, 0]
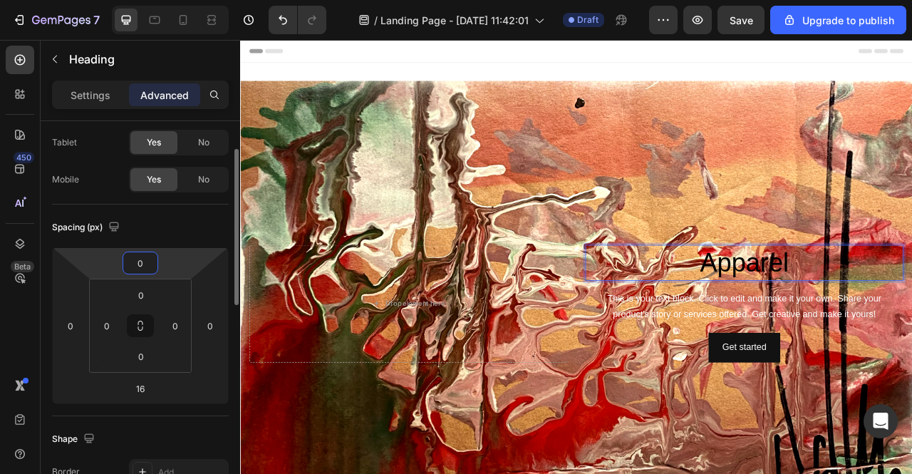
click at [142, 259] on input "0" at bounding box center [140, 262] width 29 height 21
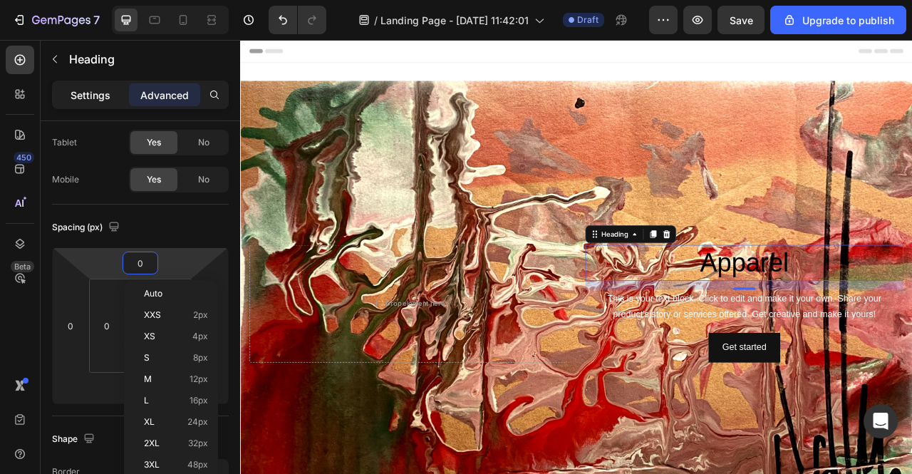
click at [101, 98] on p "Settings" at bounding box center [91, 95] width 40 height 15
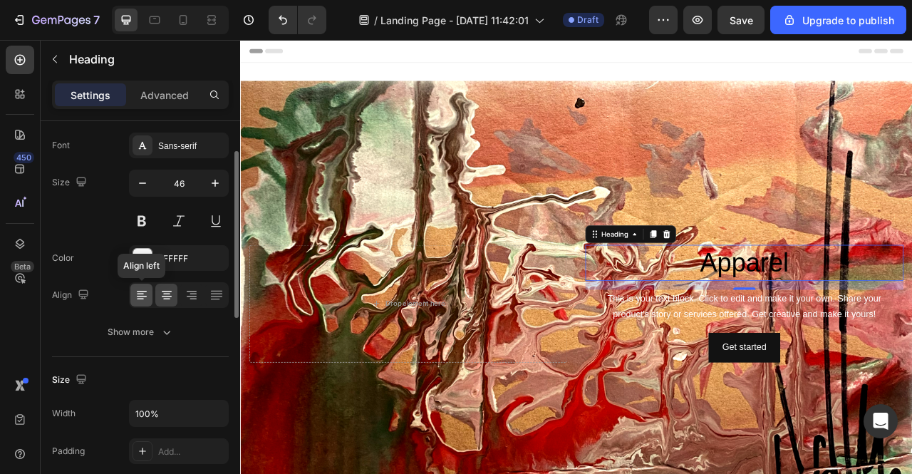
click at [138, 293] on icon at bounding box center [142, 295] width 14 height 14
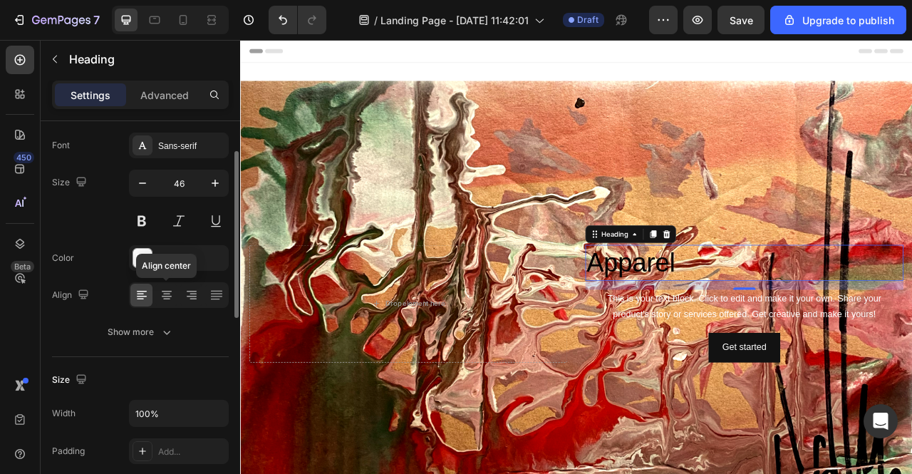
click at [155, 300] on div "Align center" at bounding box center [179, 295] width 100 height 26
click at [170, 301] on icon at bounding box center [167, 295] width 14 height 14
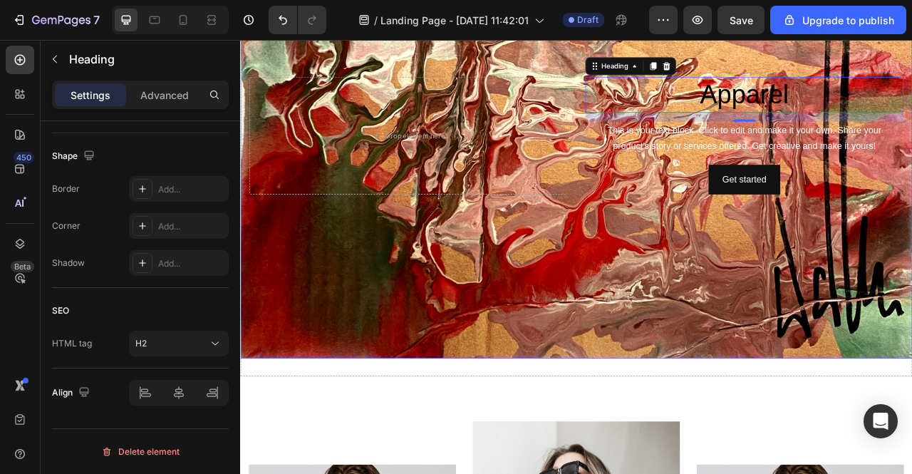
scroll to position [143, 0]
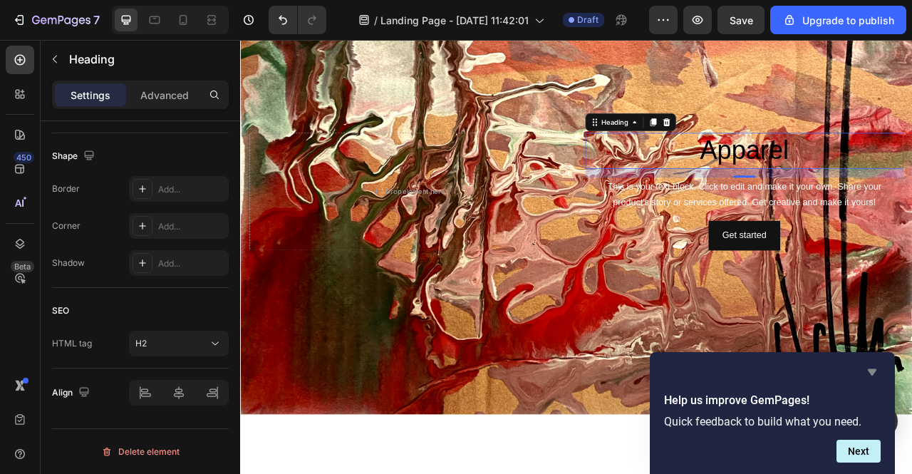
click at [870, 370] on icon "Hide survey" at bounding box center [872, 372] width 9 height 6
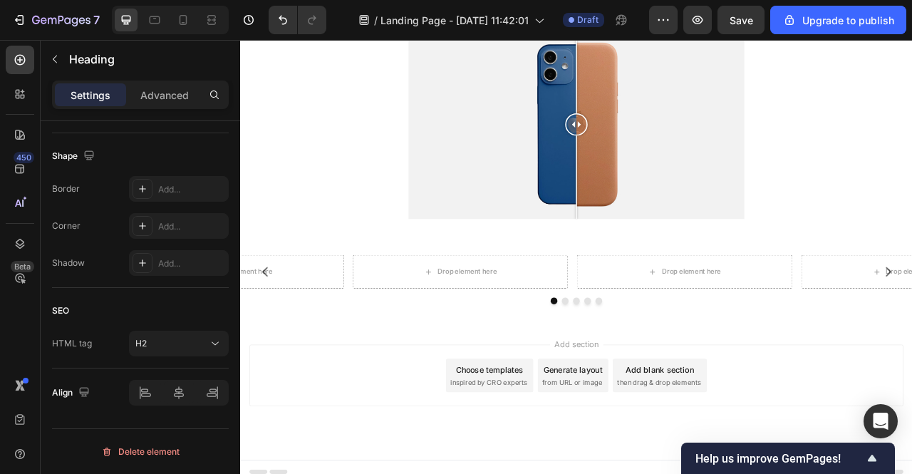
scroll to position [1210, 0]
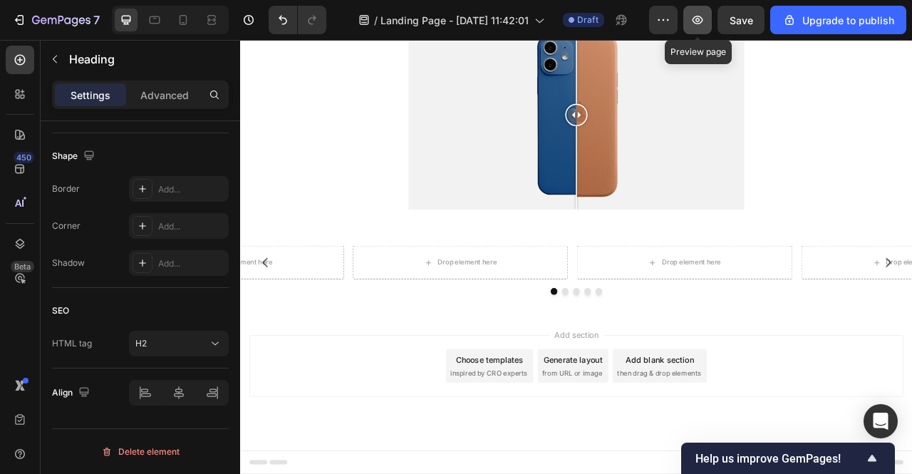
click at [699, 18] on icon "button" at bounding box center [698, 20] width 4 height 4
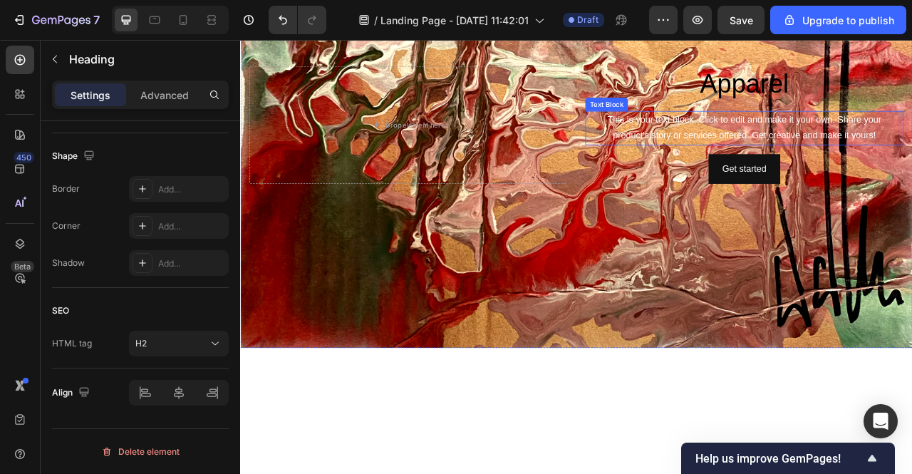
scroll to position [70, 0]
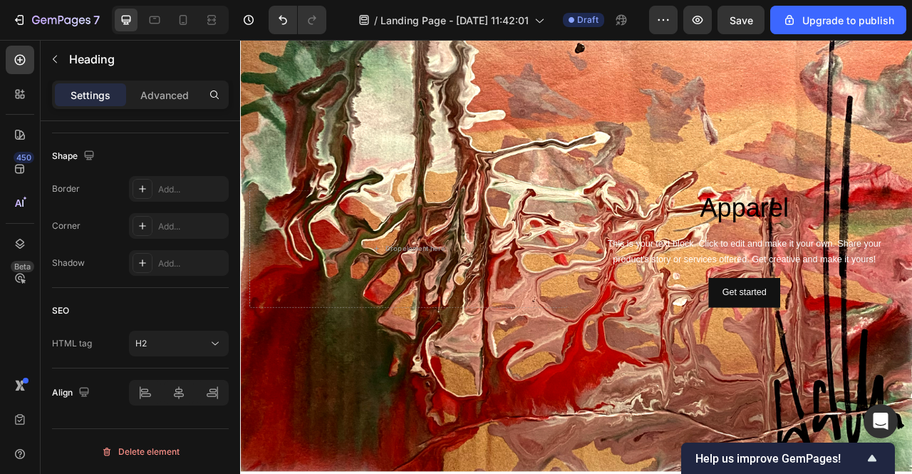
click at [877, 260] on span "Apparel" at bounding box center [881, 253] width 113 height 37
click at [878, 262] on span "Apparel" at bounding box center [881, 253] width 113 height 37
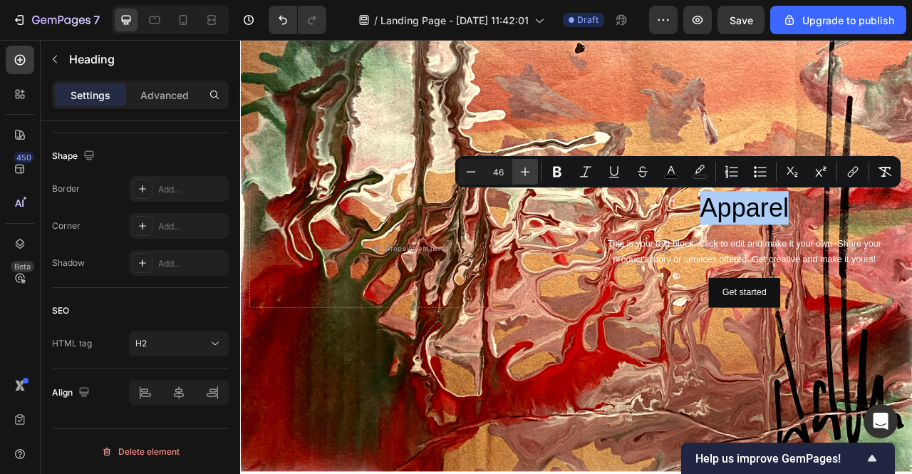
drag, startPoint x: 528, startPoint y: 165, endPoint x: 539, endPoint y: 164, distance: 11.5
click at [535, 165] on button "Plus" at bounding box center [526, 172] width 26 height 26
click at [540, 163] on div "Minus 47 Plus Bold Italic Underline Strikethrough color color Numbered List Bul…" at bounding box center [678, 172] width 440 height 26
click at [542, 161] on div "Minus 47 Plus Bold Italic Underline Strikethrough color color Numbered List Bul…" at bounding box center [678, 172] width 440 height 26
click at [532, 173] on icon "Editor contextual toolbar" at bounding box center [525, 172] width 14 height 14
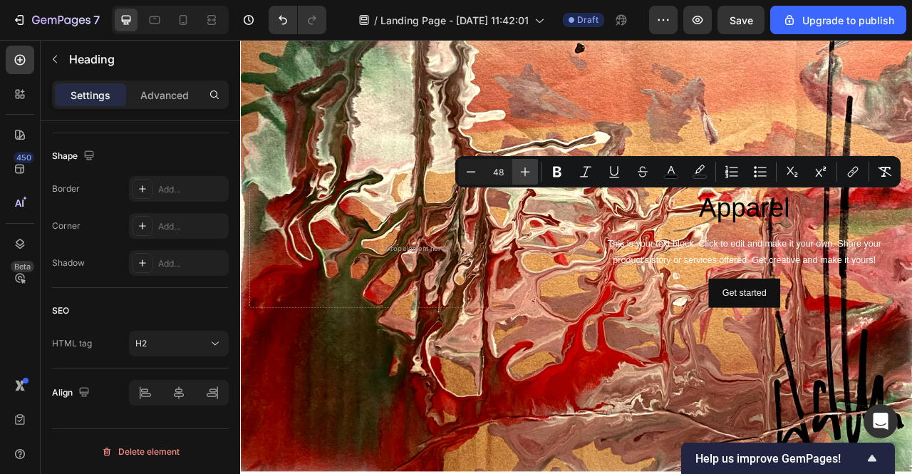
click at [532, 173] on icon "Editor contextual toolbar" at bounding box center [525, 172] width 14 height 14
click at [529, 173] on icon "Editor contextual toolbar" at bounding box center [525, 172] width 14 height 14
click at [528, 174] on icon "Editor contextual toolbar" at bounding box center [525, 172] width 14 height 14
click at [525, 172] on icon "Editor contextual toolbar" at bounding box center [525, 172] width 9 height 9
click at [525, 170] on icon "Editor contextual toolbar" at bounding box center [525, 172] width 9 height 9
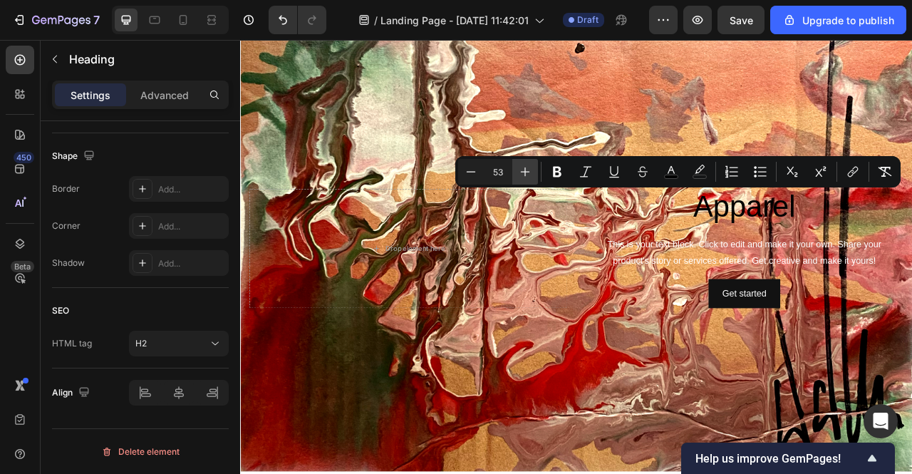
click at [527, 170] on icon "Editor contextual toolbar" at bounding box center [525, 172] width 14 height 14
click at [530, 165] on icon "Editor contextual toolbar" at bounding box center [525, 172] width 14 height 14
drag, startPoint x: 532, startPoint y: 168, endPoint x: 522, endPoint y: 172, distance: 10.6
click at [532, 170] on icon "Editor contextual toolbar" at bounding box center [525, 172] width 14 height 14
click at [521, 168] on icon "Editor contextual toolbar" at bounding box center [525, 172] width 14 height 14
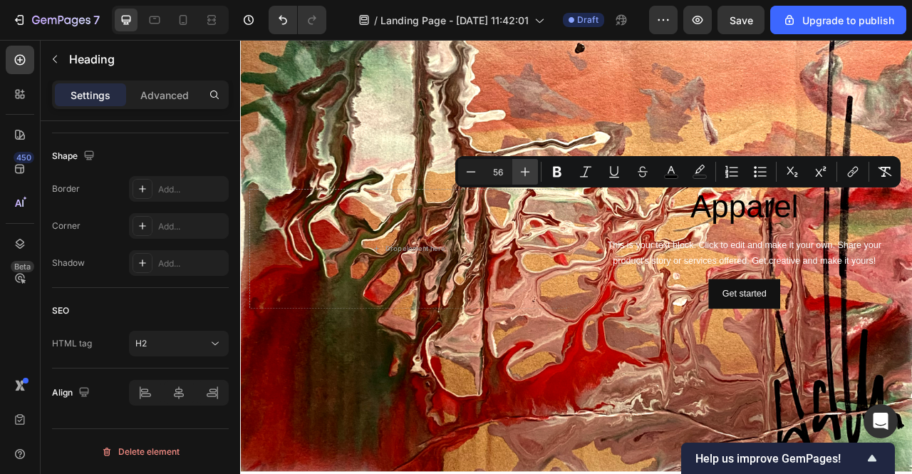
type input "57"
